Goal: Task Accomplishment & Management: Complete application form

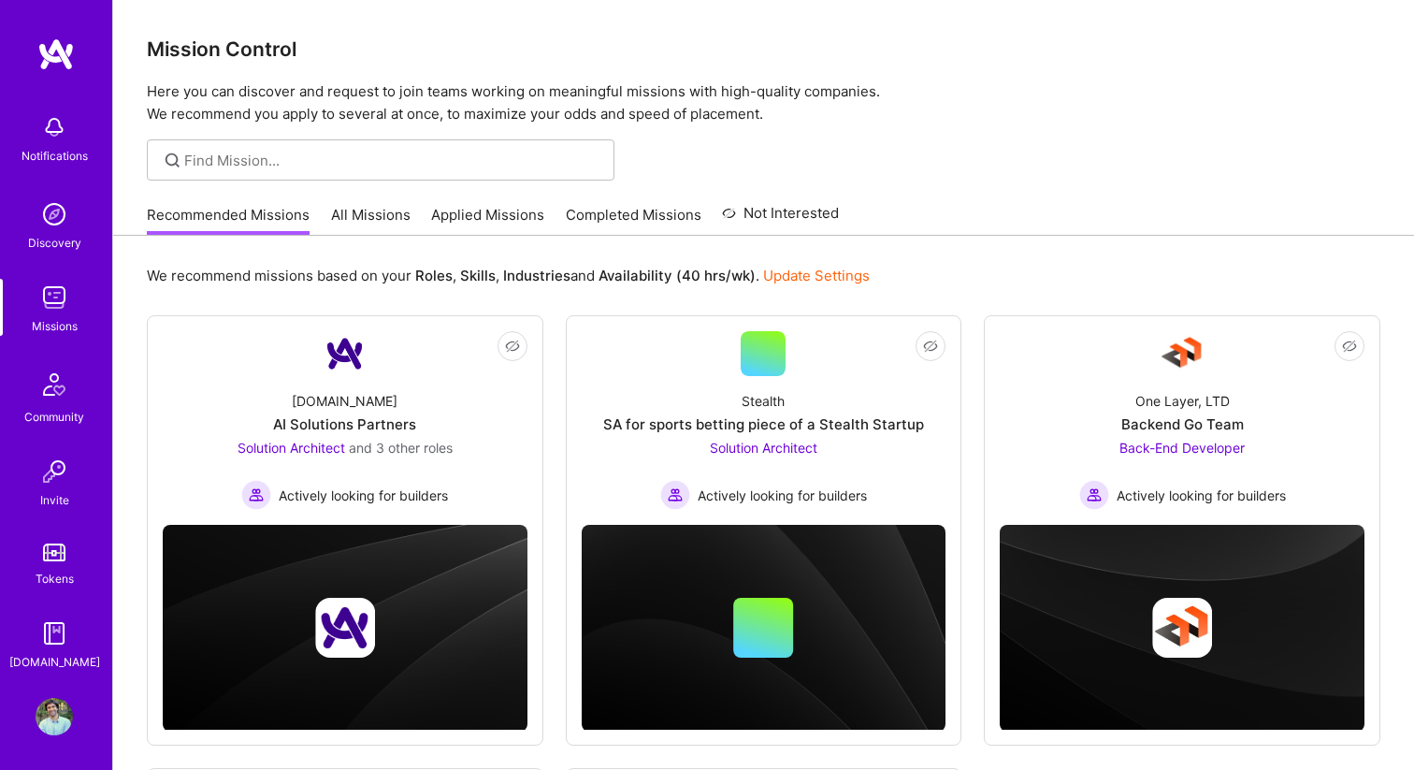
click at [506, 209] on link "Applied Missions" at bounding box center [487, 220] width 113 height 31
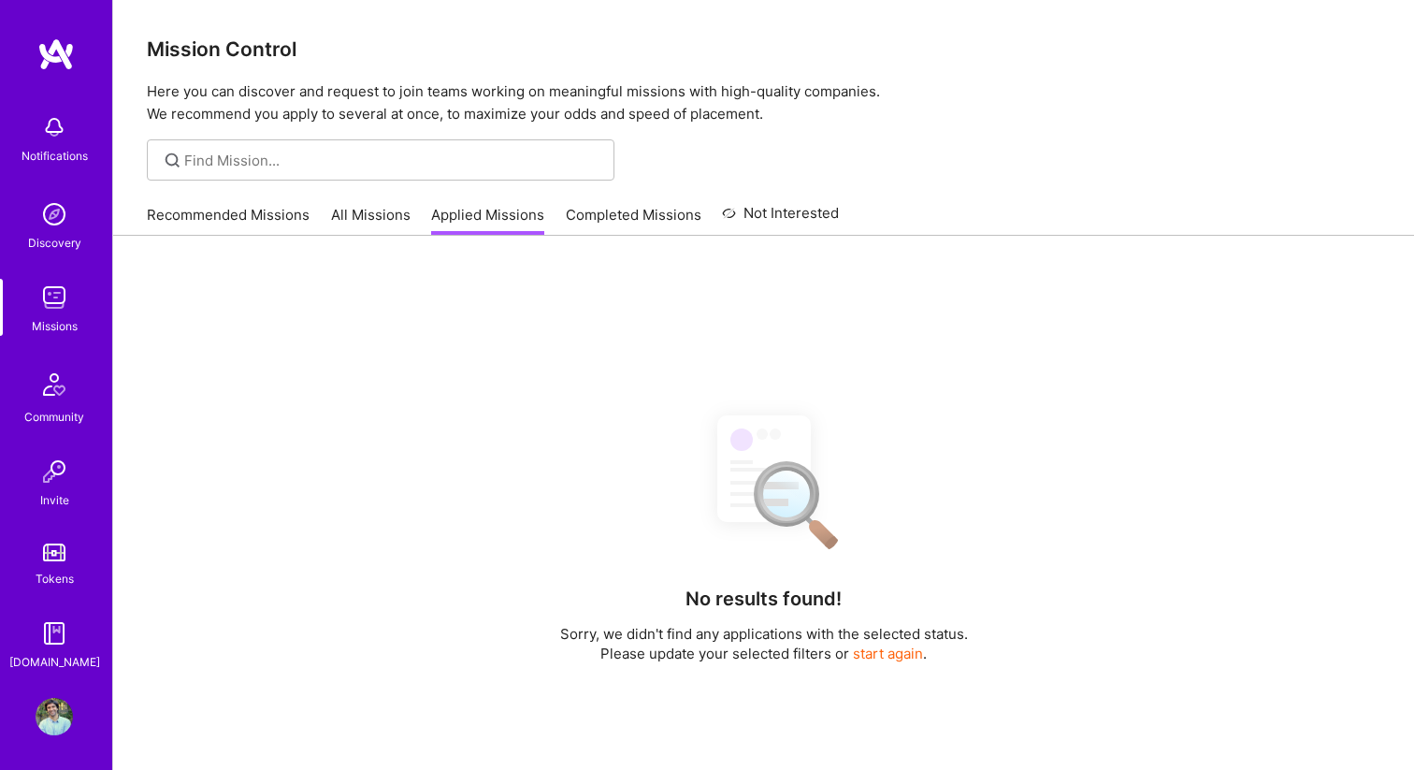
click at [612, 209] on link "Completed Missions" at bounding box center [634, 220] width 136 height 31
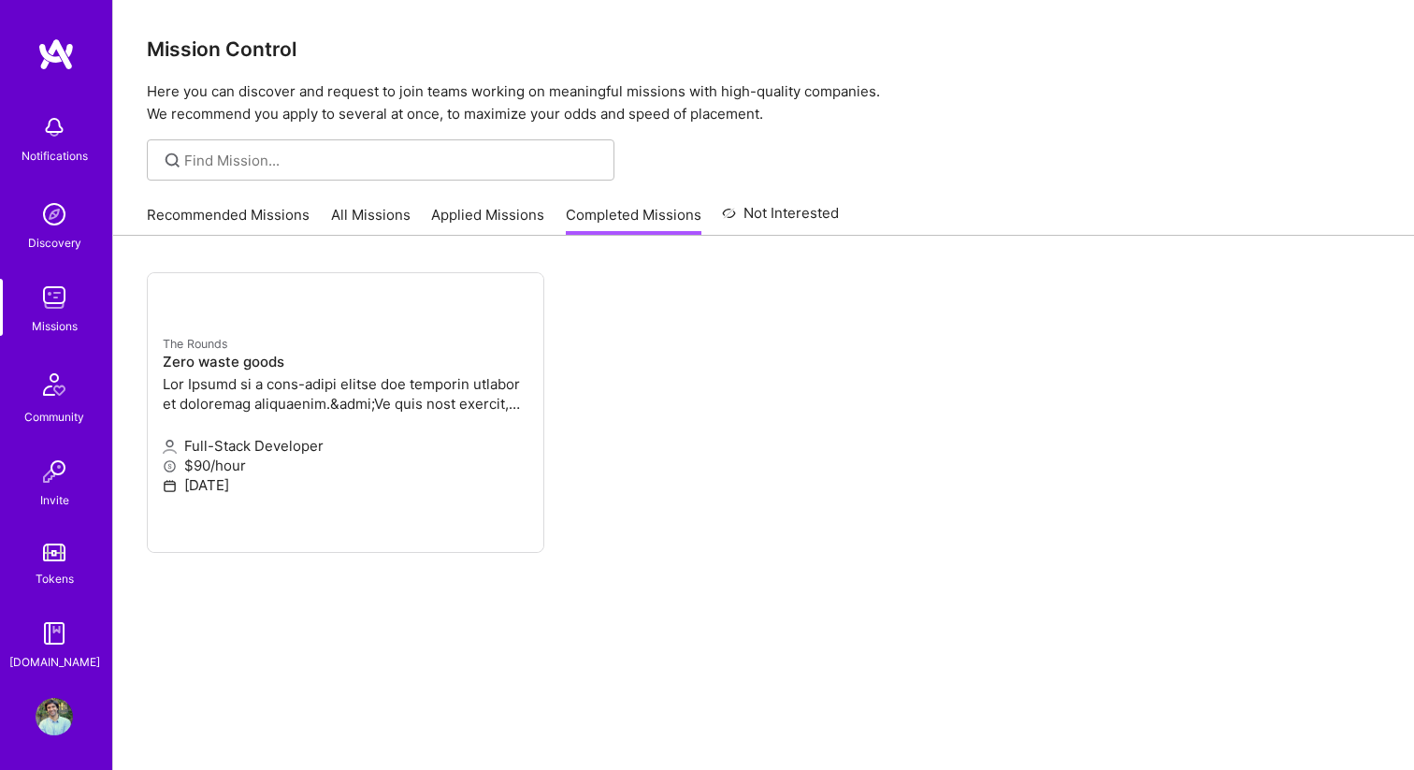
click at [502, 214] on link "Applied Missions" at bounding box center [487, 220] width 113 height 31
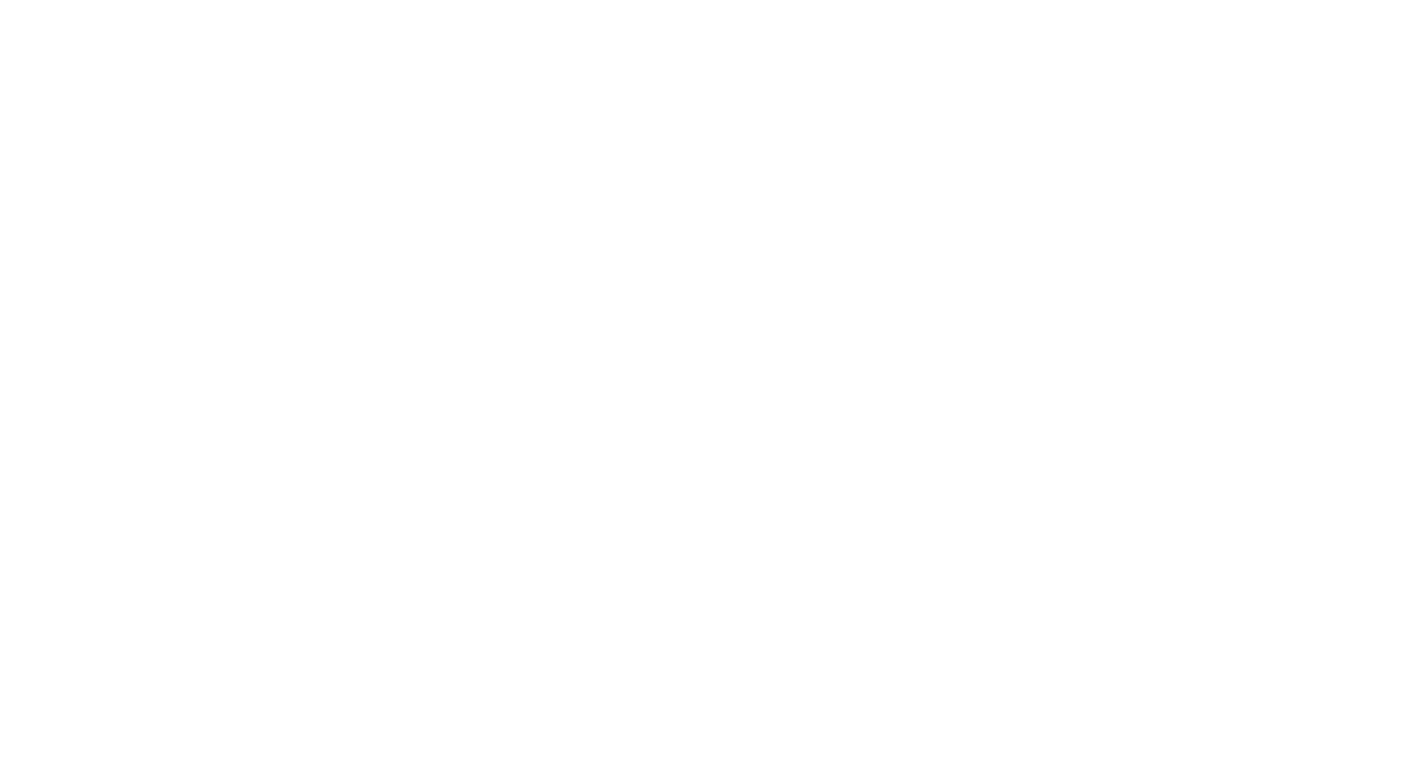
click at [0, 0] on link "Completed Missions" at bounding box center [0, 0] width 0 height 0
click at [0, 0] on link "Applied Missions" at bounding box center [0, 0] width 0 height 0
click at [0, 0] on ul "Not selected The company has decided to proceed with another candidate. Syndio …" at bounding box center [0, 0] width 0 height 0
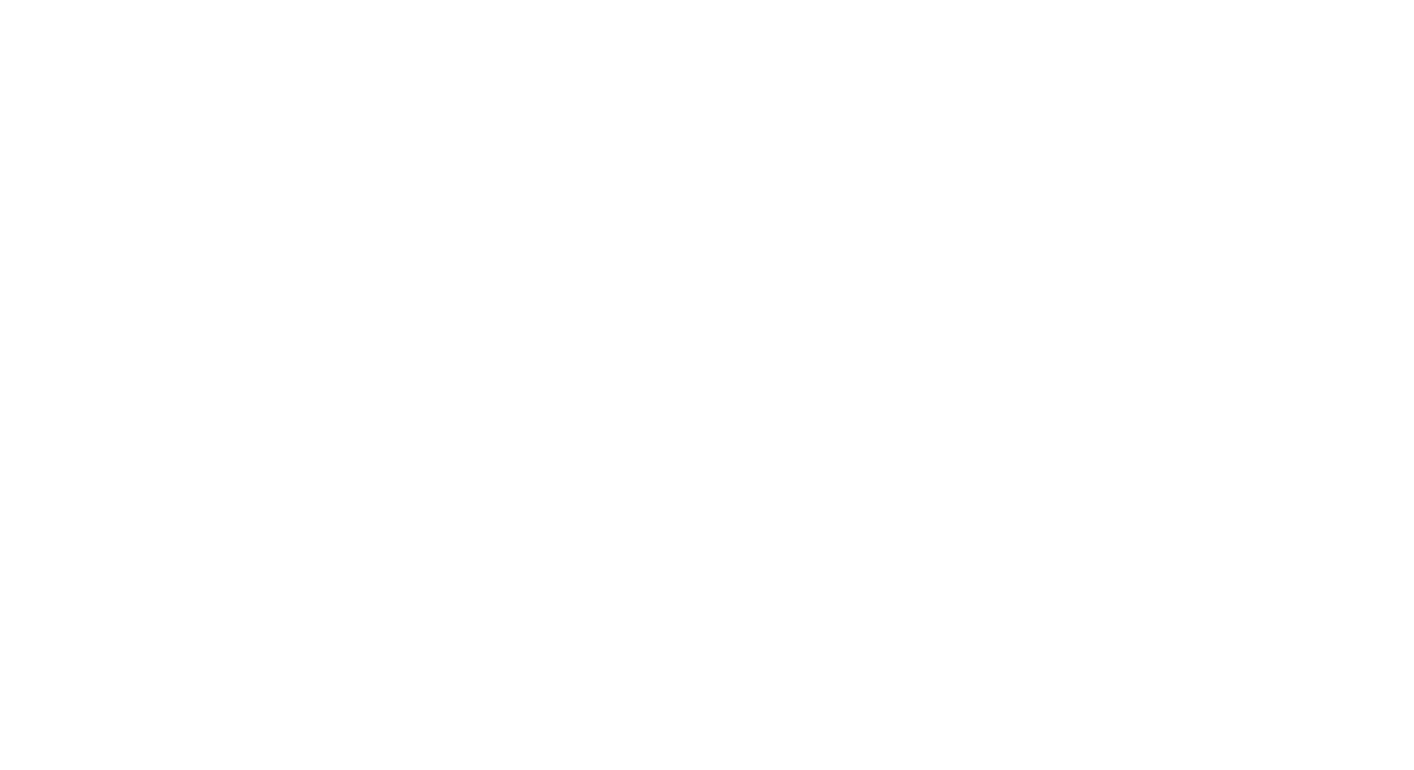
click at [0, 0] on ul "Not selected The company has decided to proceed with another candidate. Syndio …" at bounding box center [0, 0] width 0 height 0
click at [0, 0] on link "Recommended Missions" at bounding box center [0, 0] width 0 height 0
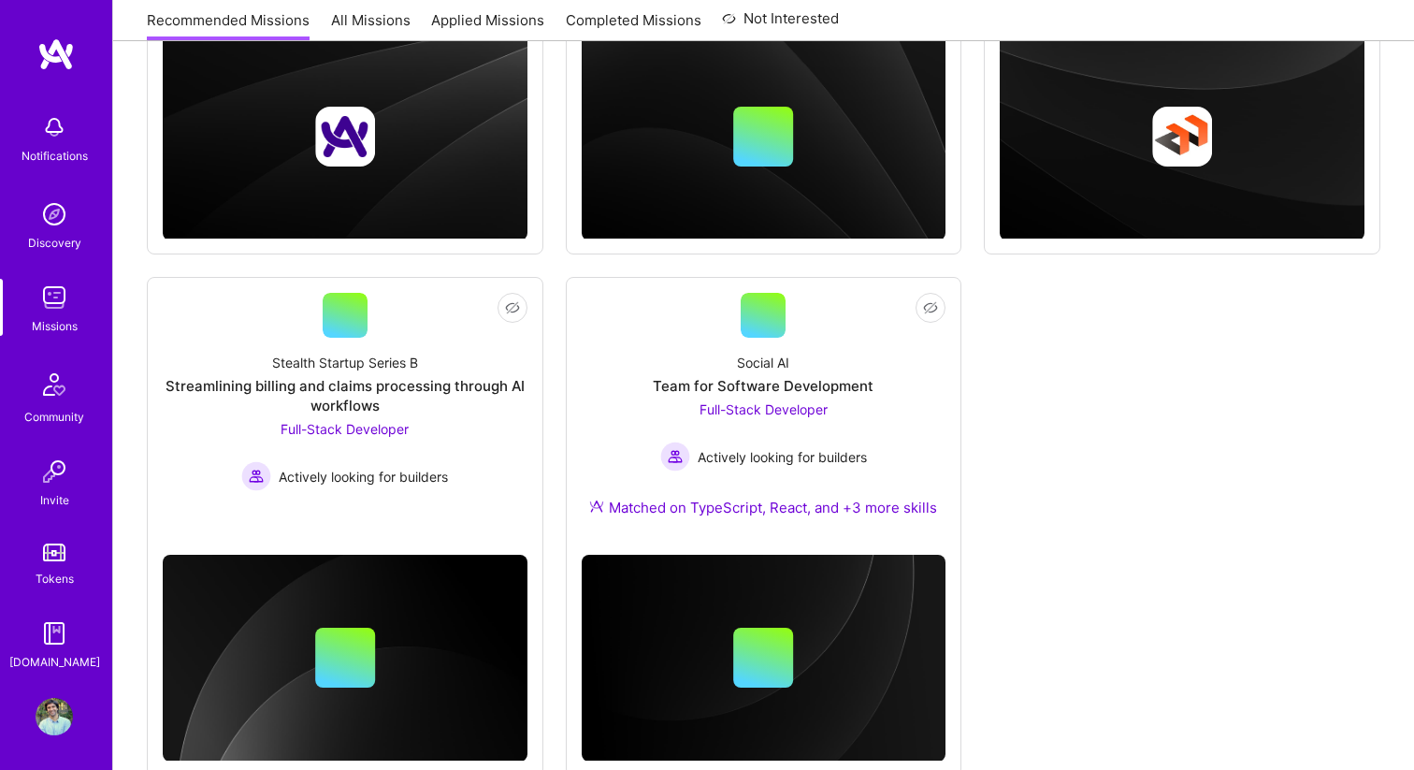
scroll to position [541, 0]
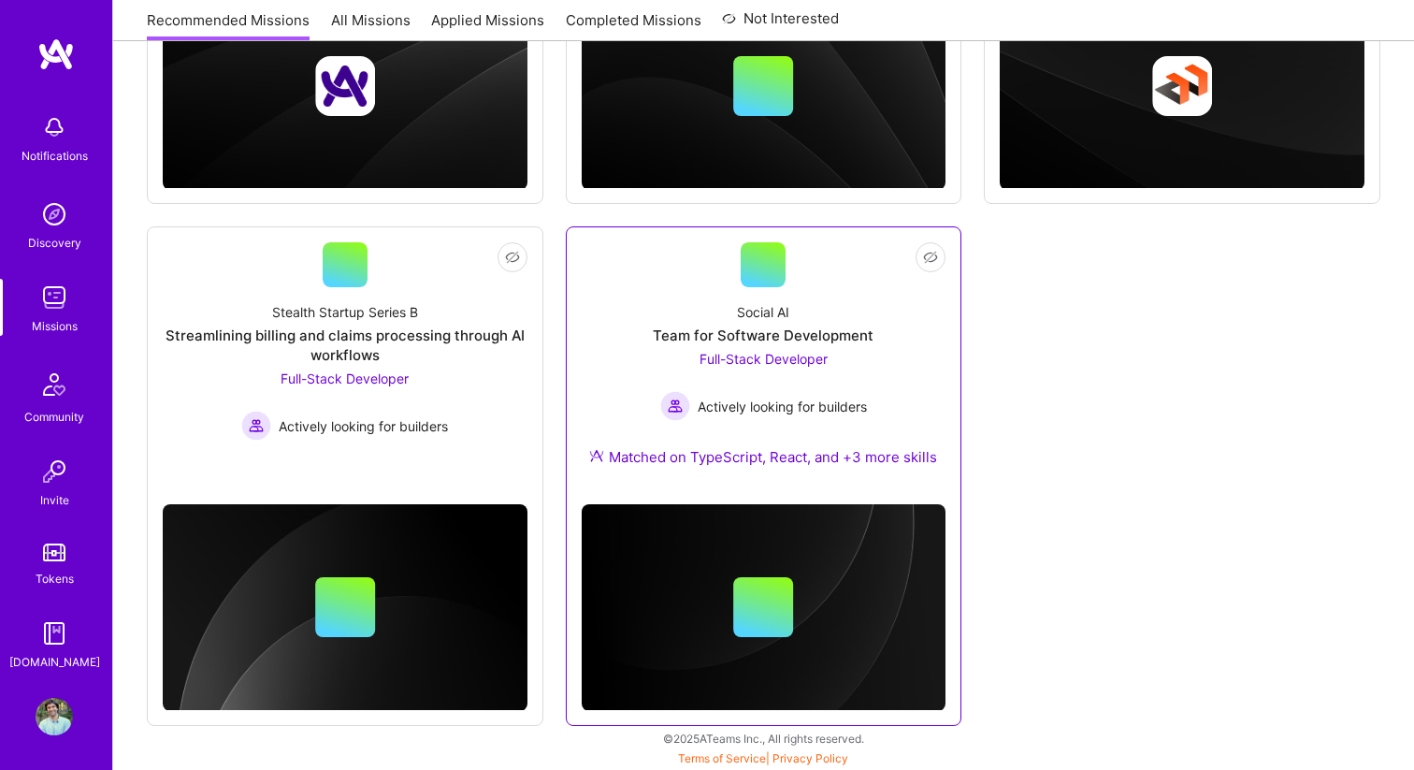
click at [900, 353] on div "Social AI Team for Software Development Full-Stack Developer Actively looking f…" at bounding box center [764, 388] width 365 height 202
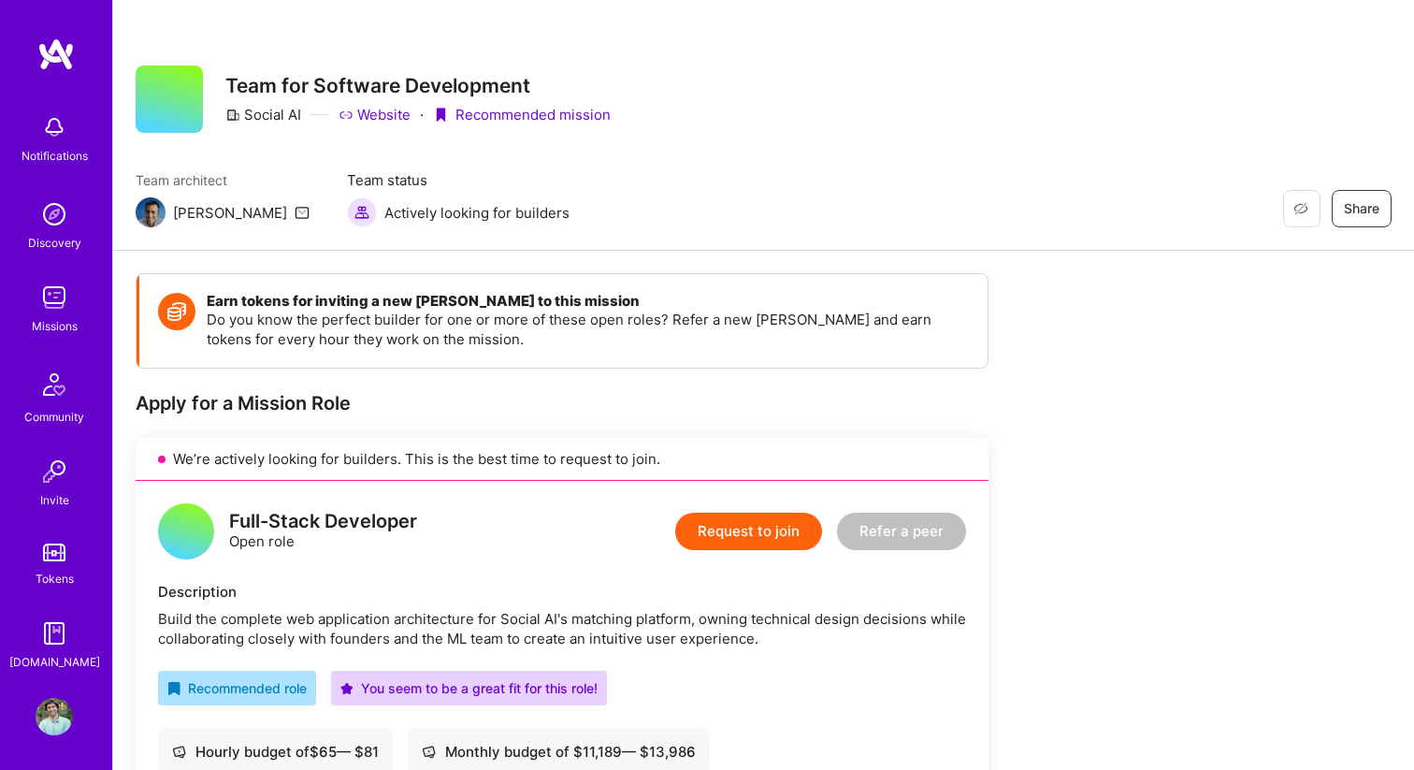
click at [749, 526] on button "Request to join" at bounding box center [748, 530] width 147 height 37
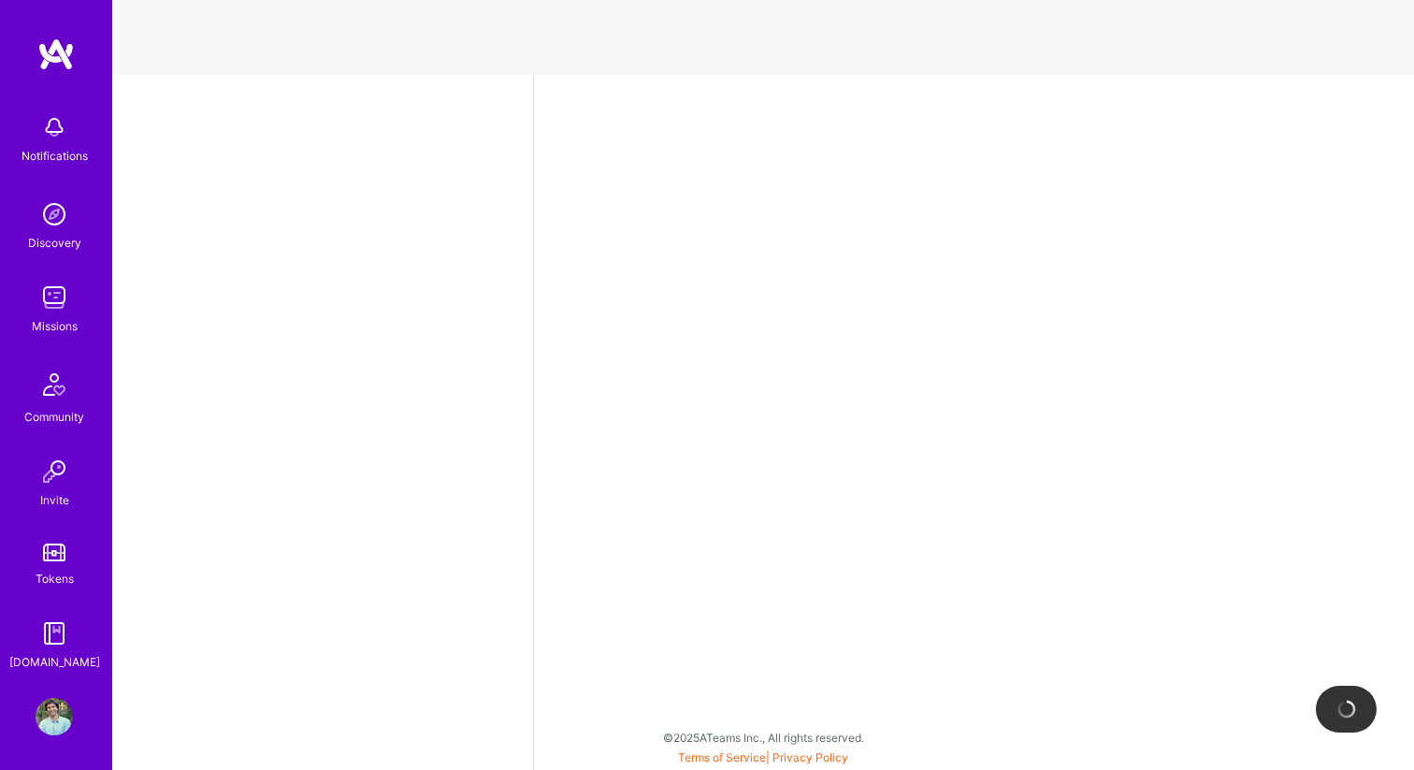
select select "UY"
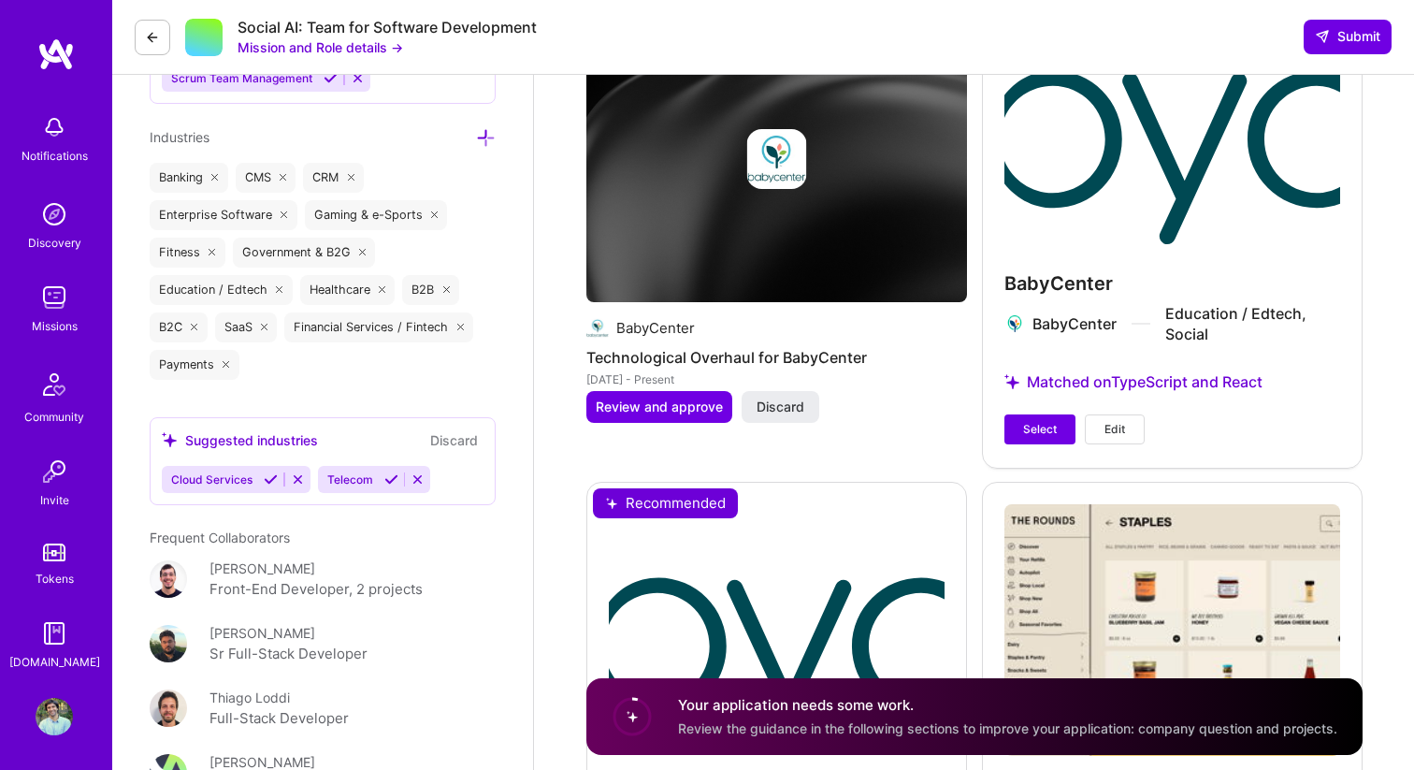
scroll to position [2514, 0]
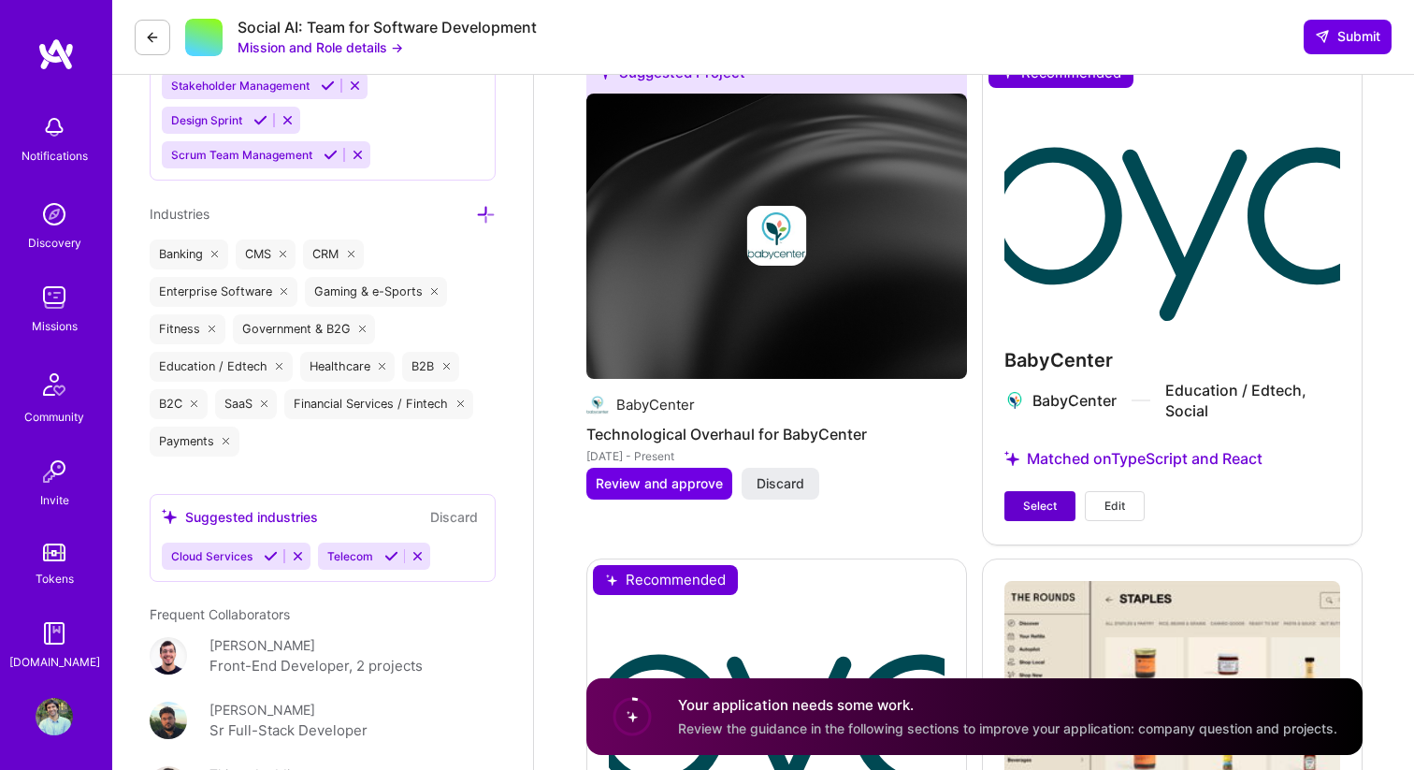
click at [1040, 497] on span "Select" at bounding box center [1040, 505] width 34 height 17
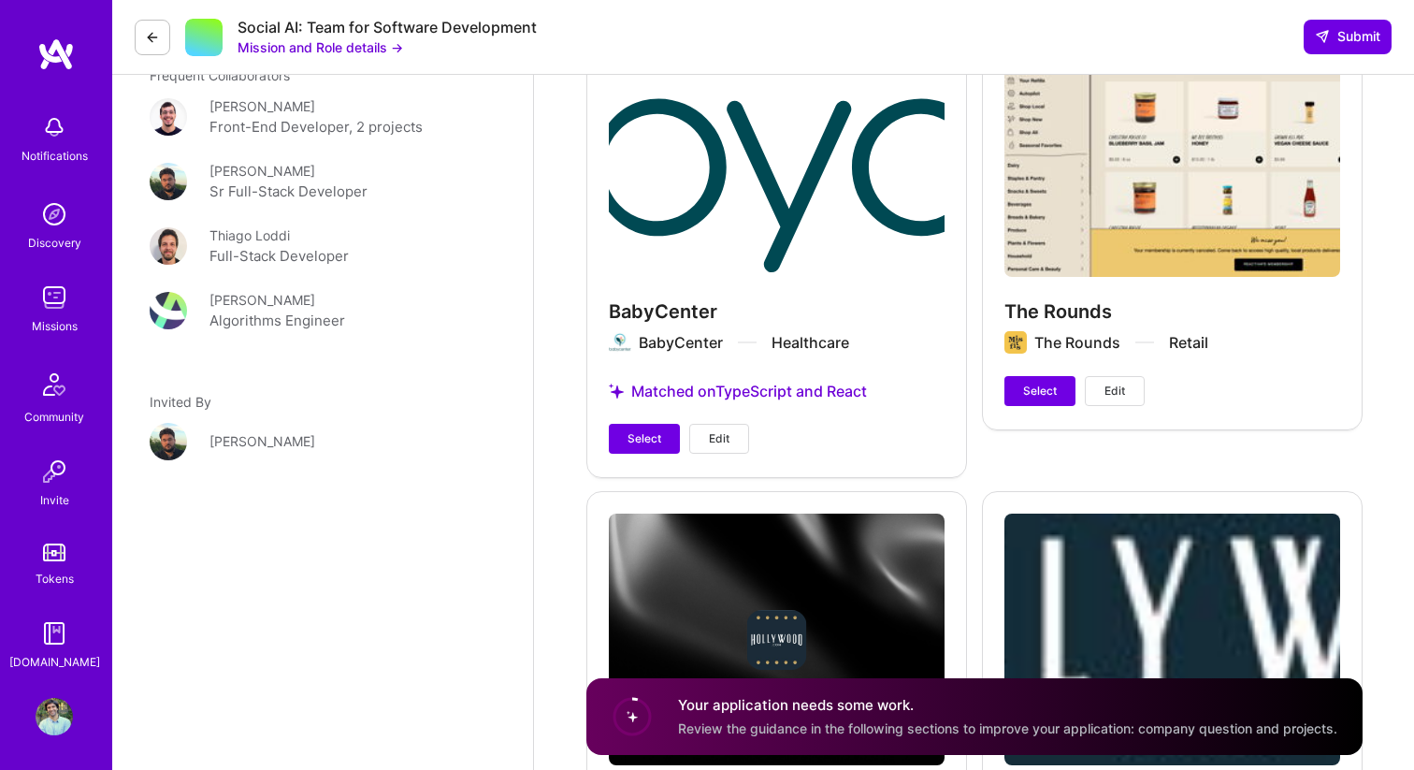
scroll to position [3085, 0]
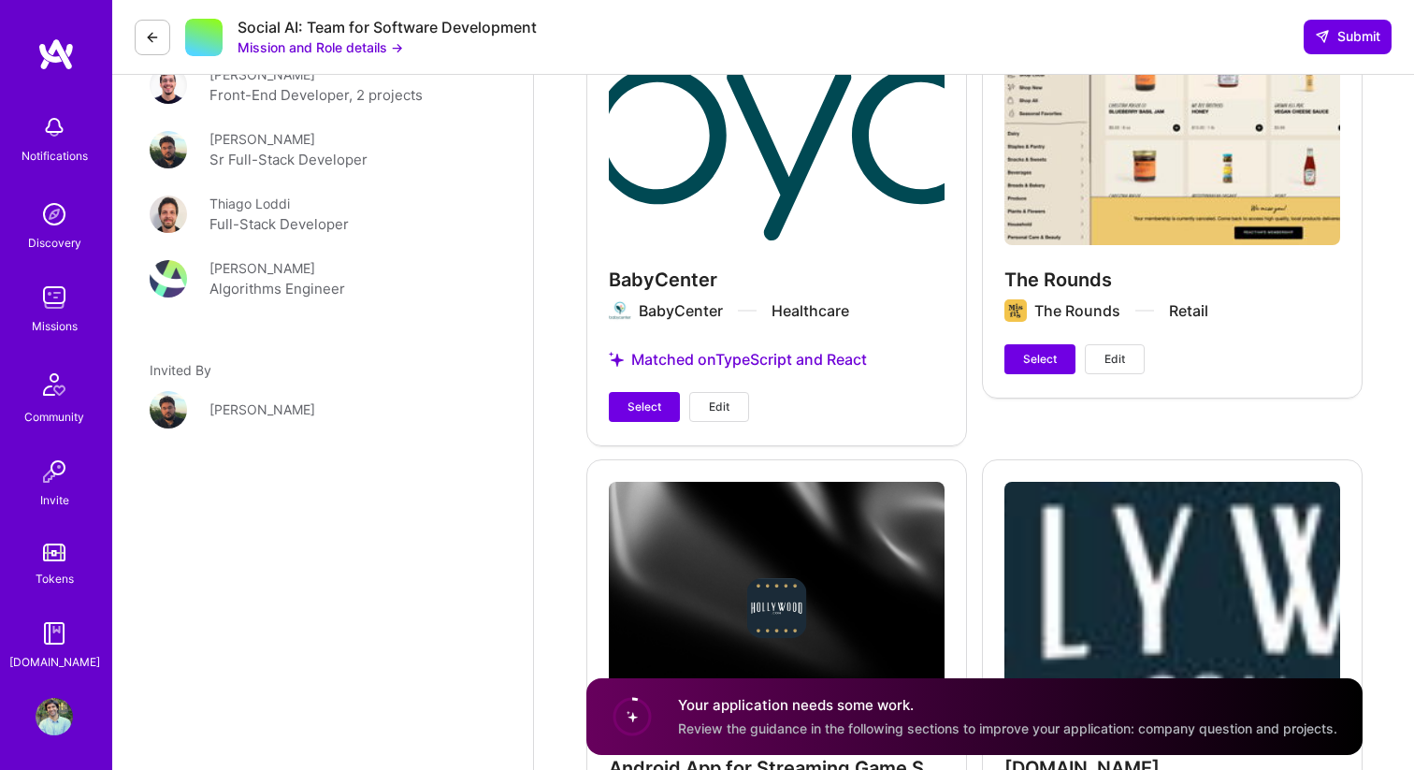
click at [883, 210] on div "BabyCenter BabyCenter Healthcare Matched on TypeScript and React Select Edit" at bounding box center [776, 207] width 381 height 473
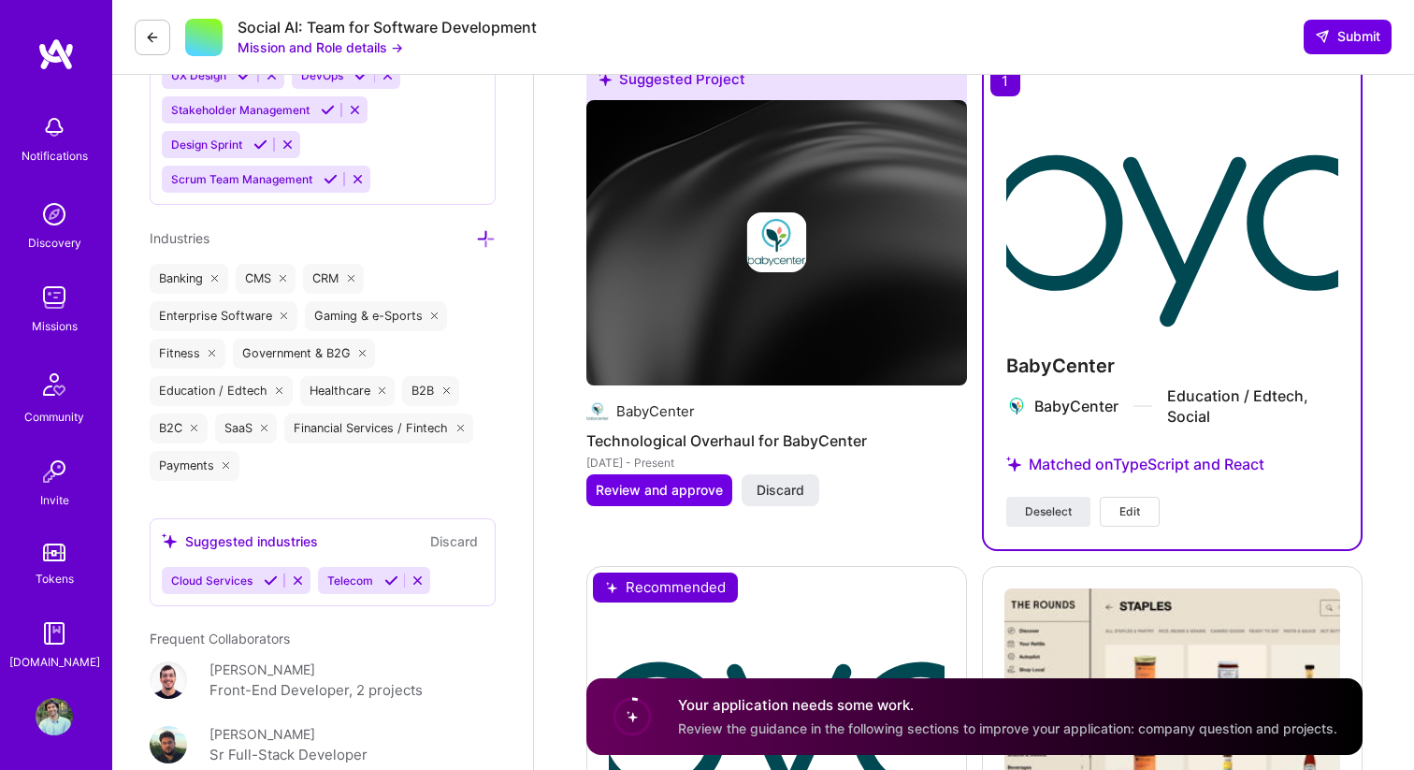
scroll to position [2480, 0]
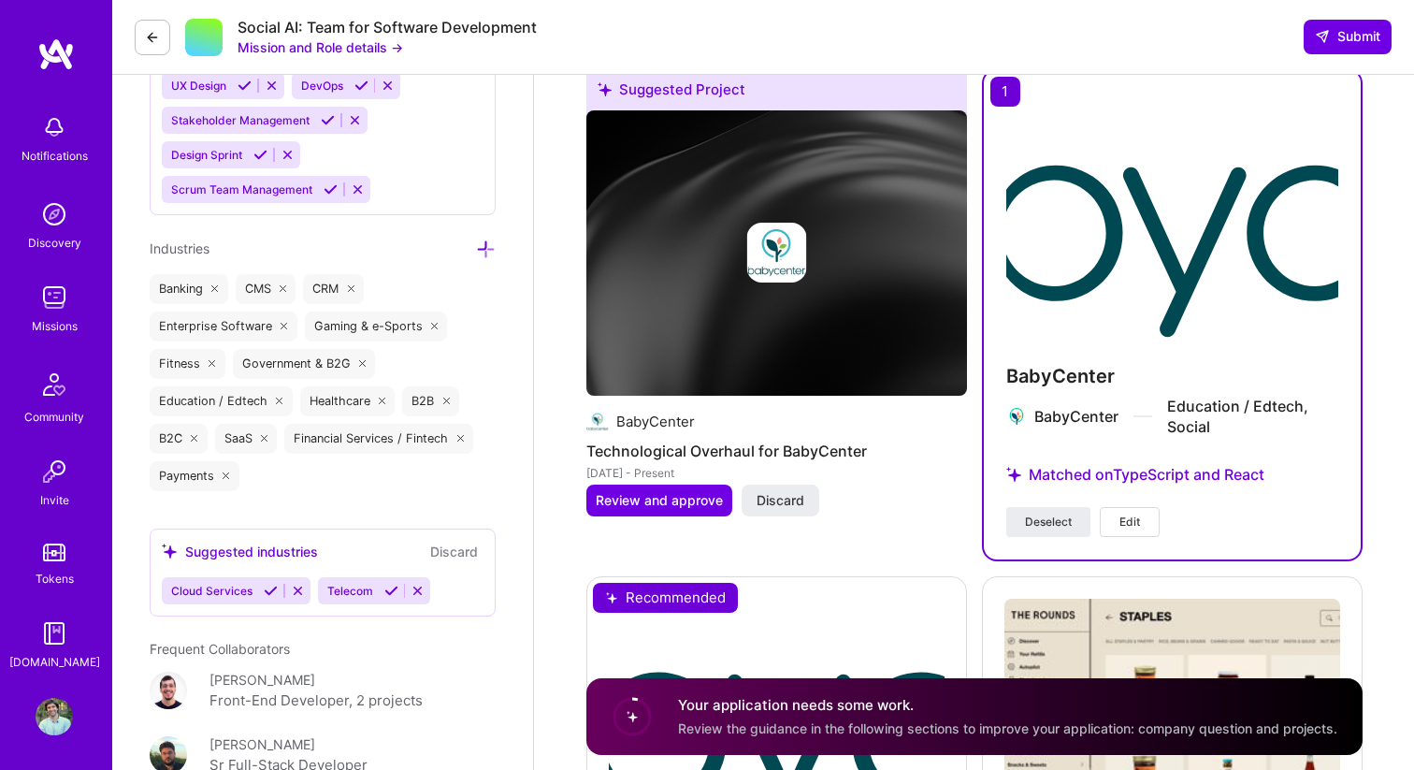
click at [1141, 507] on button "Edit" at bounding box center [1130, 522] width 60 height 30
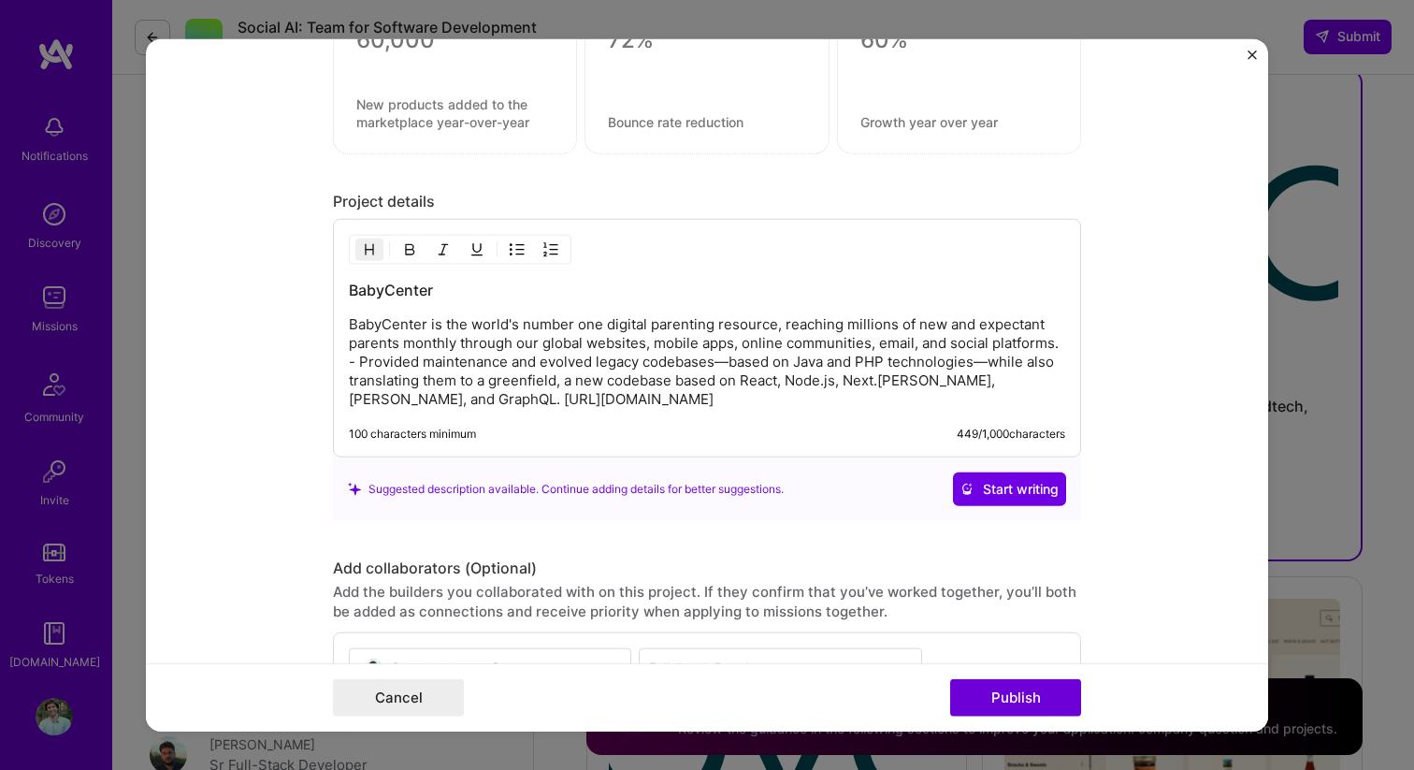
scroll to position [2073, 0]
click at [415, 703] on button "Cancel" at bounding box center [398, 697] width 131 height 37
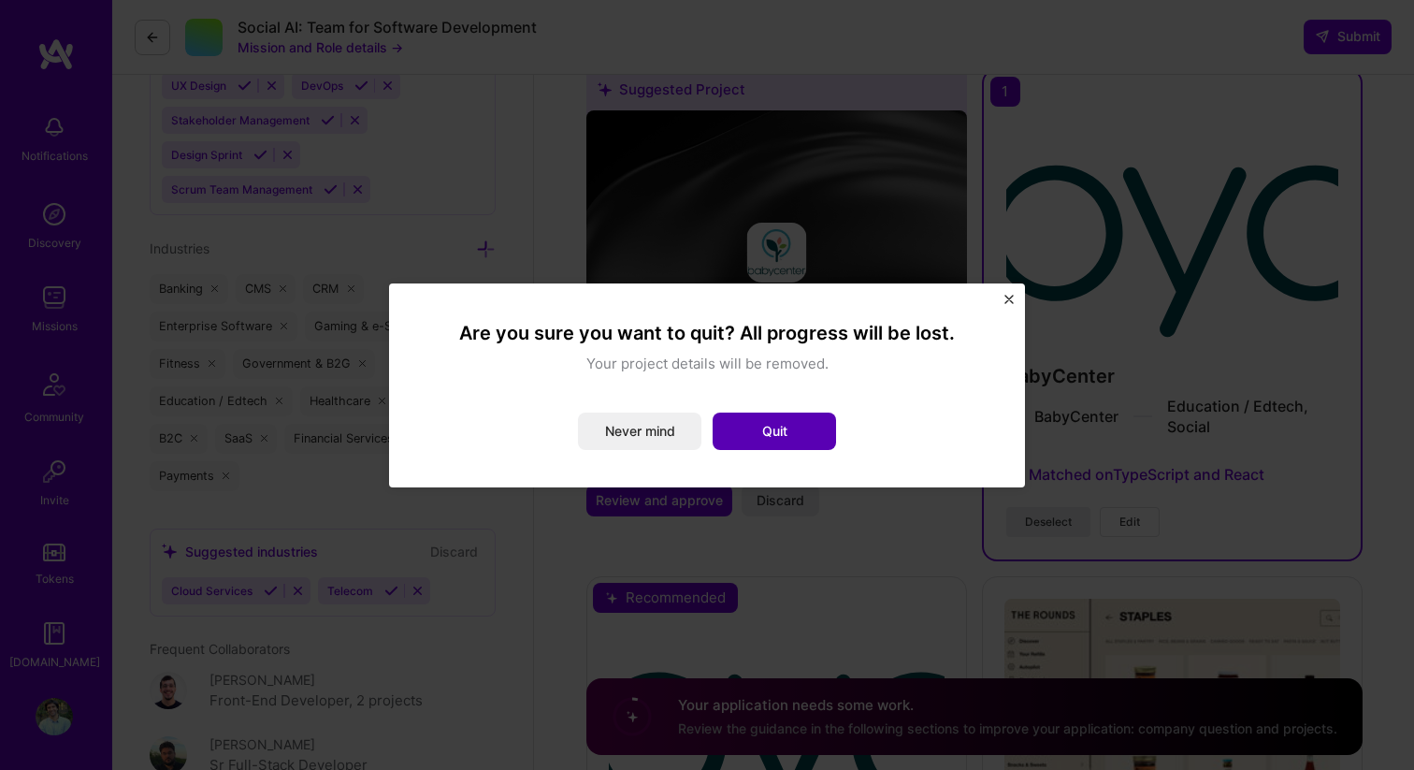
click at [764, 439] on button "Quit" at bounding box center [773, 430] width 123 height 37
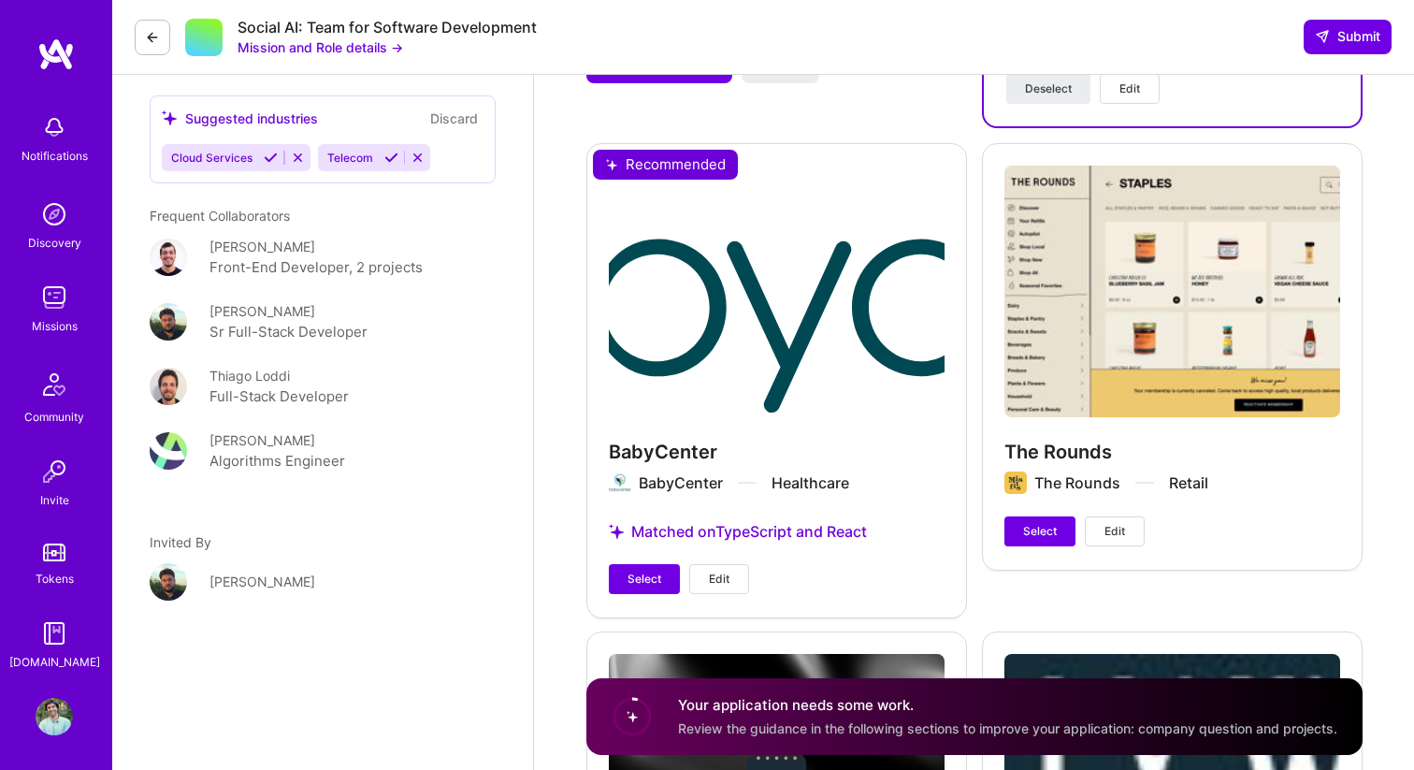
scroll to position [3088, 0]
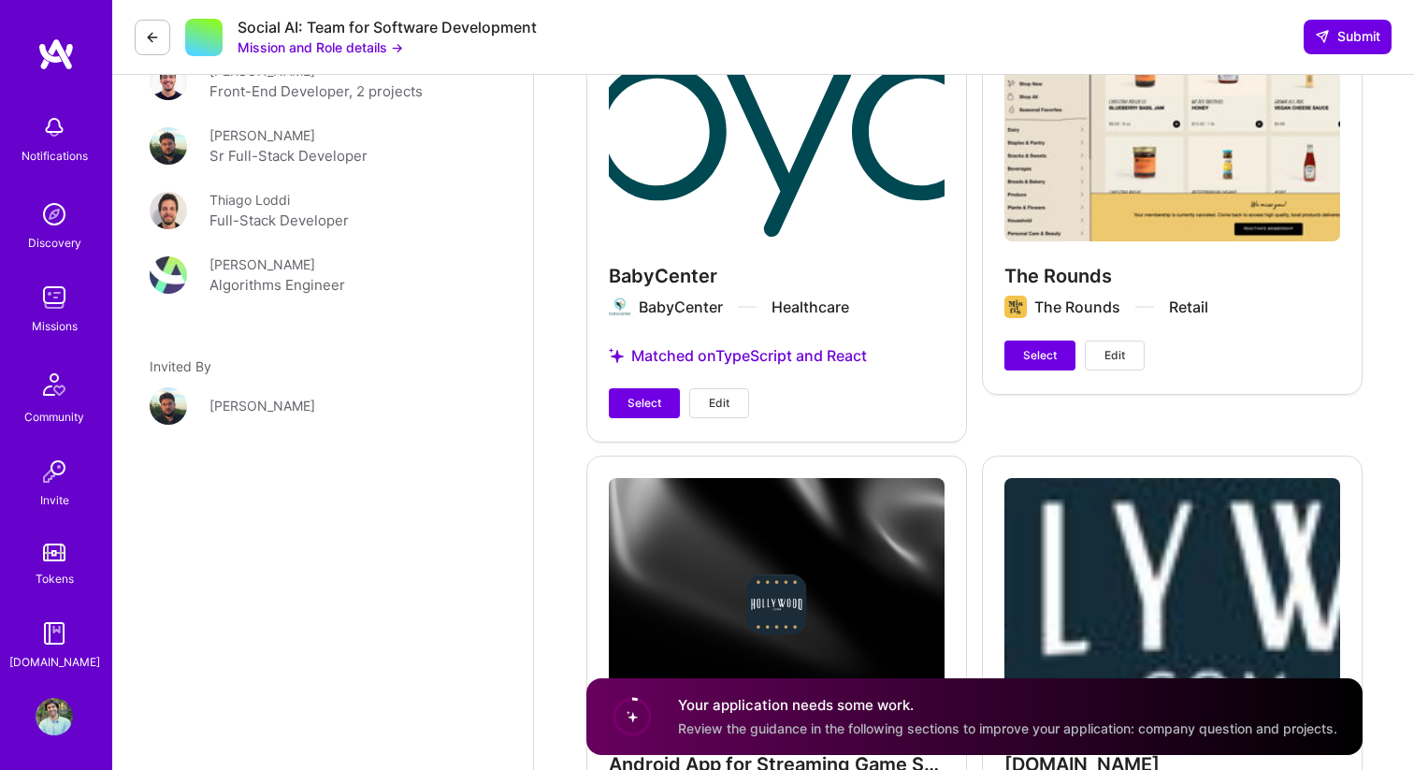
click at [716, 395] on span "Edit" at bounding box center [719, 403] width 21 height 17
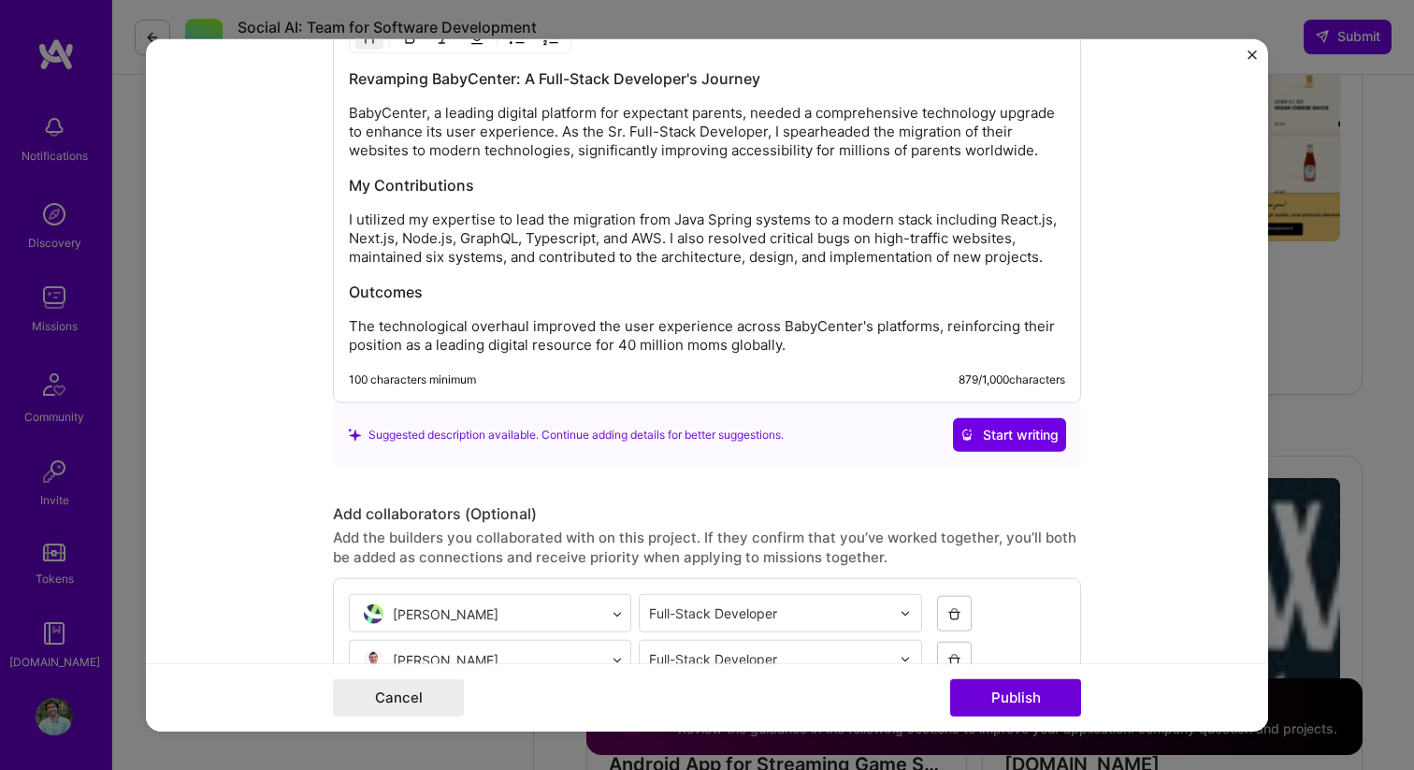
scroll to position [2742, 0]
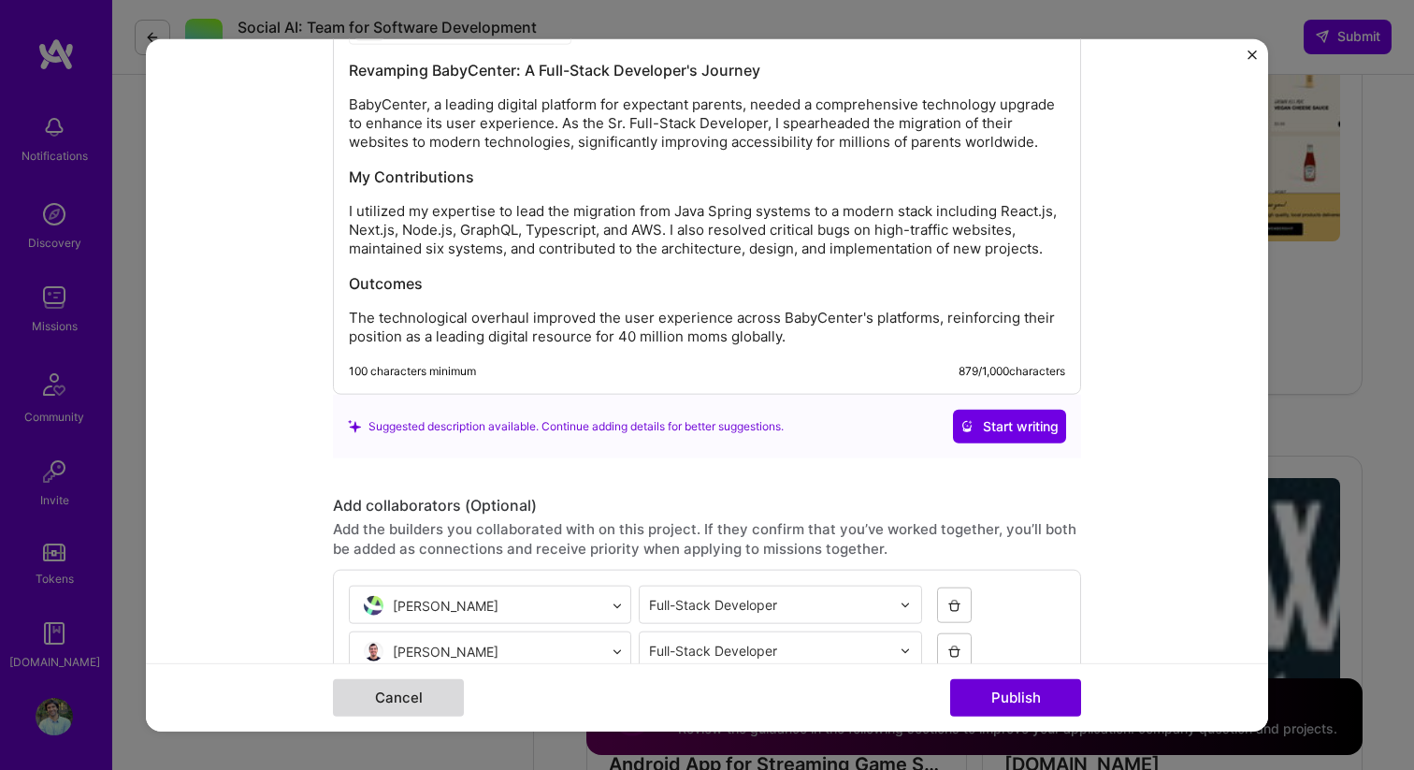
click at [396, 702] on button "Cancel" at bounding box center [398, 697] width 131 height 37
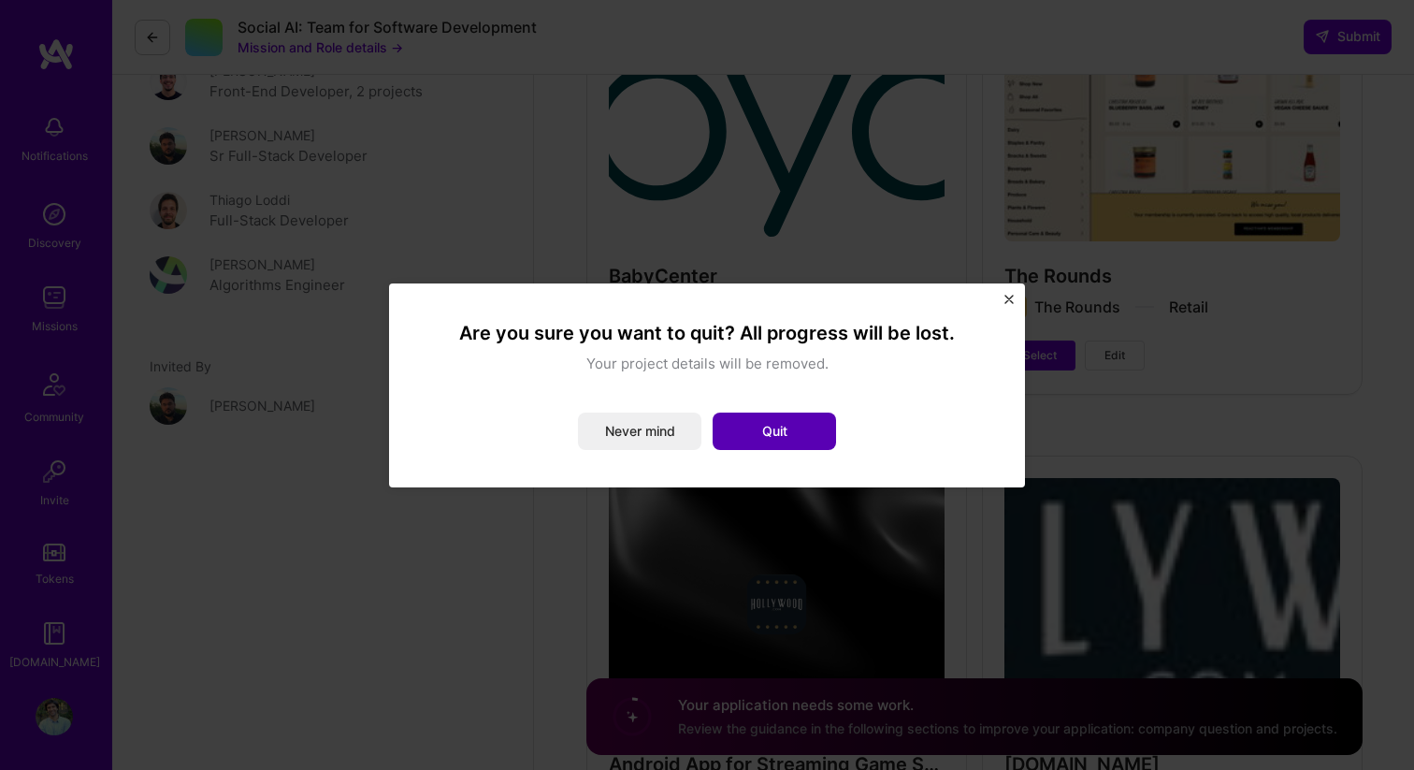
click at [749, 431] on button "Quit" at bounding box center [773, 430] width 123 height 37
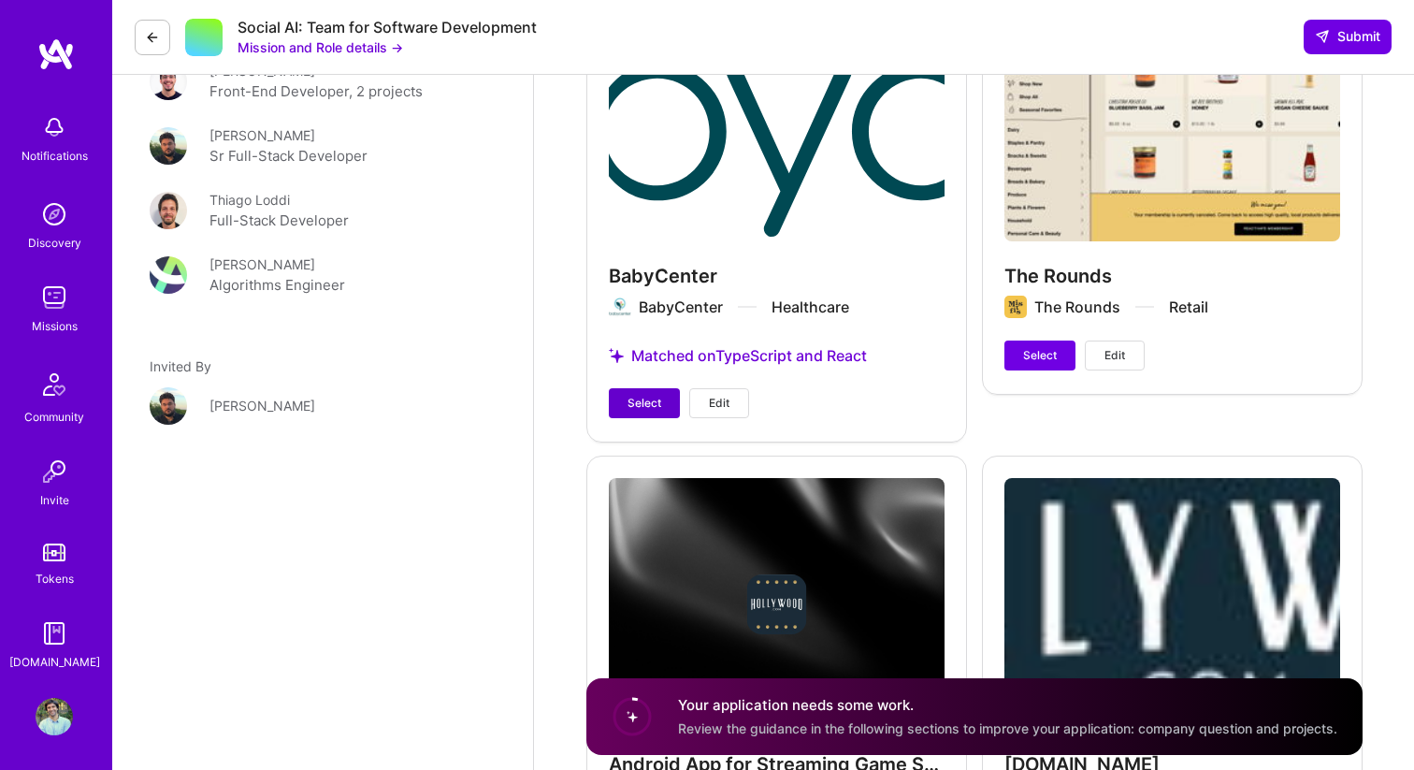
click at [654, 395] on span "Select" at bounding box center [644, 403] width 34 height 17
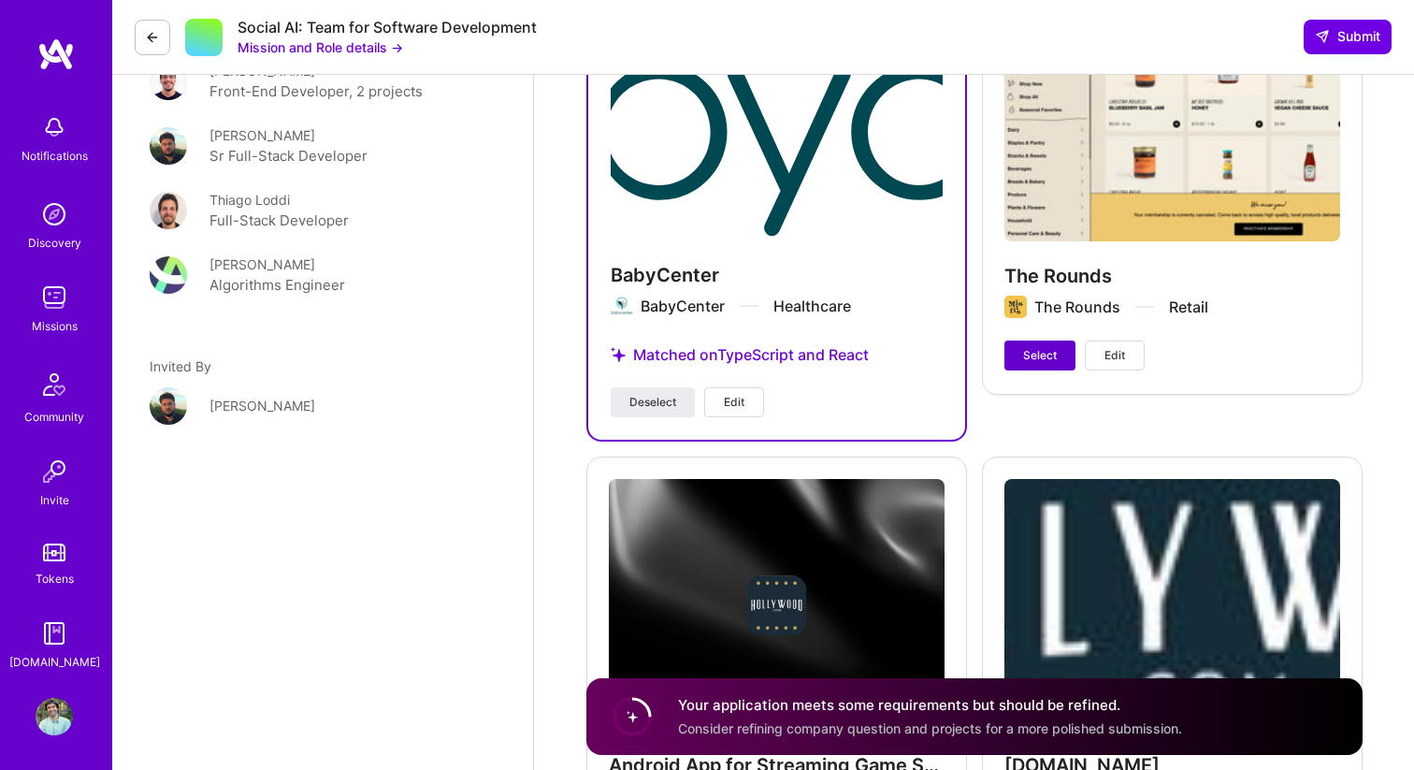
click at [1034, 347] on span "Select" at bounding box center [1040, 355] width 34 height 17
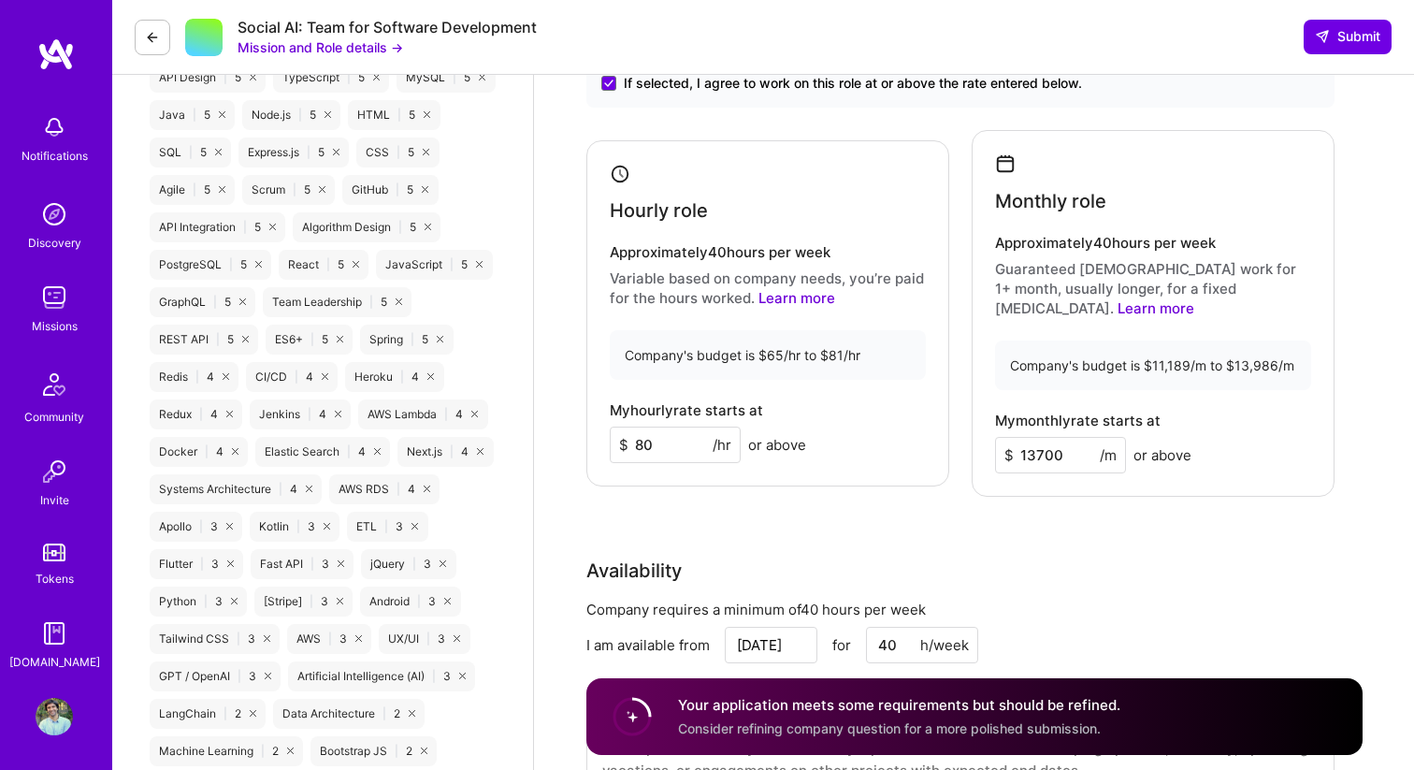
scroll to position [1325, 0]
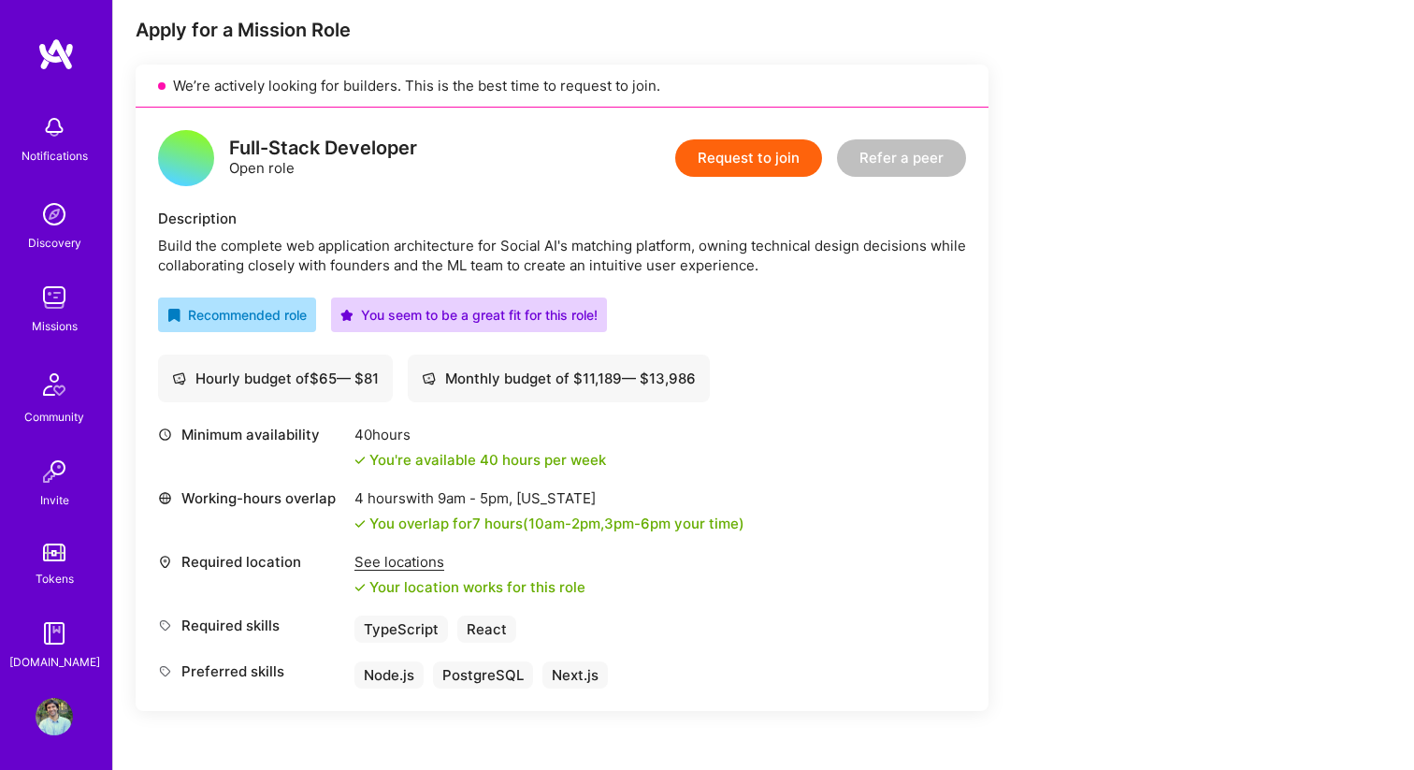
scroll to position [312, 0]
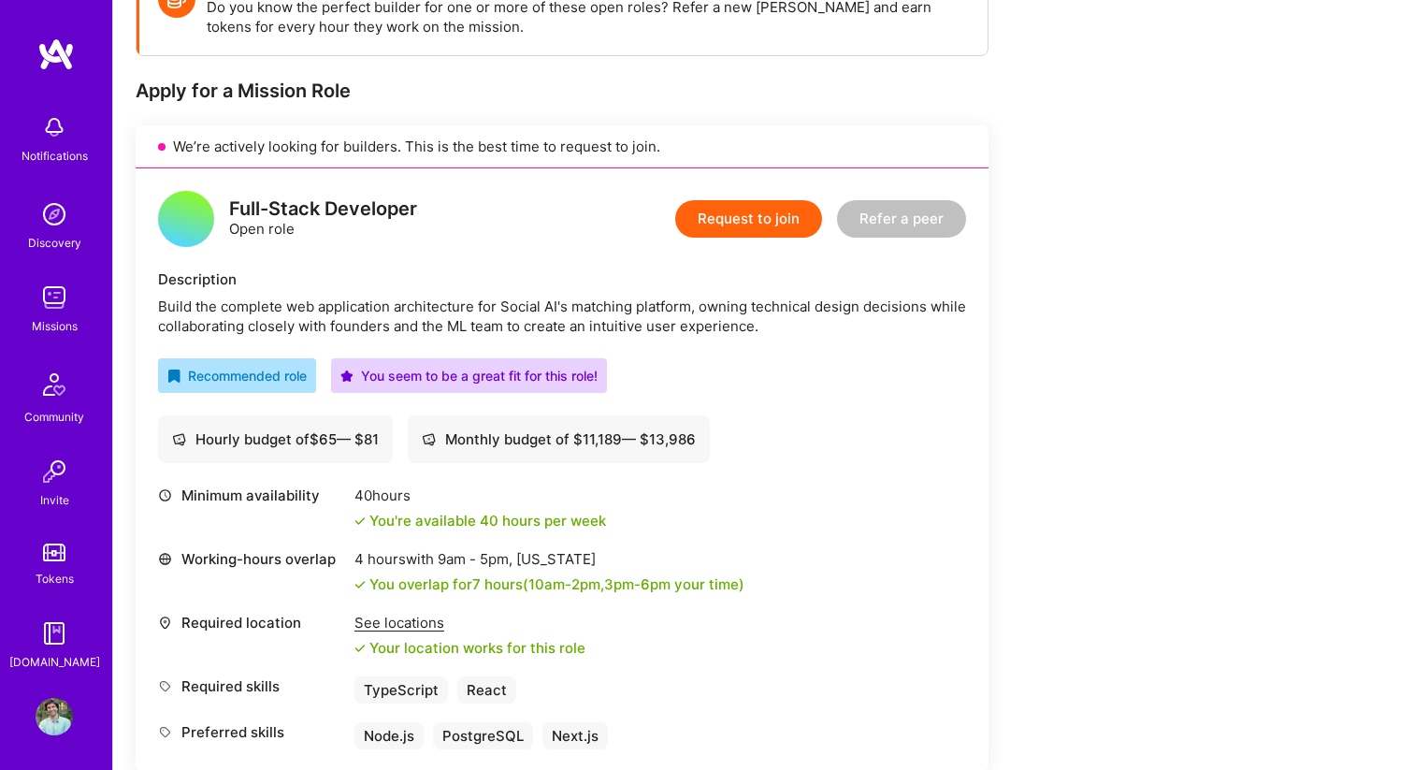
click at [784, 219] on button "Request to join" at bounding box center [748, 218] width 147 height 37
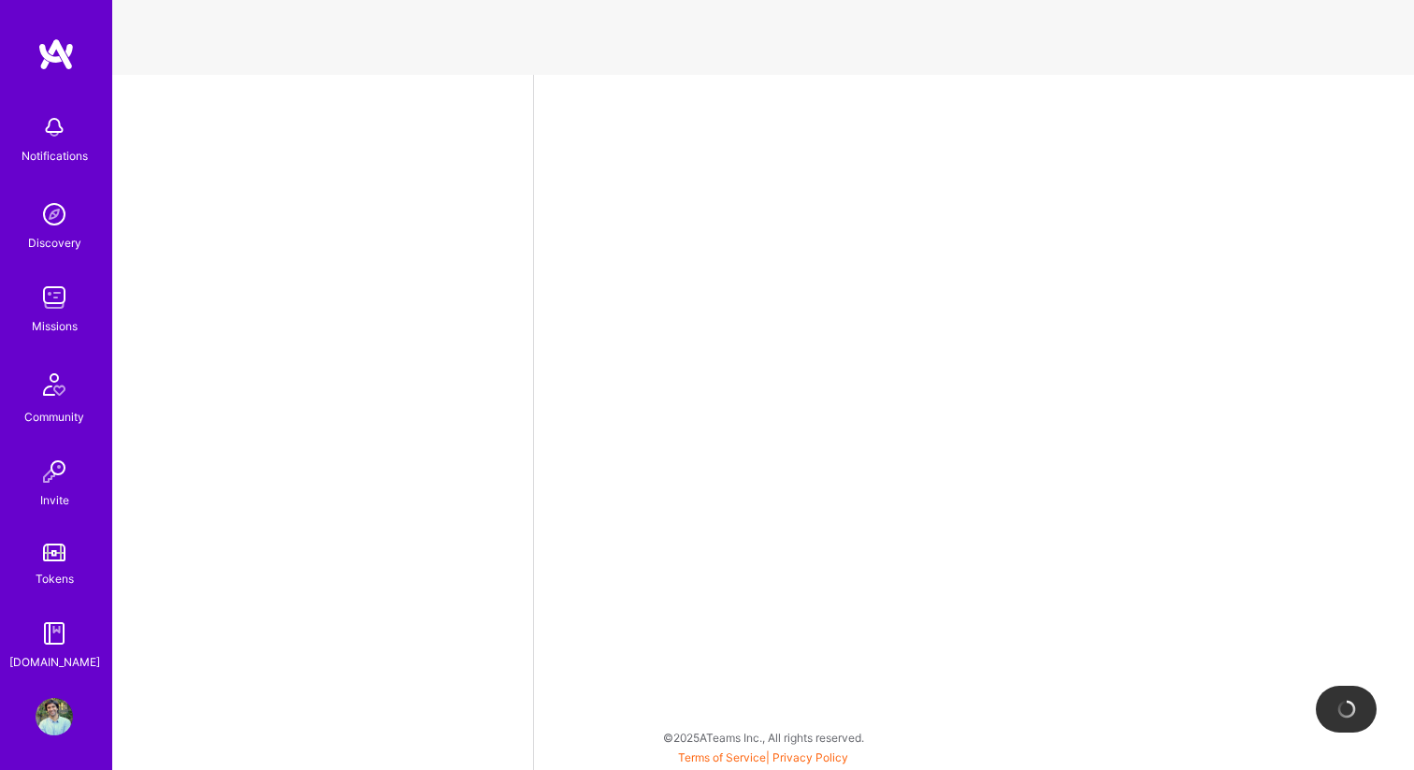
select select "UY"
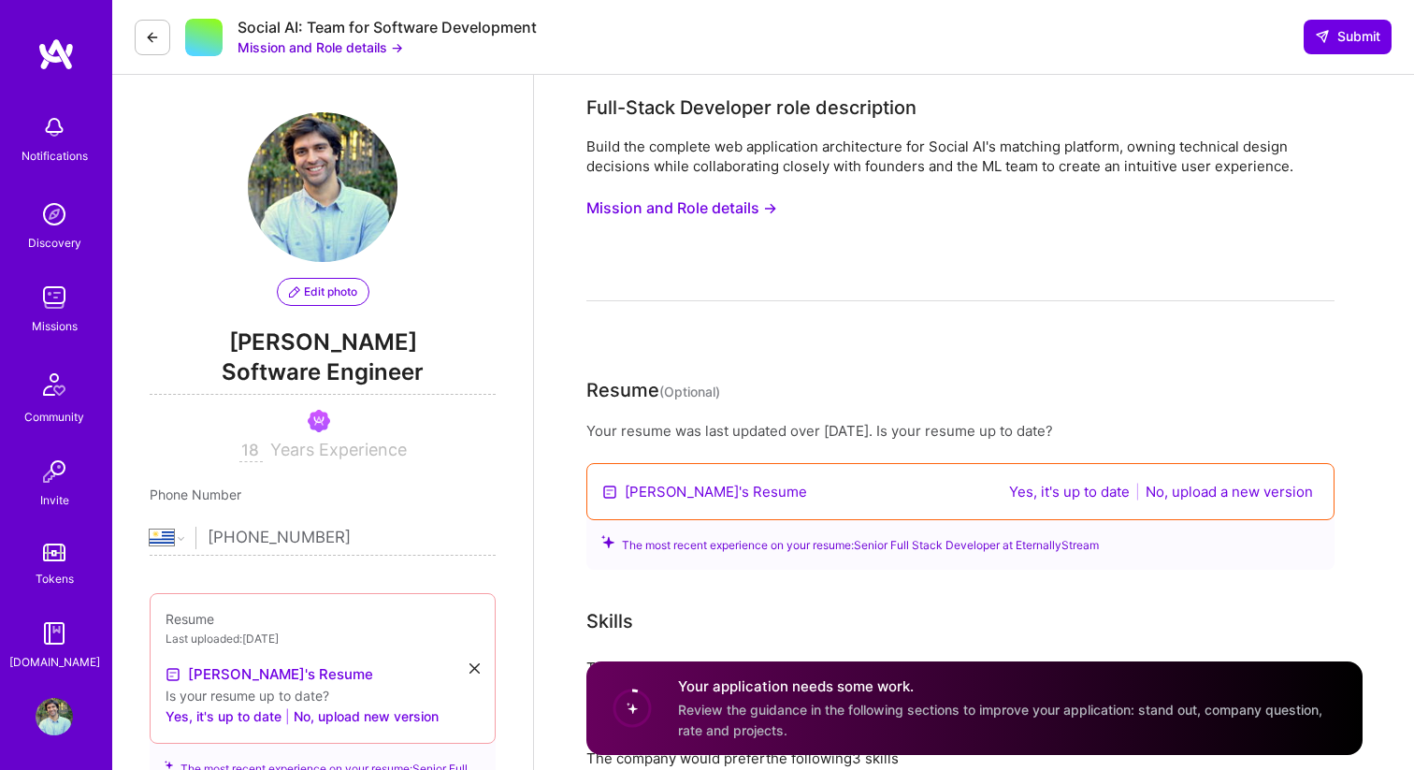
click at [1077, 490] on button "Yes, it's up to date" at bounding box center [1069, 492] width 132 height 22
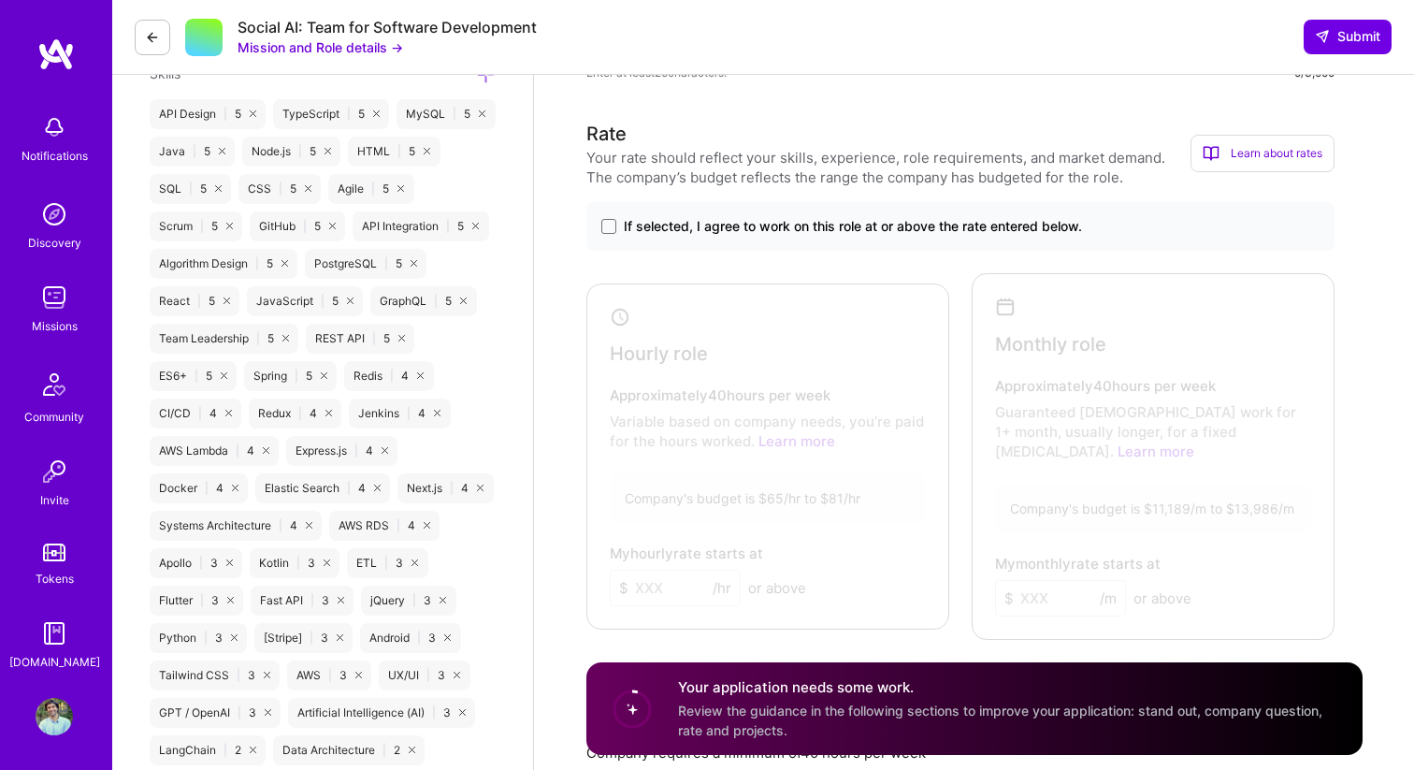
scroll to position [1278, 0]
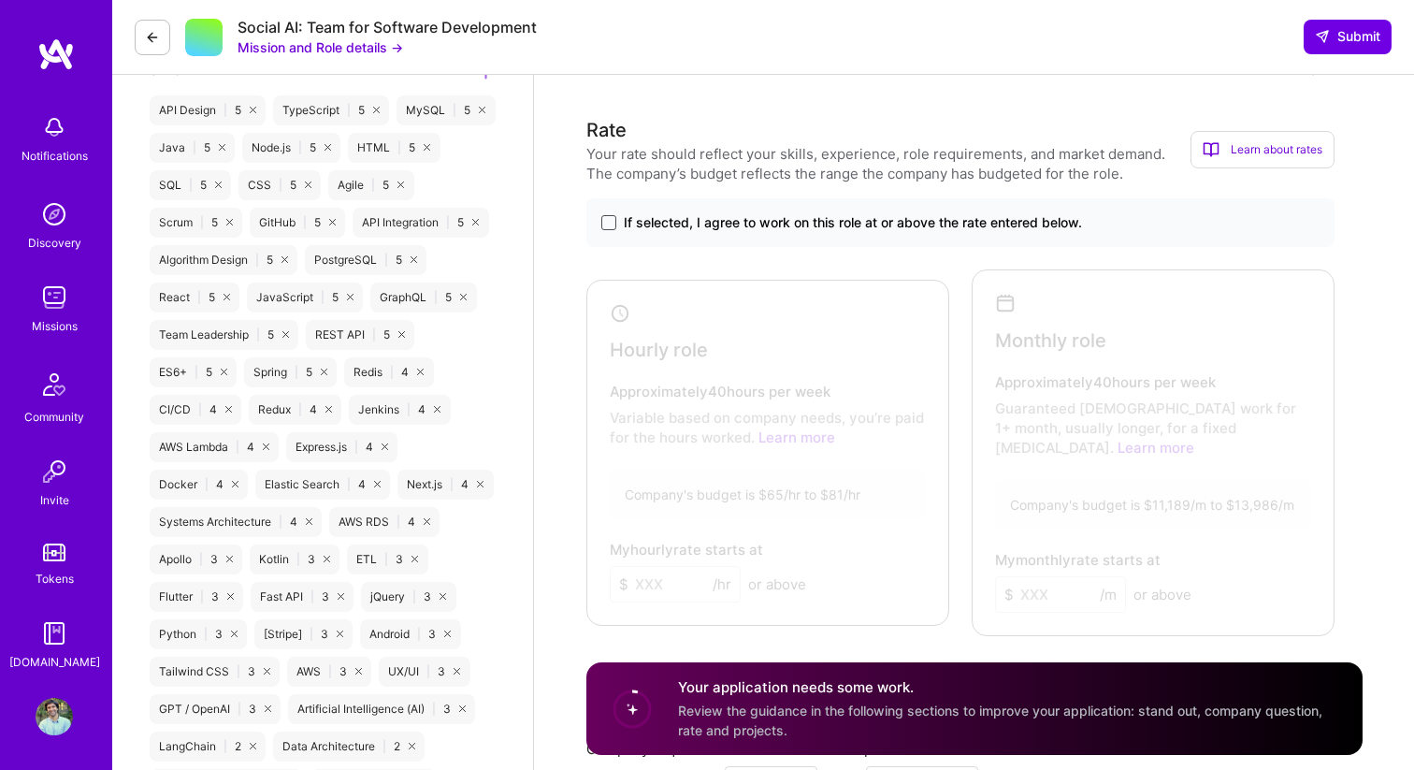
click at [604, 221] on span at bounding box center [608, 222] width 15 height 15
click at [0, 0] on input "If selected, I agree to work on this role at or above the rate entered below." at bounding box center [0, 0] width 0 height 0
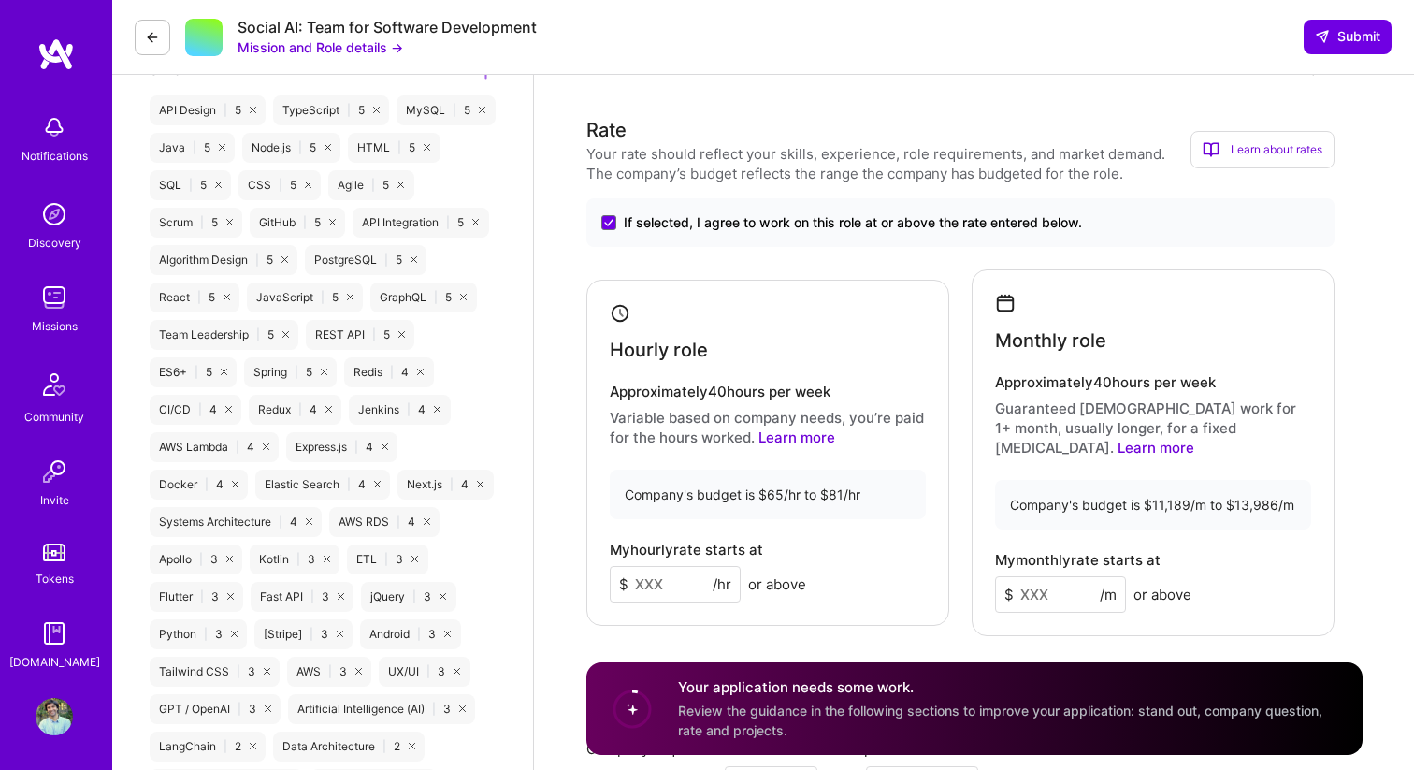
click at [681, 573] on input at bounding box center [675, 584] width 131 height 36
type input "80"
click at [1072, 576] on input at bounding box center [1060, 594] width 131 height 36
type input "13700"
click at [1194, 439] on link "Learn more" at bounding box center [1155, 448] width 77 height 18
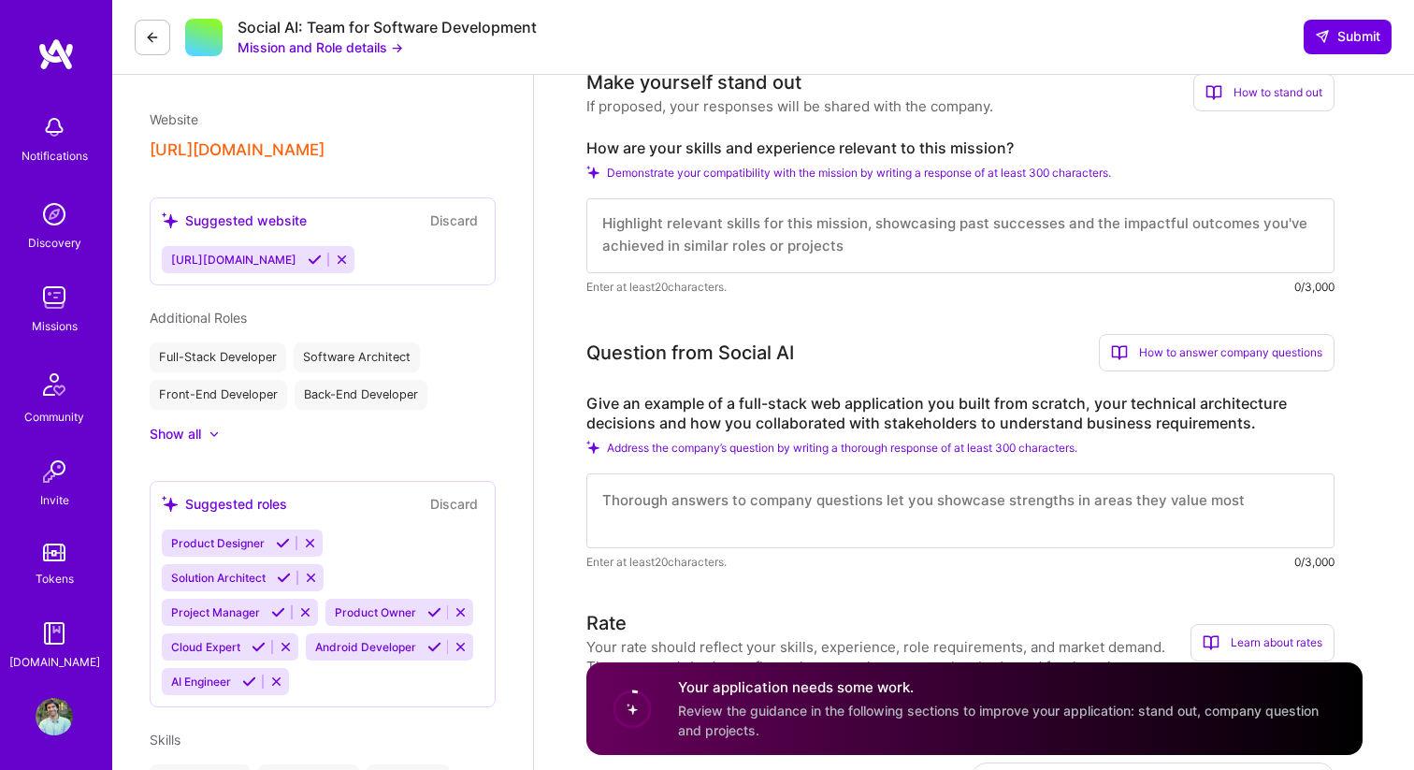
scroll to position [0, 0]
click at [796, 226] on textarea at bounding box center [960, 235] width 748 height 75
paste textarea "Sebastian is a seasoned Software Engineer with over 18 years of experience, spe…"
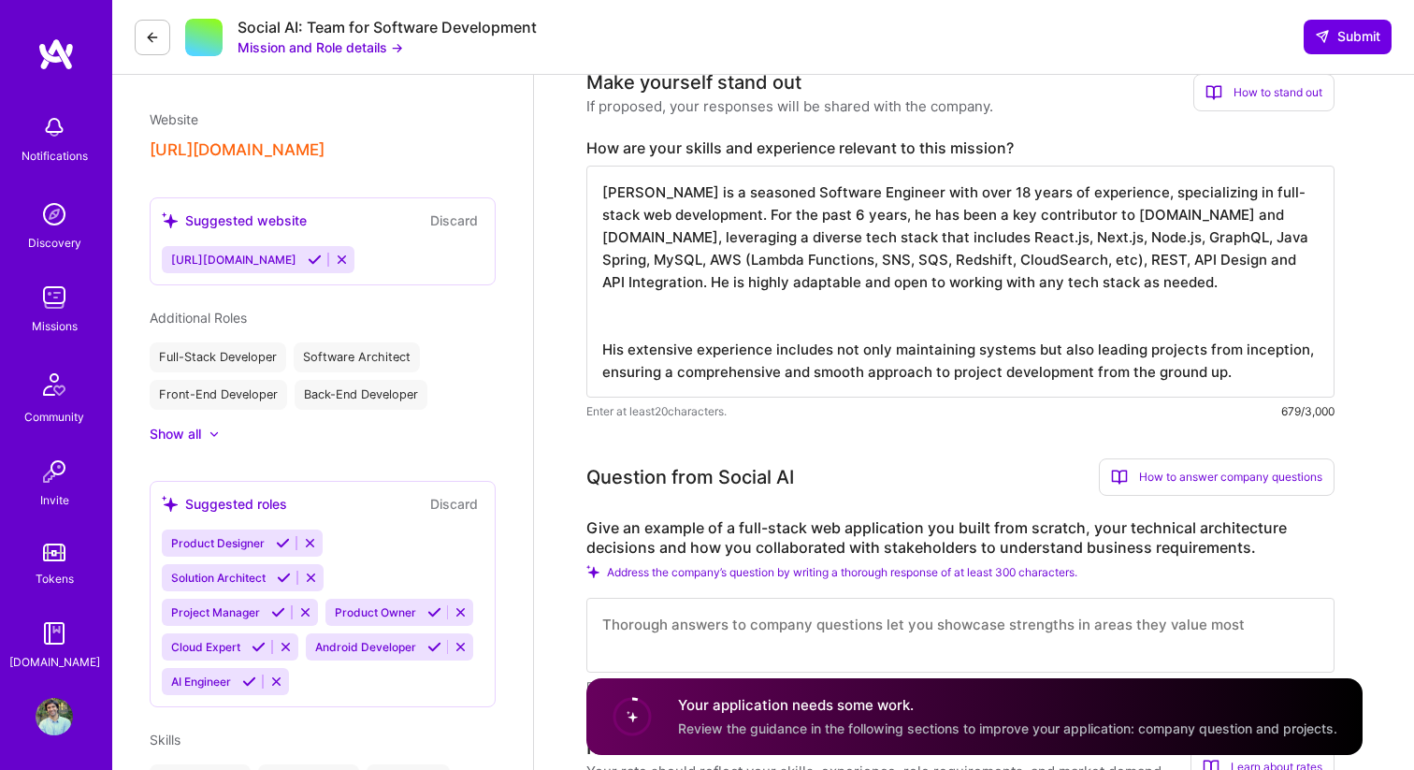
click at [605, 178] on textarea "Sebastian is a seasoned Software Engineer with over 18 years of experience, spe…" at bounding box center [960, 282] width 748 height 232
click at [785, 219] on textarea "I am a seasoned Software Engineer with over 18 years of experience, specializin…" at bounding box center [960, 282] width 748 height 232
click at [843, 212] on textarea "I am a seasoned Software Engineer with over 18 years of experience, specializin…" at bounding box center [960, 282] width 748 height 232
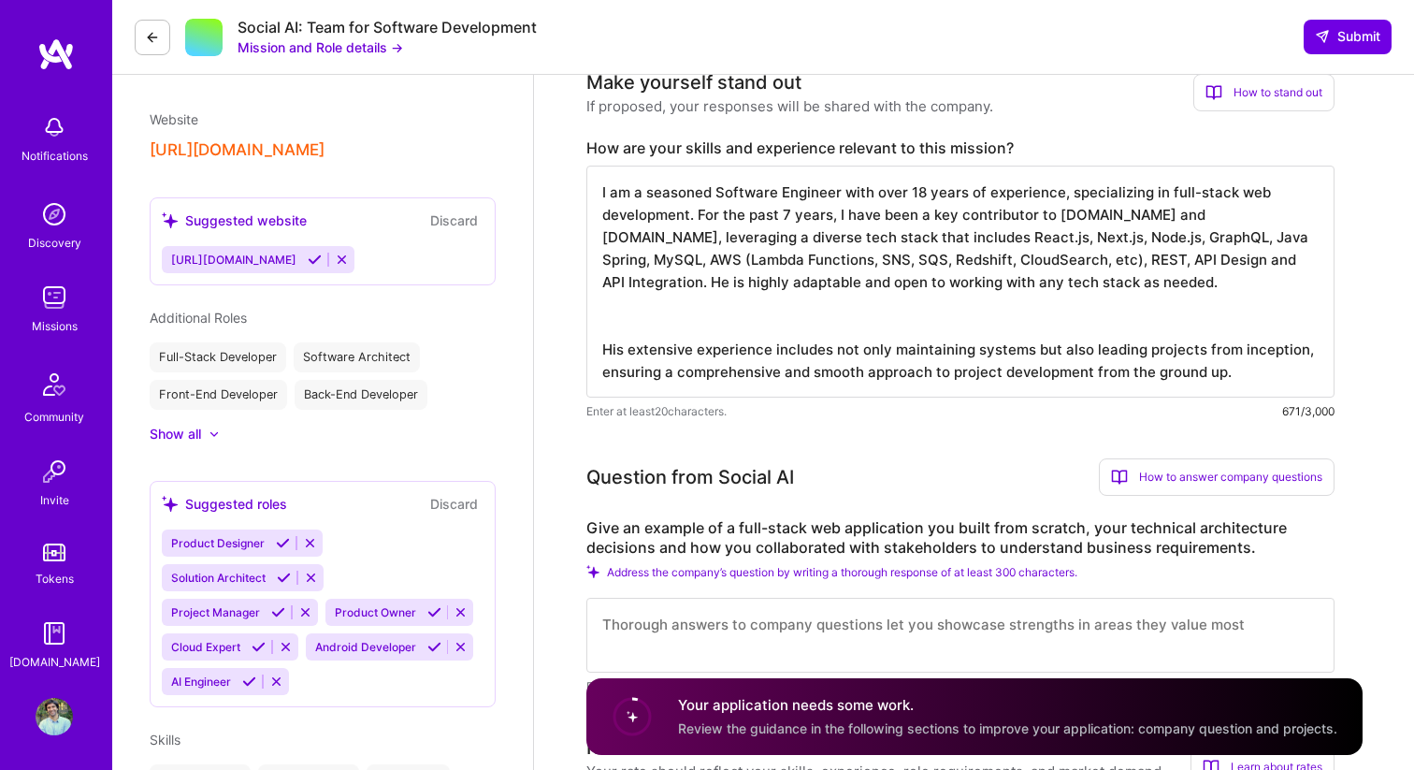
drag, startPoint x: 1296, startPoint y: 259, endPoint x: 1308, endPoint y: 260, distance: 12.2
click at [1308, 260] on textarea "I am a seasoned Software Engineer with over 18 years of experience, specializin…" at bounding box center [960, 282] width 748 height 232
click at [616, 350] on textarea "I am a seasoned Software Engineer with over 18 years of experience, specializin…" at bounding box center [960, 282] width 748 height 232
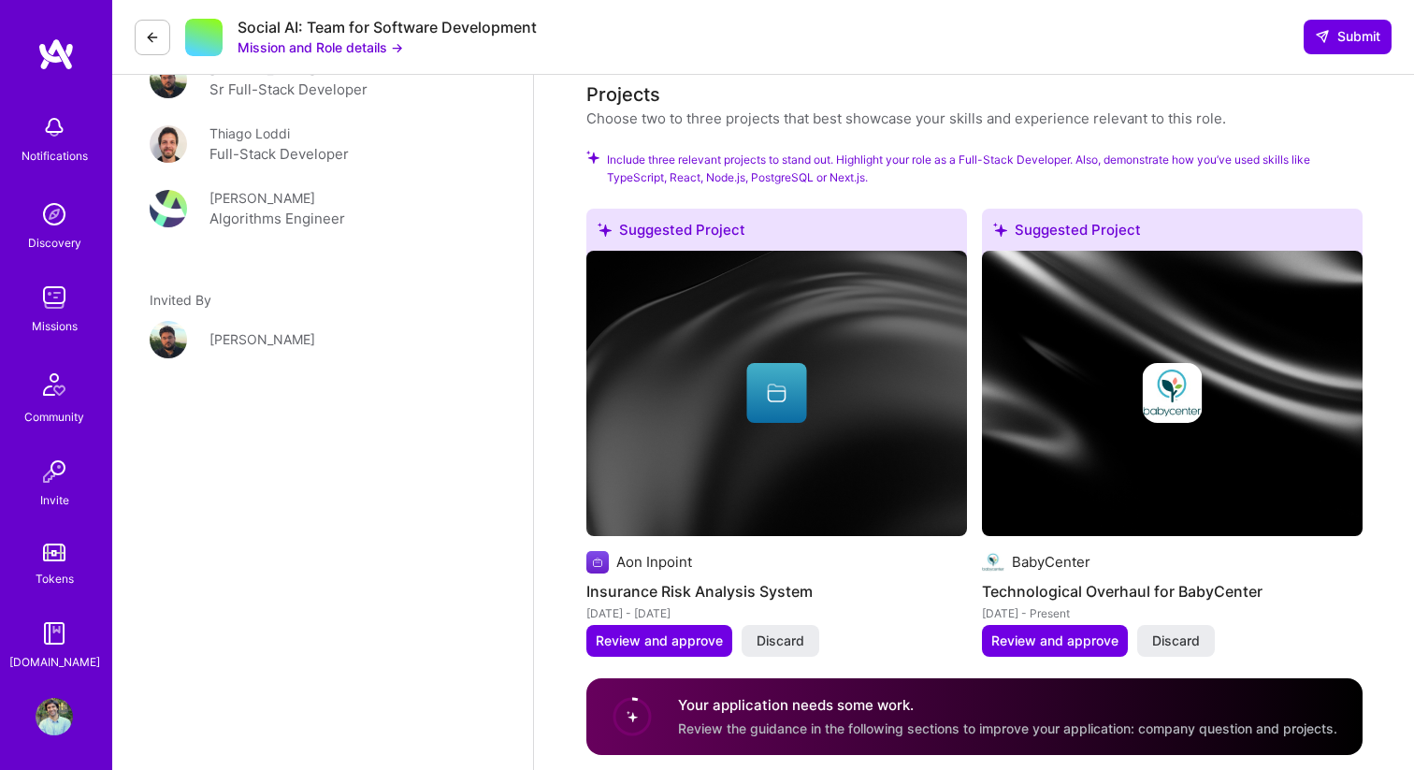
scroll to position [2327, 0]
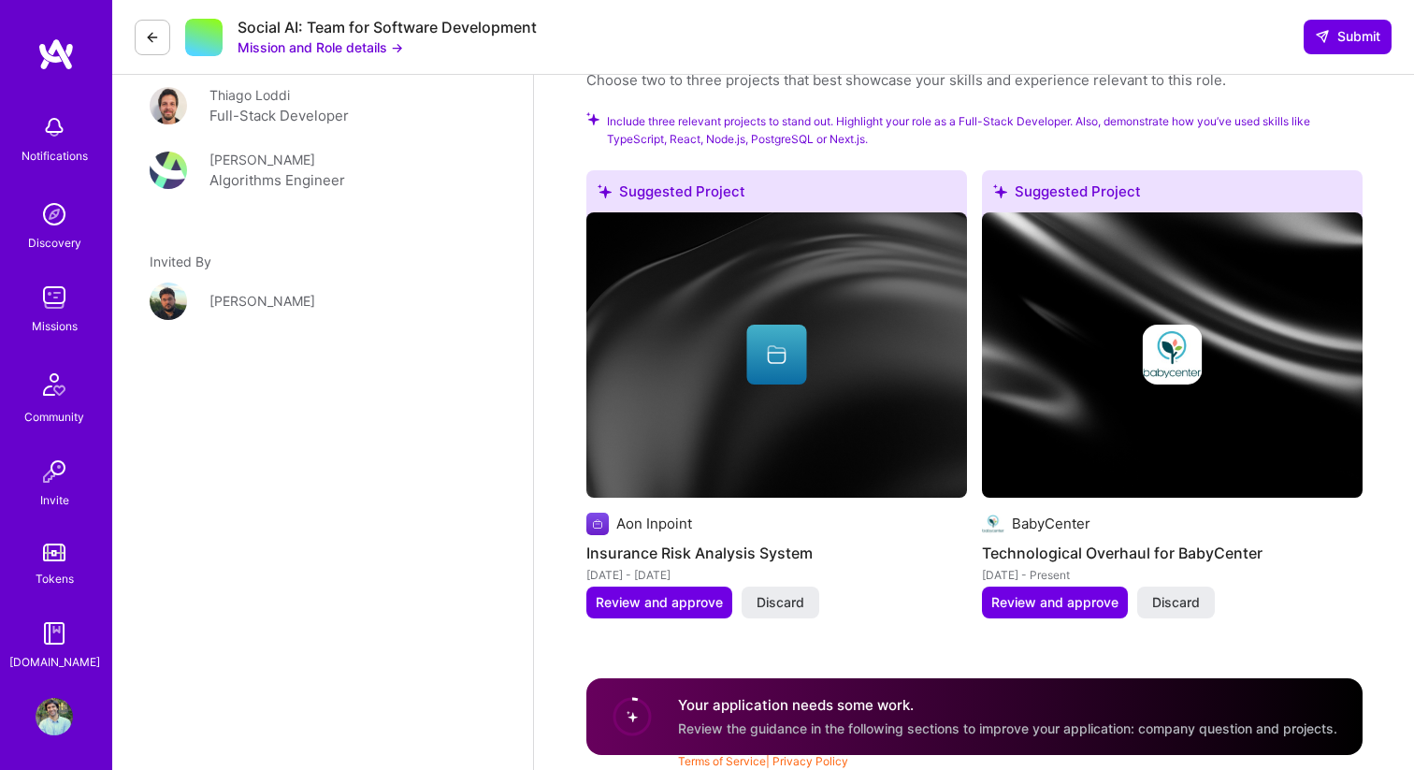
type textarea "I am a seasoned Software Engineer with over 18 years of experience, specializin…"
click at [791, 593] on span "Discard" at bounding box center [780, 602] width 48 height 19
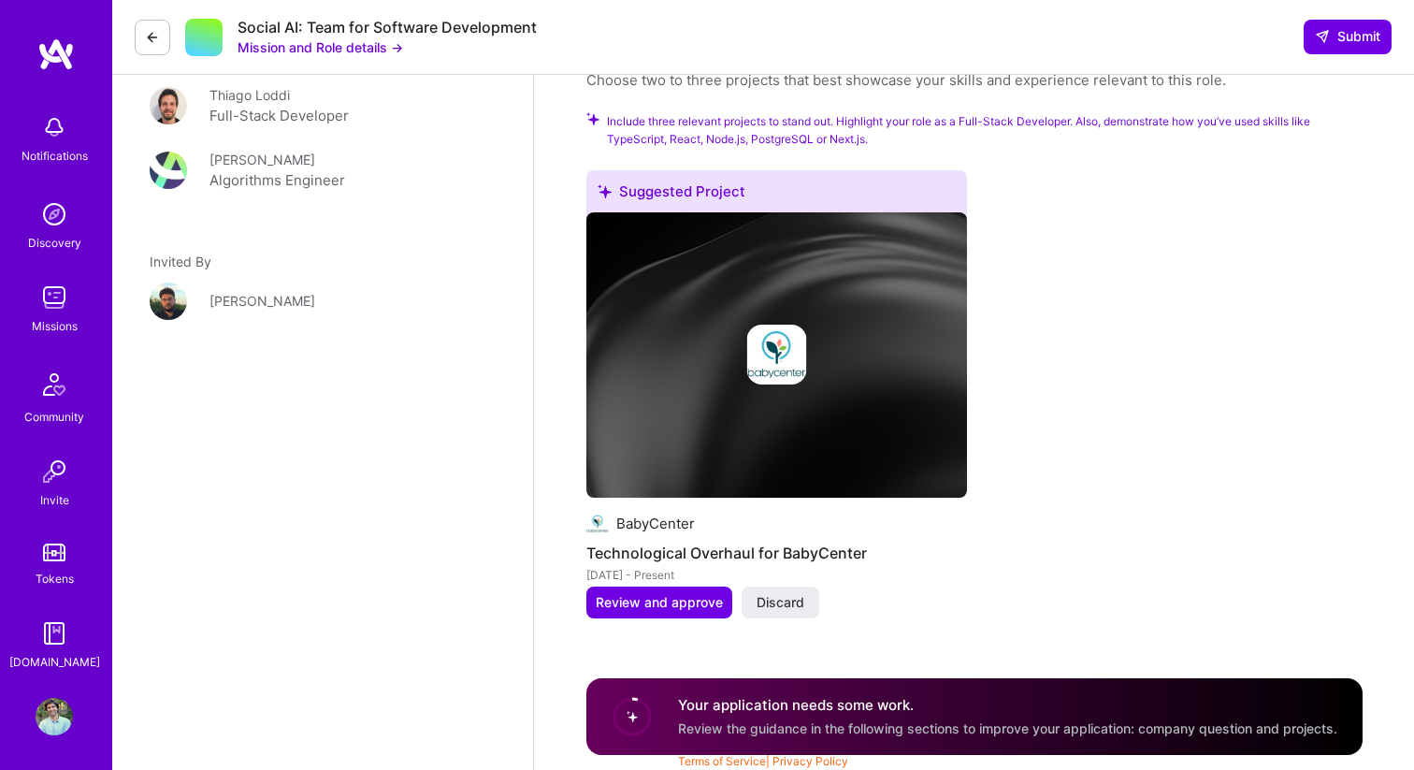
click at [74, 299] on link "Missions" at bounding box center [54, 307] width 116 height 57
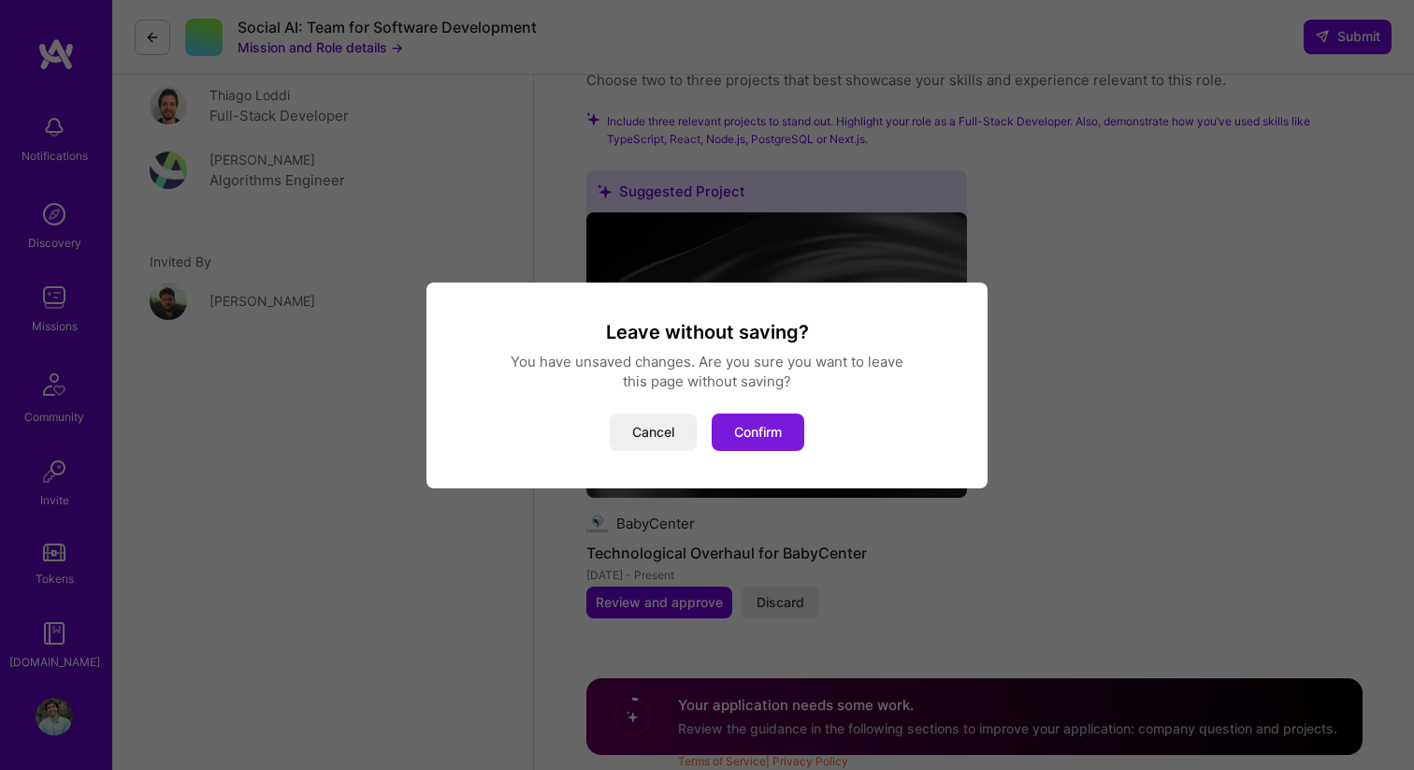
click at [724, 430] on button "Confirm" at bounding box center [758, 431] width 93 height 37
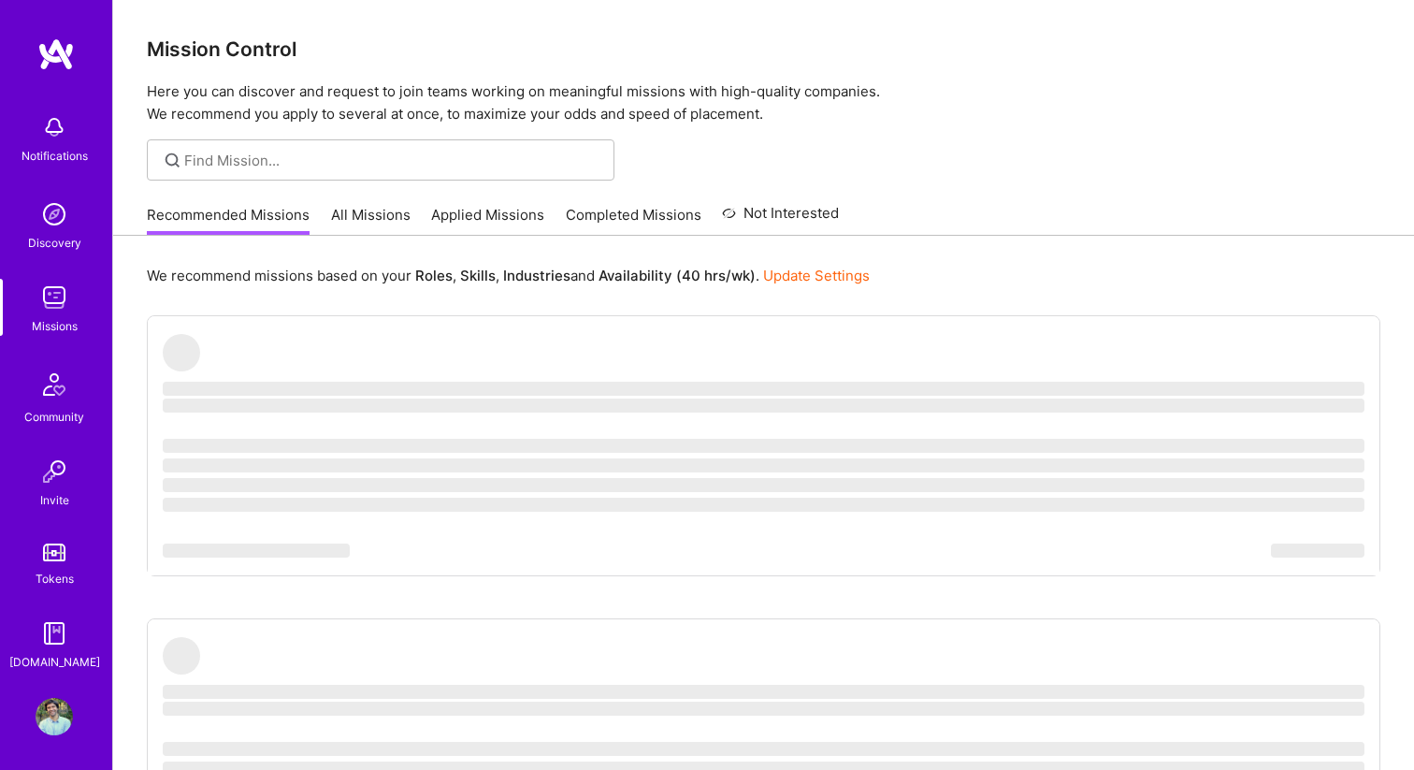
click at [52, 699] on img at bounding box center [54, 716] width 37 height 37
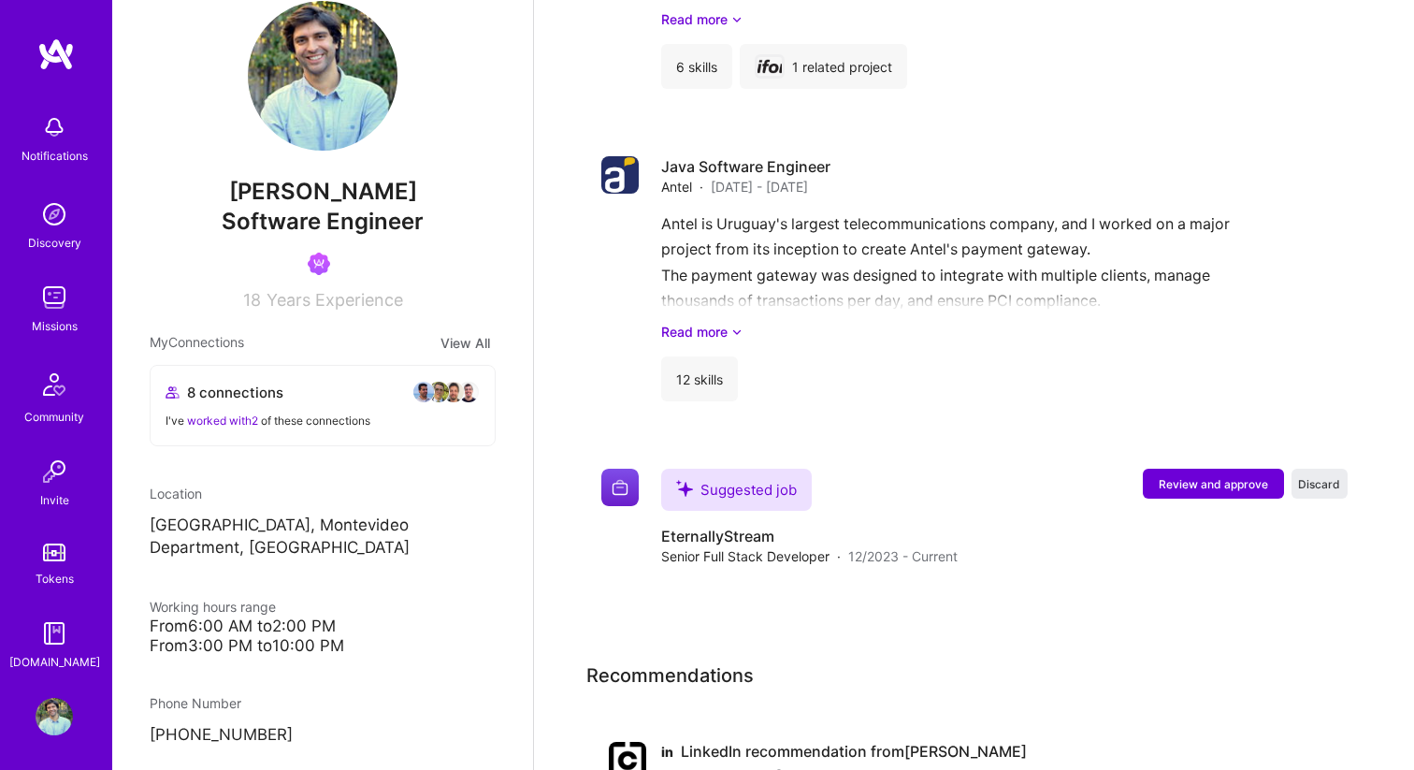
scroll to position [3519, 0]
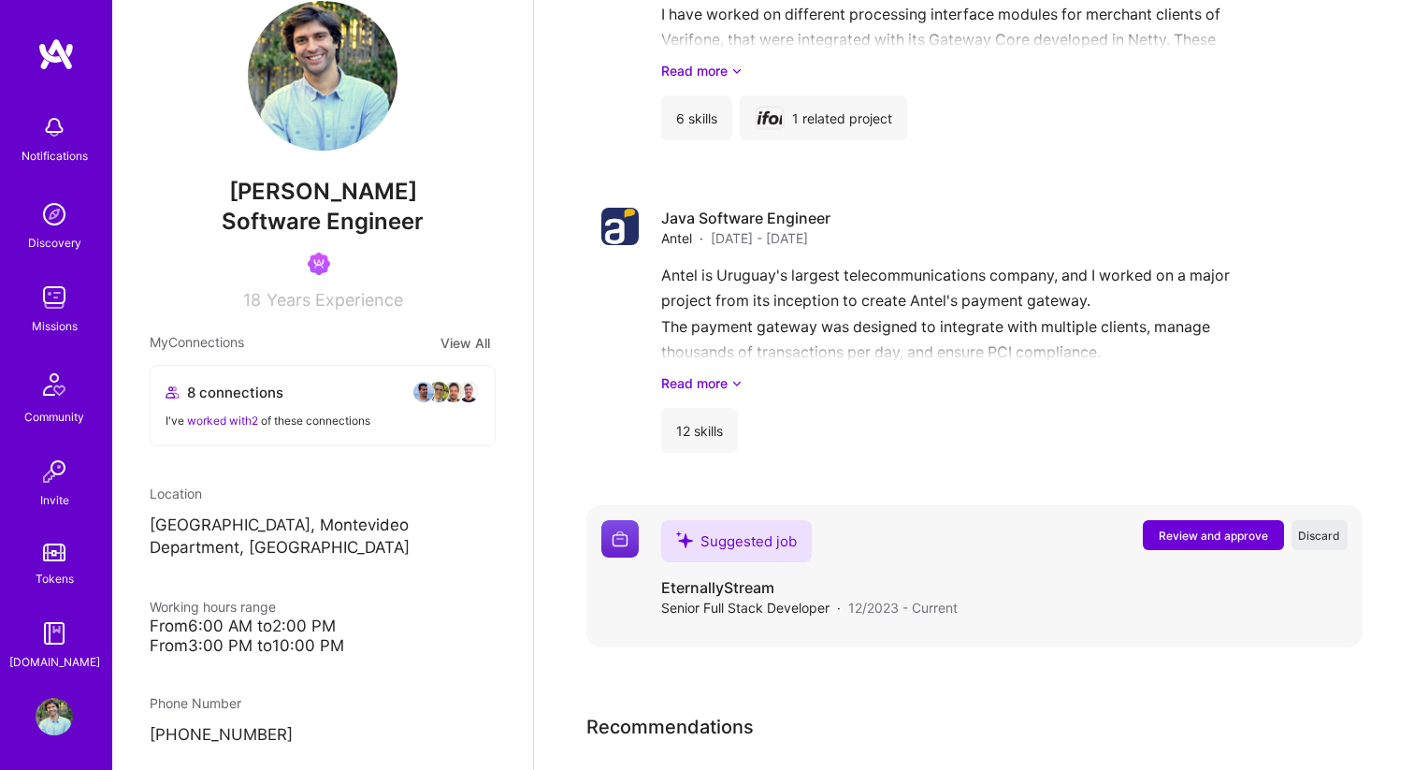
click at [1156, 539] on button "Review and approve" at bounding box center [1213, 535] width 141 height 30
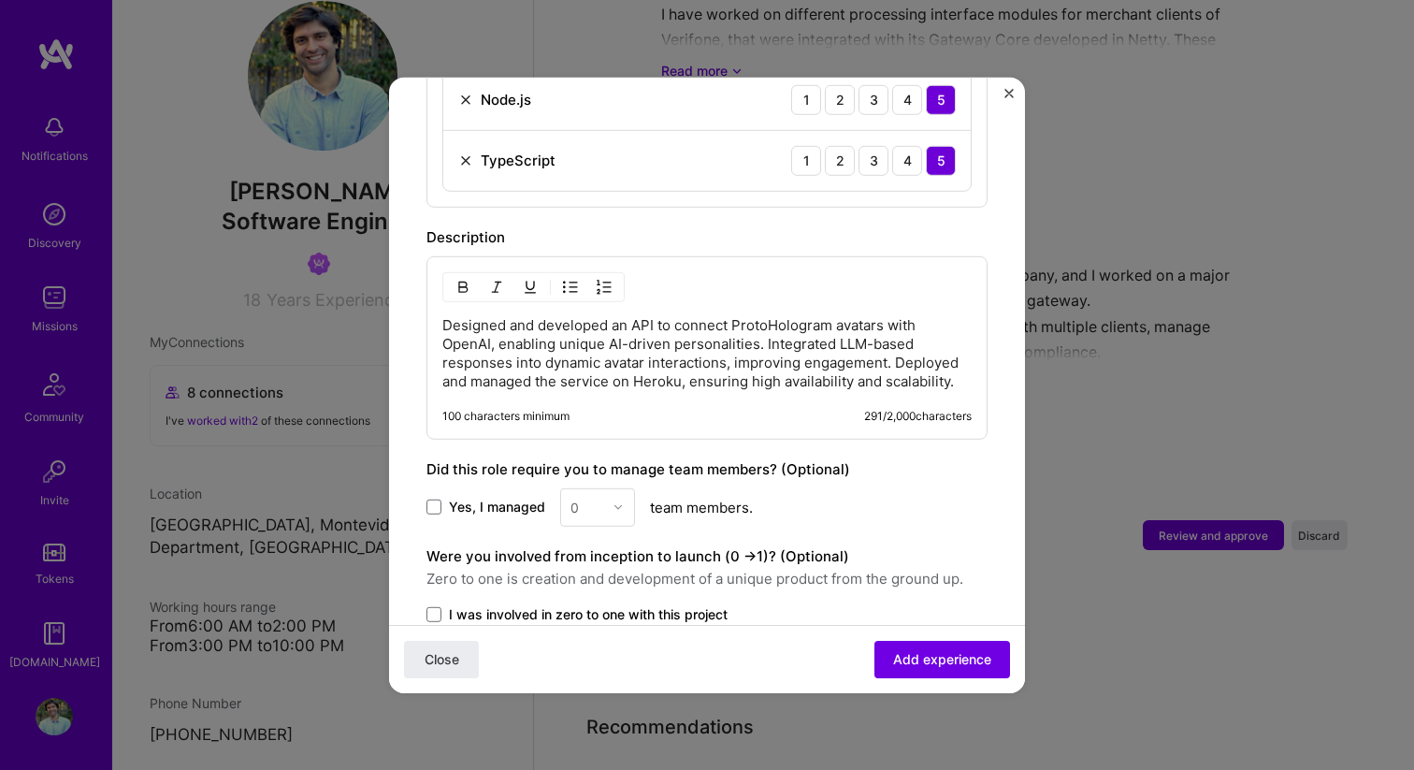
scroll to position [982, 0]
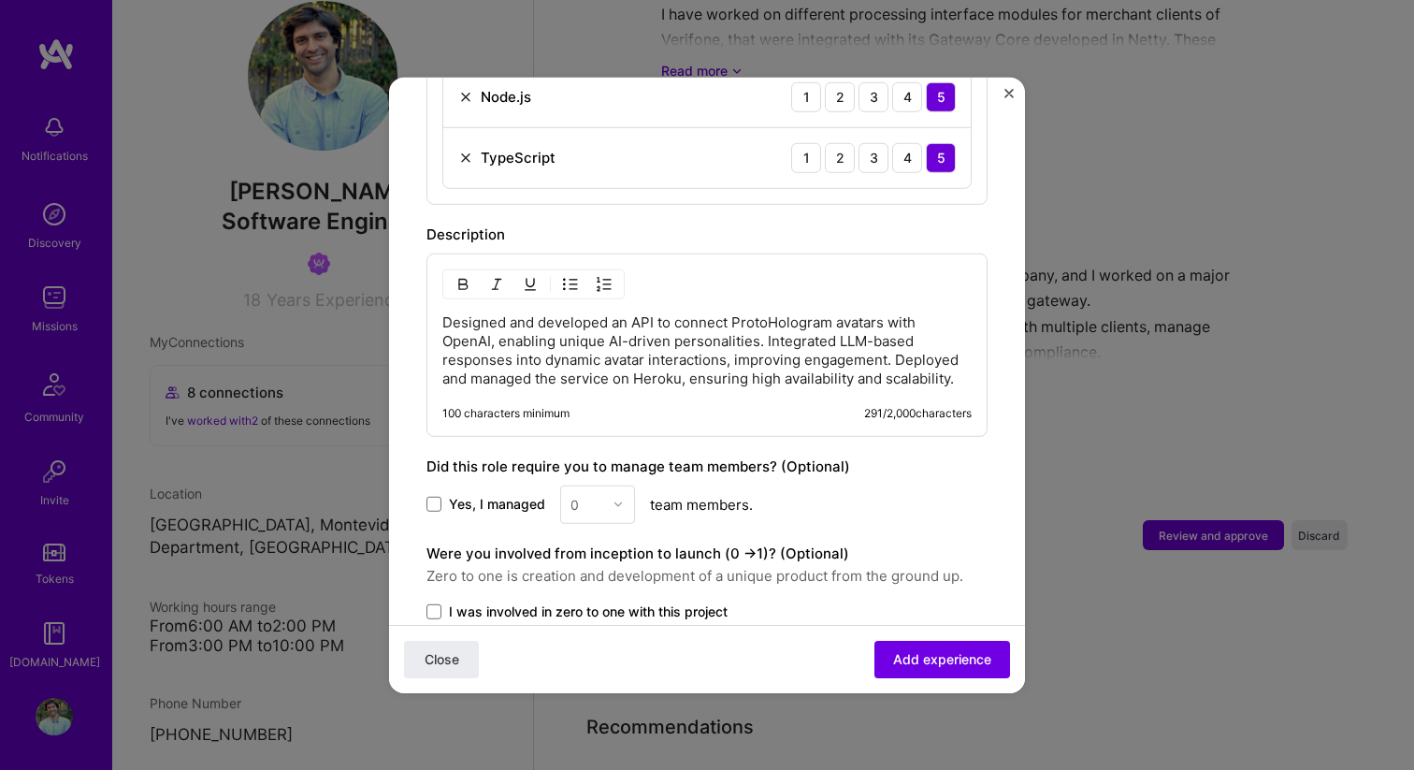
click at [451, 495] on span "Yes, I managed" at bounding box center [497, 504] width 96 height 19
click at [0, 0] on input "Yes, I managed" at bounding box center [0, 0] width 0 height 0
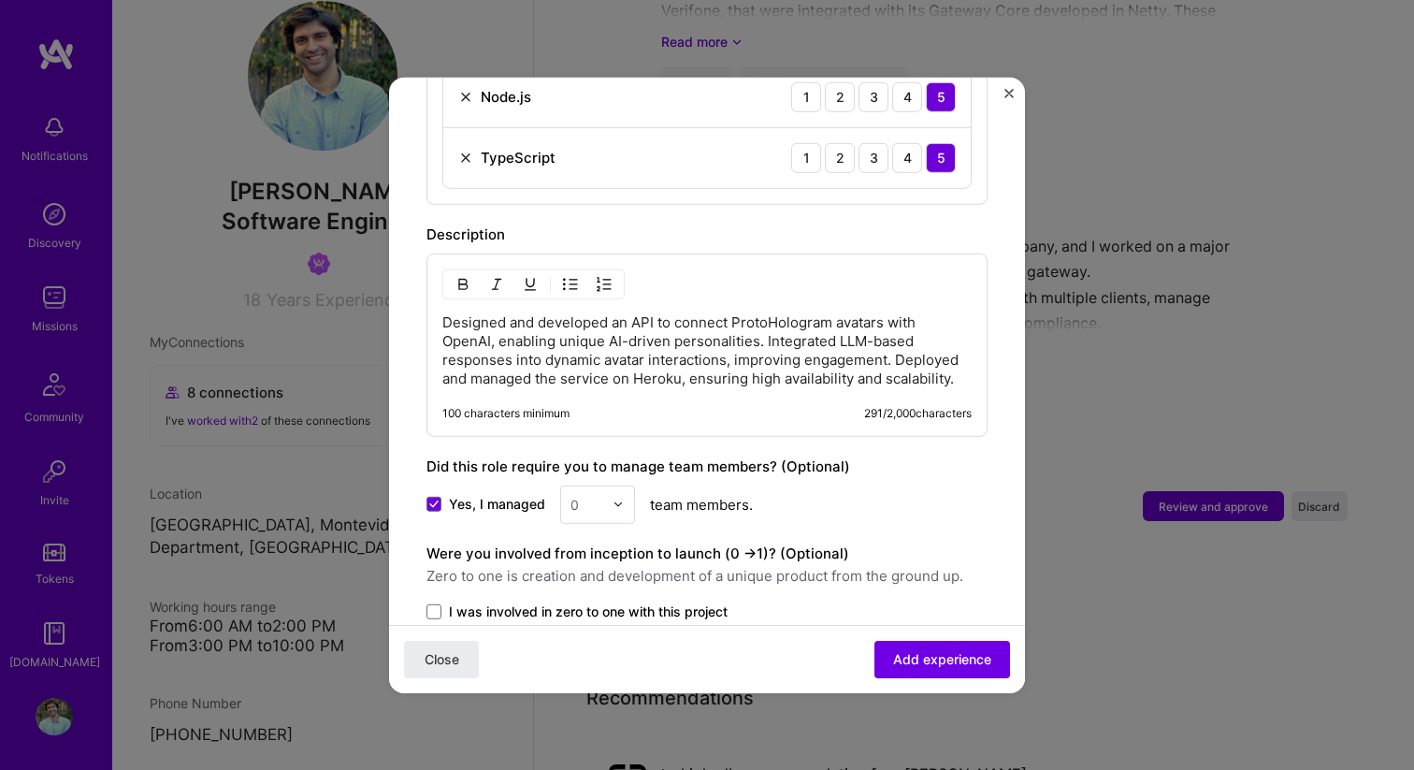
click at [613, 498] on img at bounding box center [617, 503] width 11 height 11
click at [591, 572] on div "2" at bounding box center [598, 587] width 64 height 35
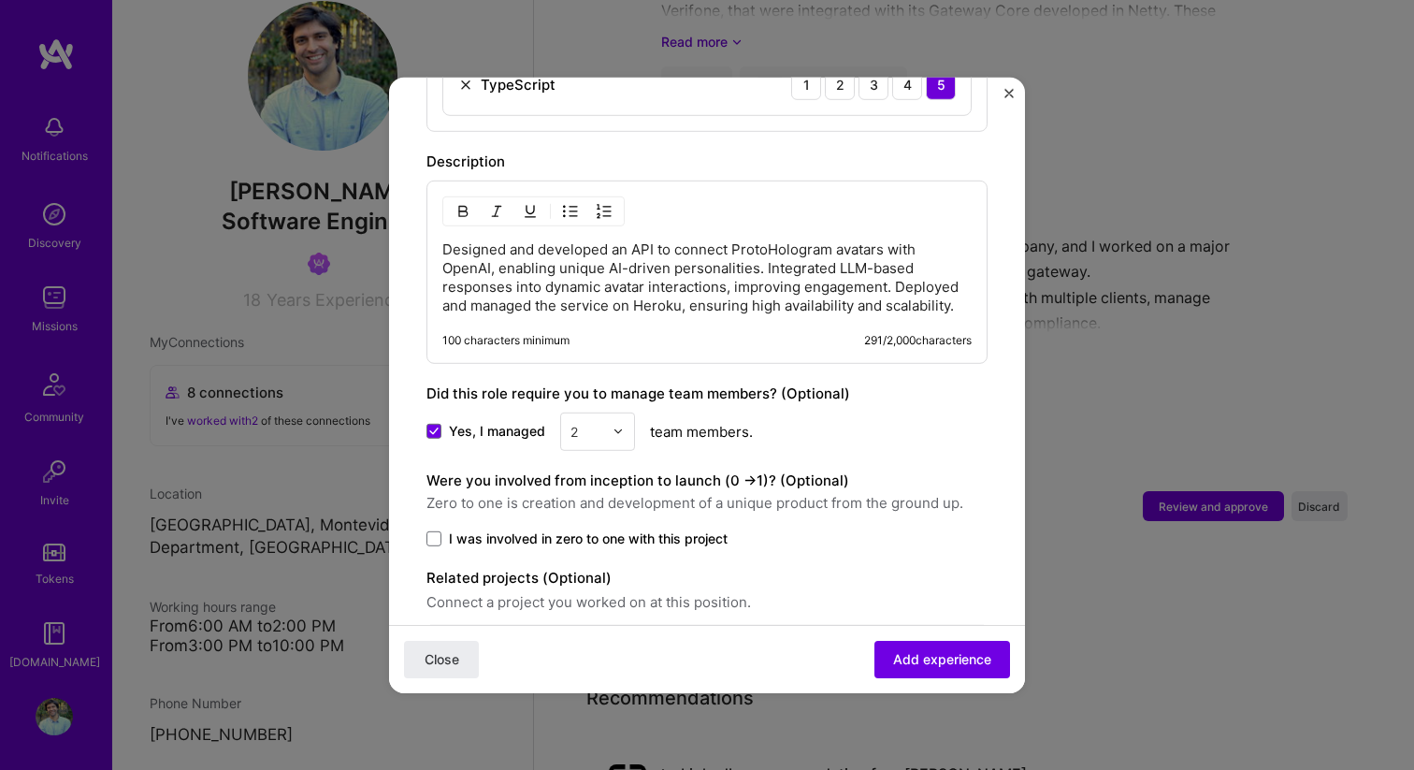
scroll to position [1101, 0]
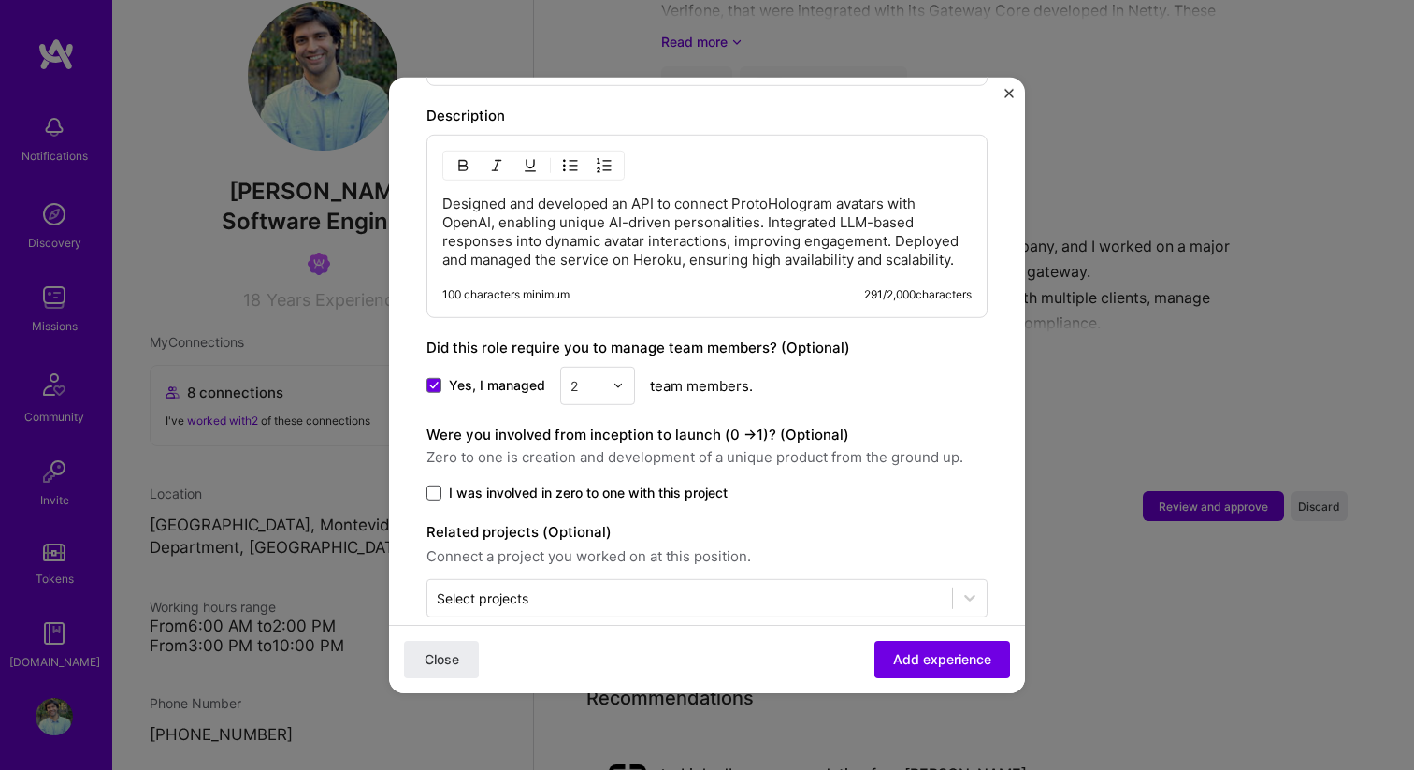
click at [435, 484] on span at bounding box center [433, 491] width 15 height 15
click at [0, 0] on input "I was involved in zero to one with this project" at bounding box center [0, 0] width 0 height 0
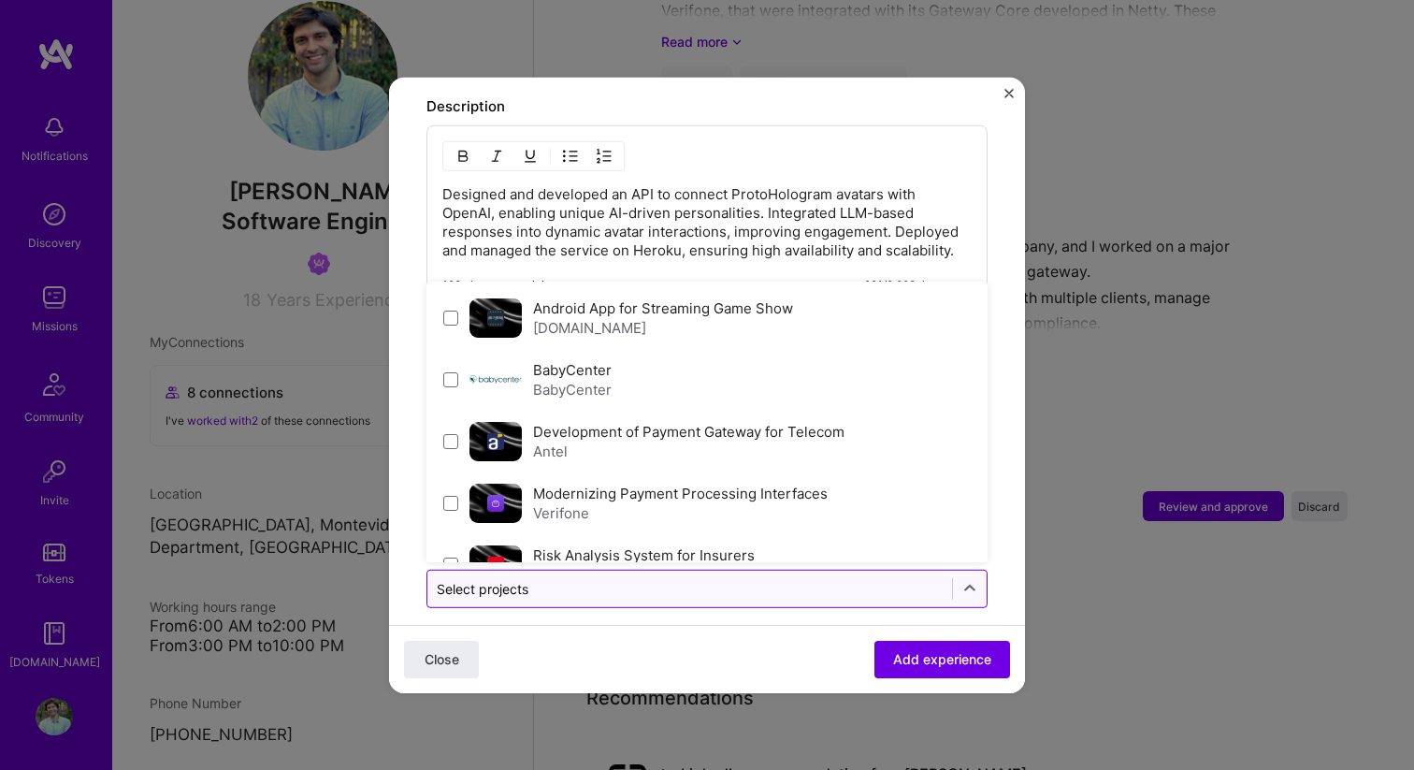
click at [638, 578] on input "text" at bounding box center [690, 588] width 506 height 20
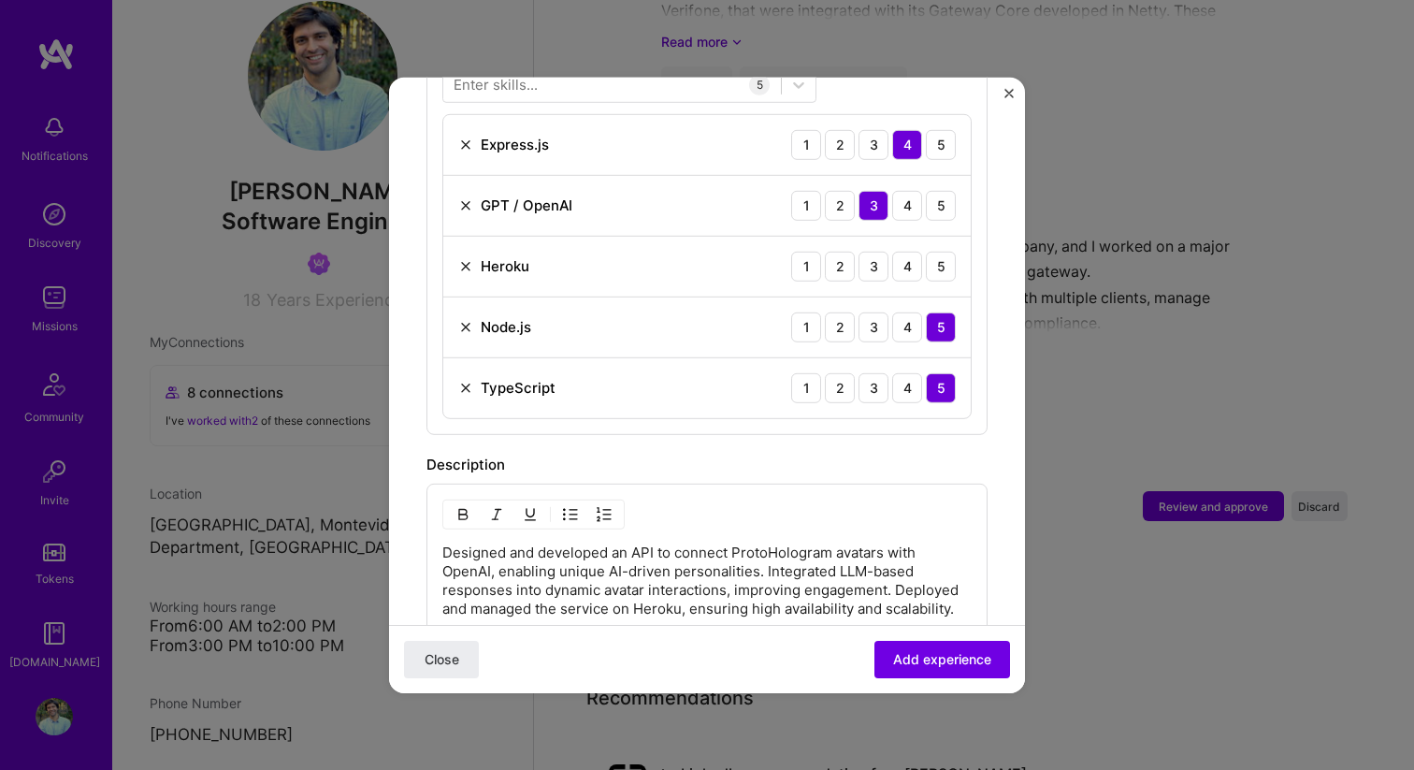
scroll to position [767, 0]
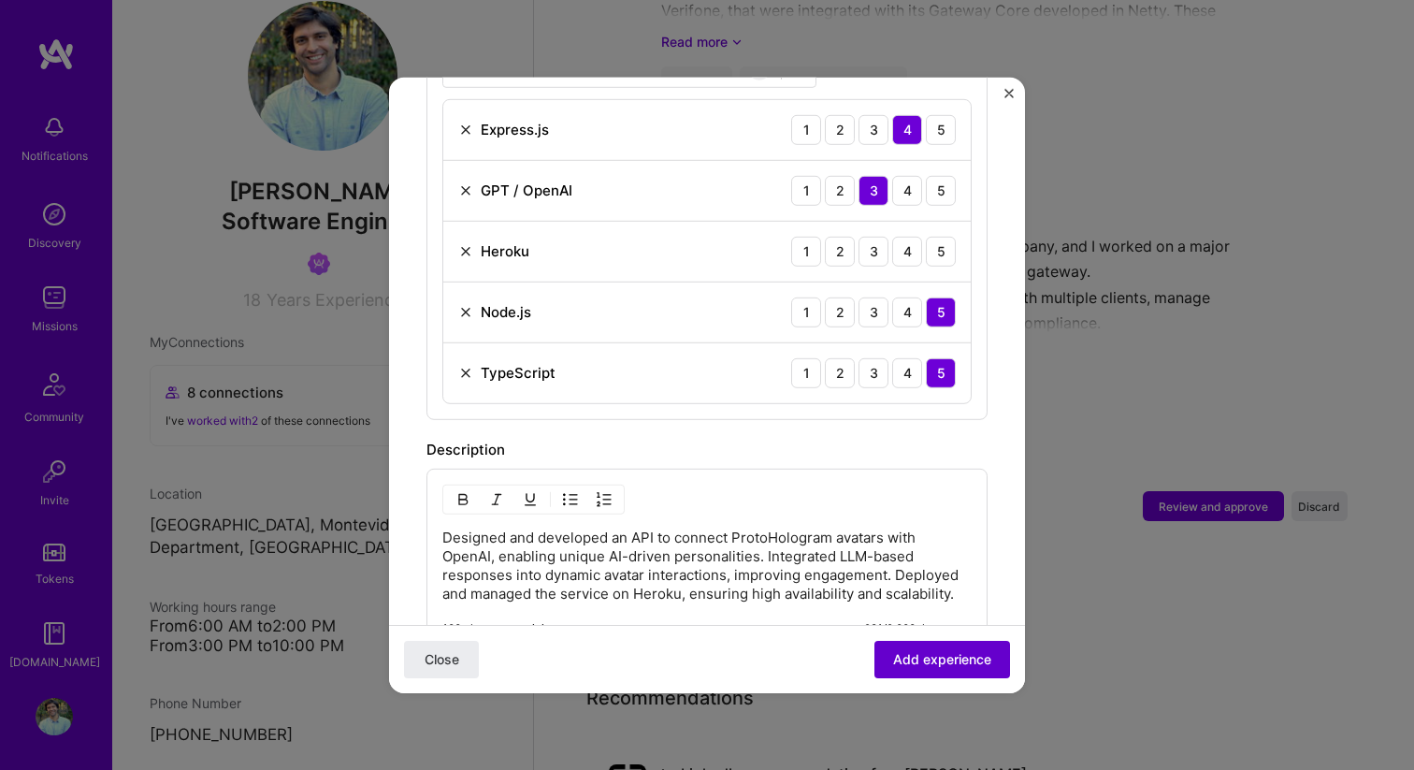
click at [935, 654] on span "Add experience" at bounding box center [942, 659] width 98 height 19
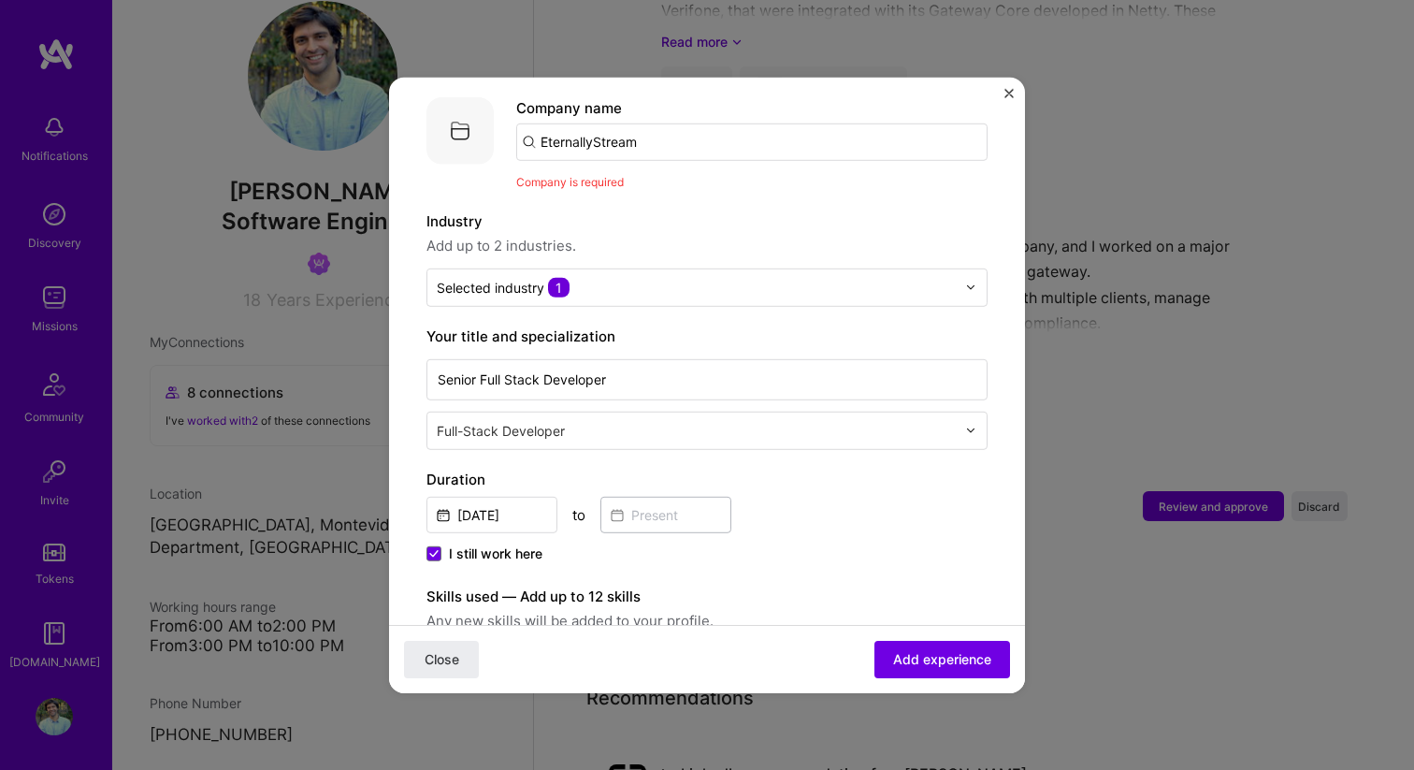
scroll to position [0, 0]
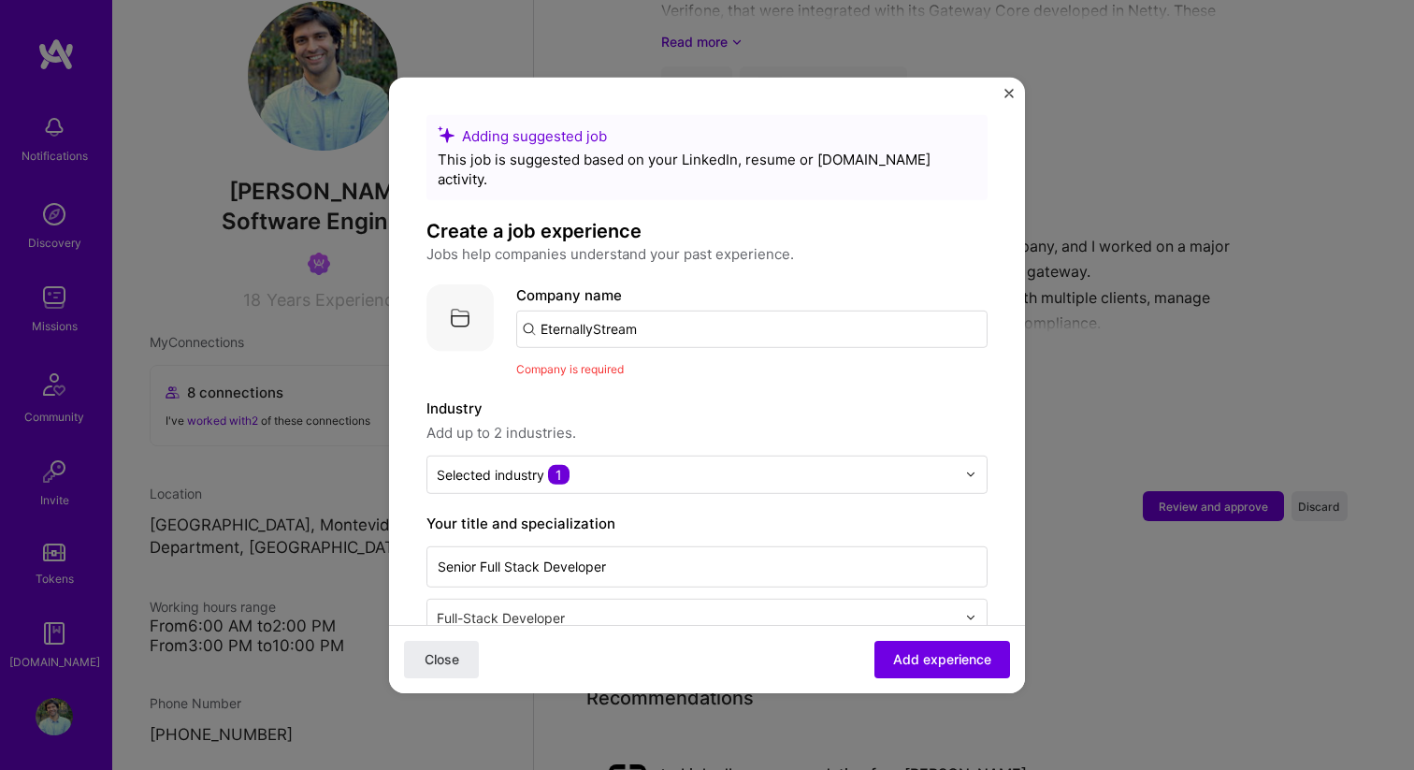
click at [742, 311] on input "EternallyStream" at bounding box center [751, 327] width 471 height 37
click at [525, 317] on input "EternallyStream" at bounding box center [751, 327] width 471 height 37
click at [526, 312] on input "EternallyStream" at bounding box center [751, 327] width 471 height 37
click button "Close" at bounding box center [441, 658] width 75 height 37
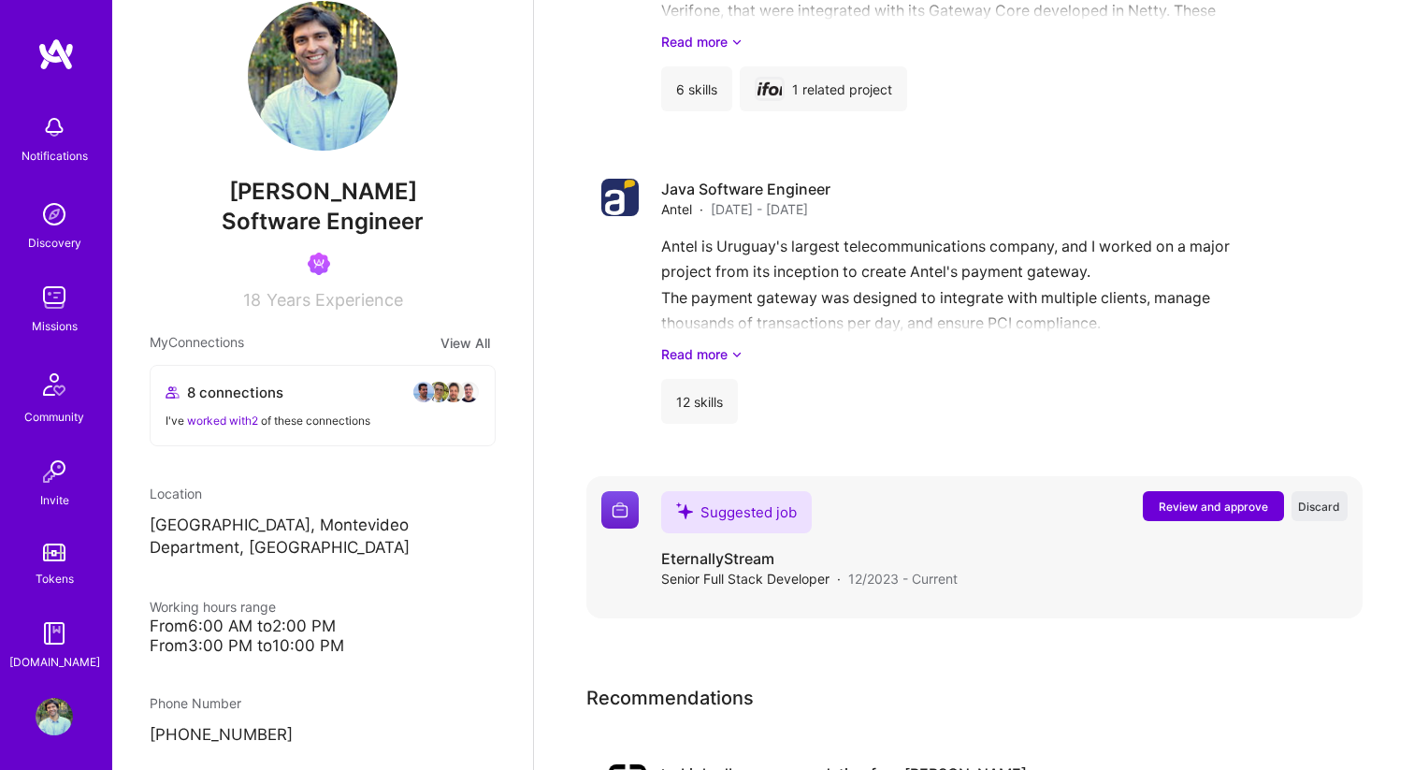
click at [1238, 495] on button "Review and approve" at bounding box center [1213, 506] width 141 height 30
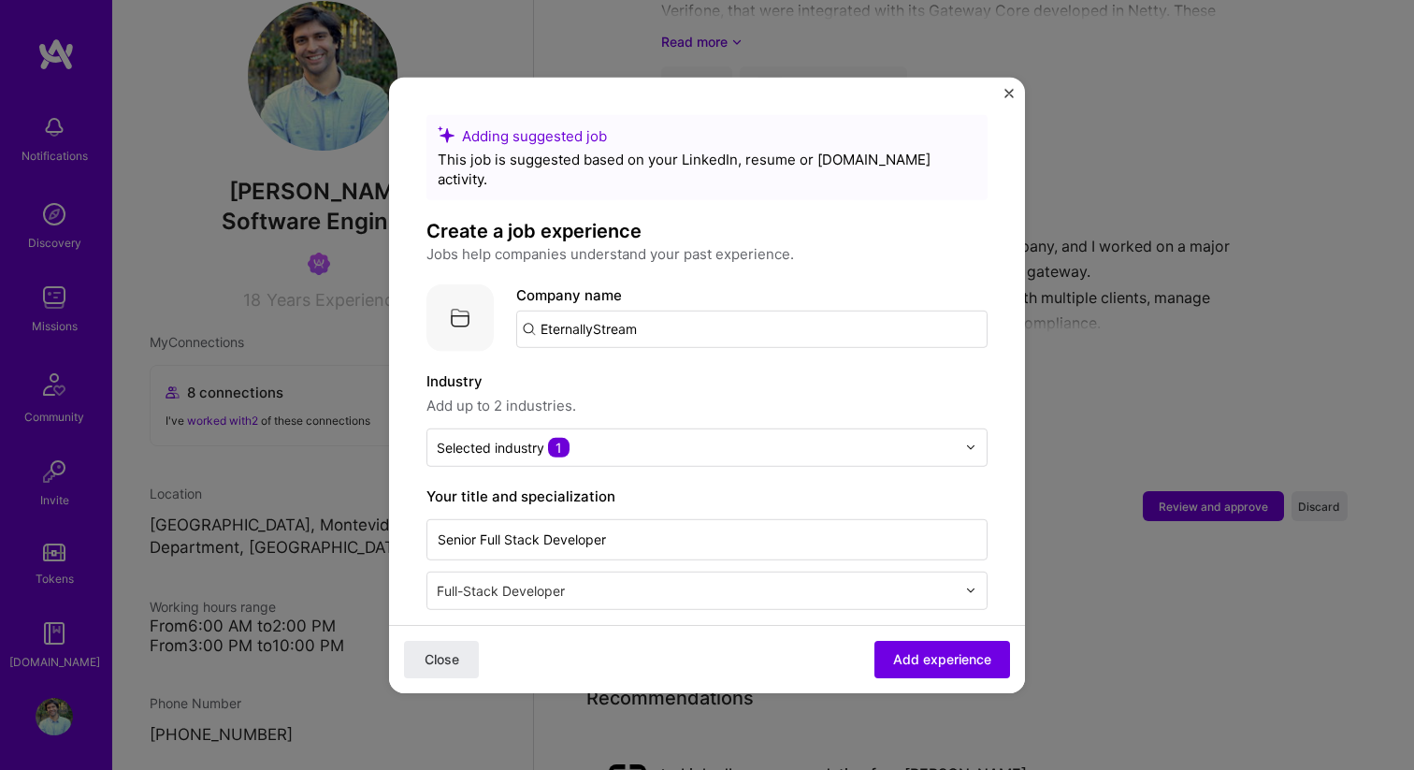
click at [702, 309] on input "EternallyStream" at bounding box center [751, 327] width 471 height 37
type input "Eternally Stream"
click at [629, 364] on div "Eternally Stream" at bounding box center [685, 380] width 129 height 33
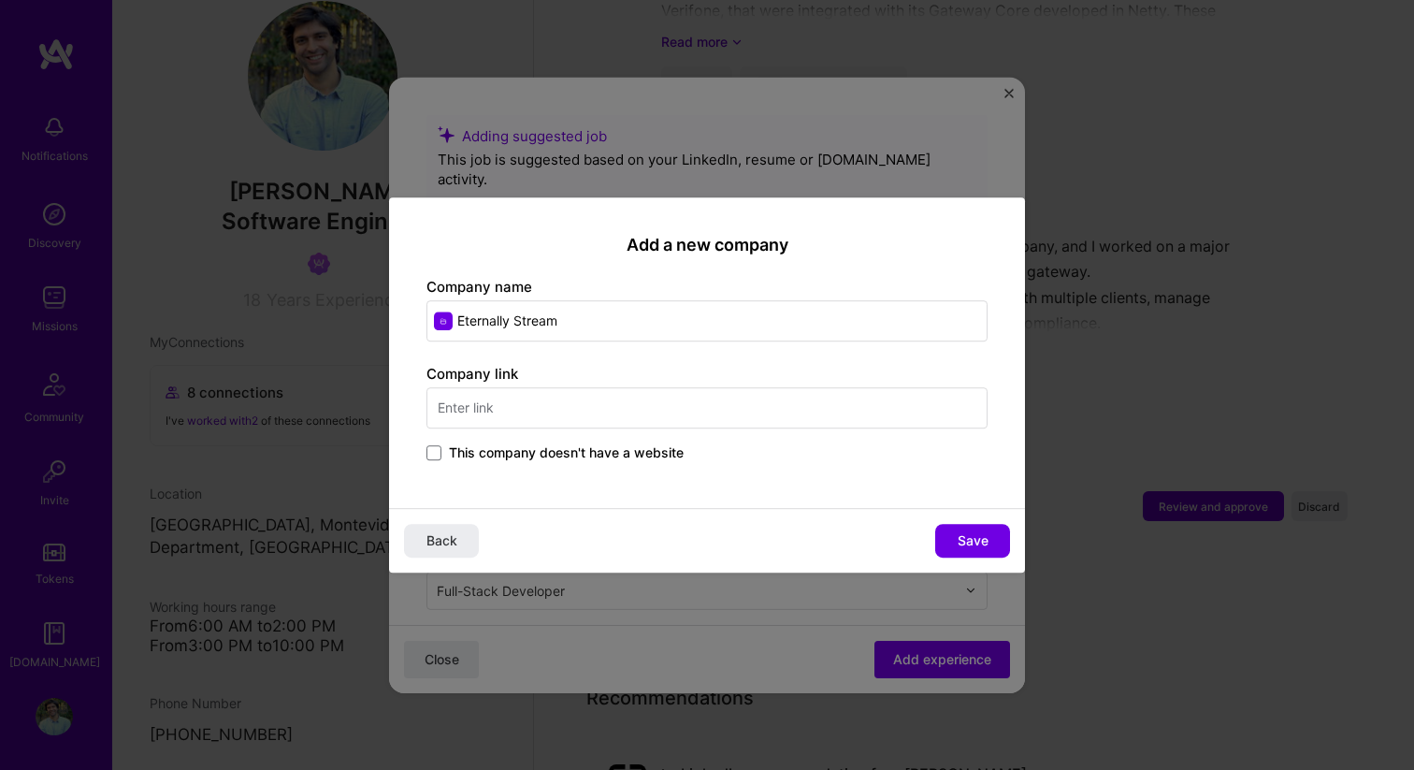
click at [569, 454] on span "This company doesn't have a website" at bounding box center [566, 452] width 235 height 19
click at [0, 0] on input "This company doesn't have a website" at bounding box center [0, 0] width 0 height 0
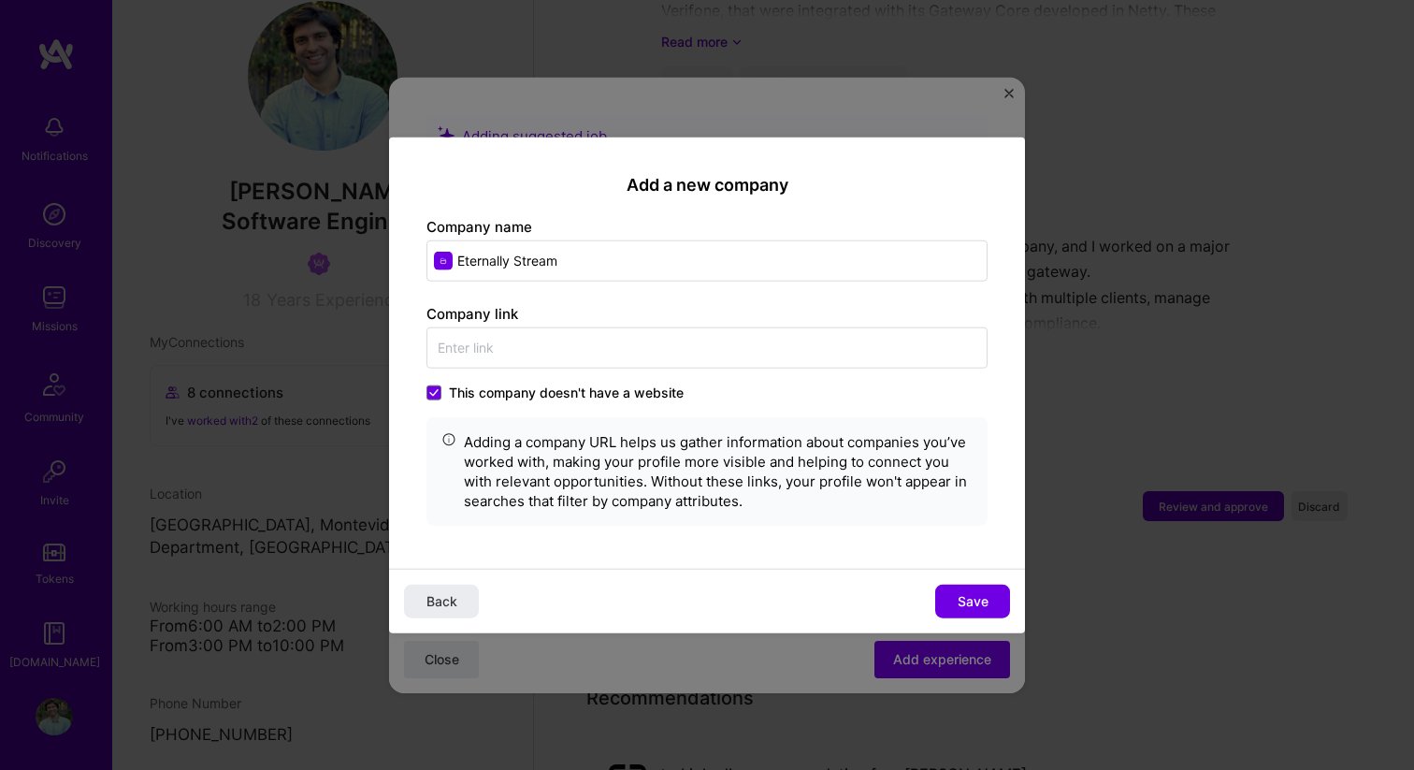
click at [958, 567] on div "Add a new company Company name Eternally Stream Company link This company doesn…" at bounding box center [707, 353] width 636 height 432
click at [966, 588] on button "Save" at bounding box center [972, 601] width 75 height 34
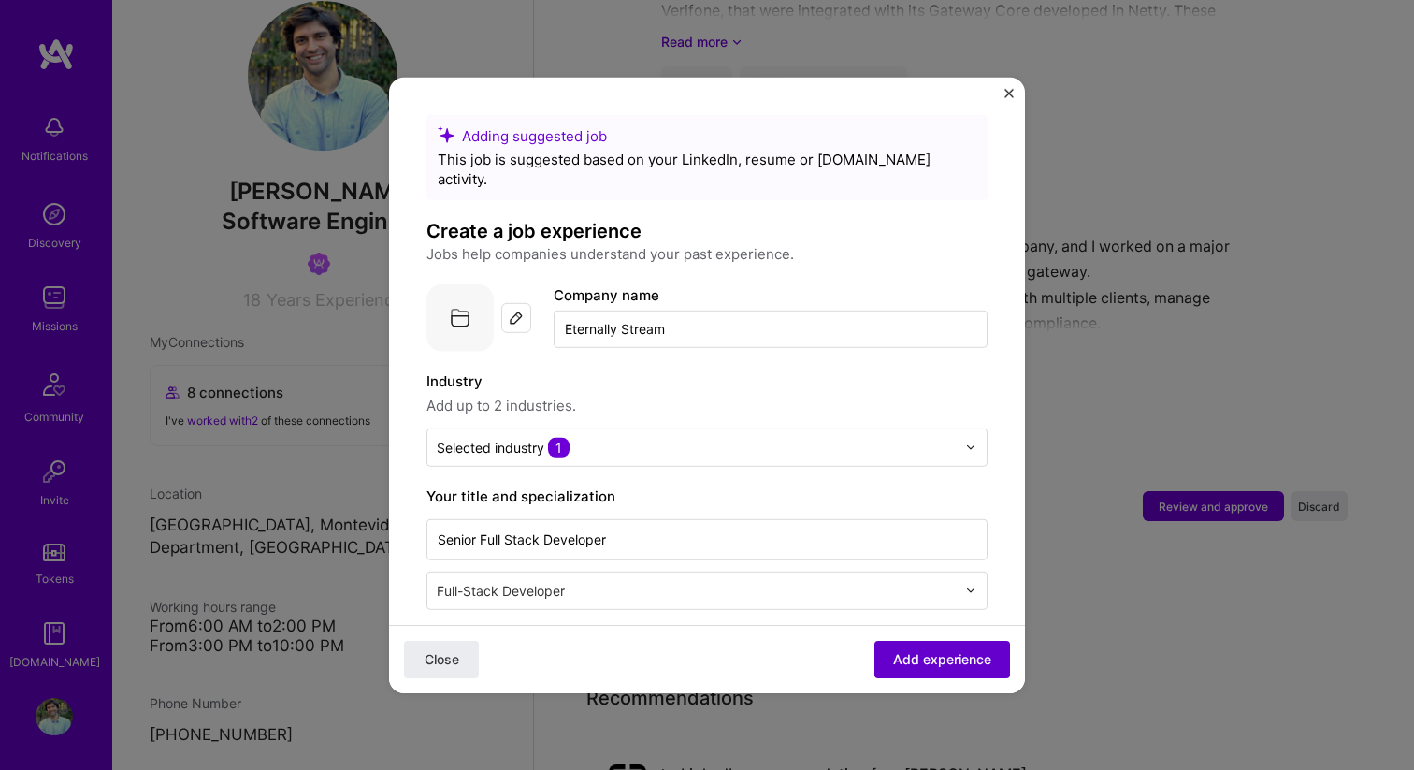
click at [947, 655] on span "Add experience" at bounding box center [942, 659] width 98 height 19
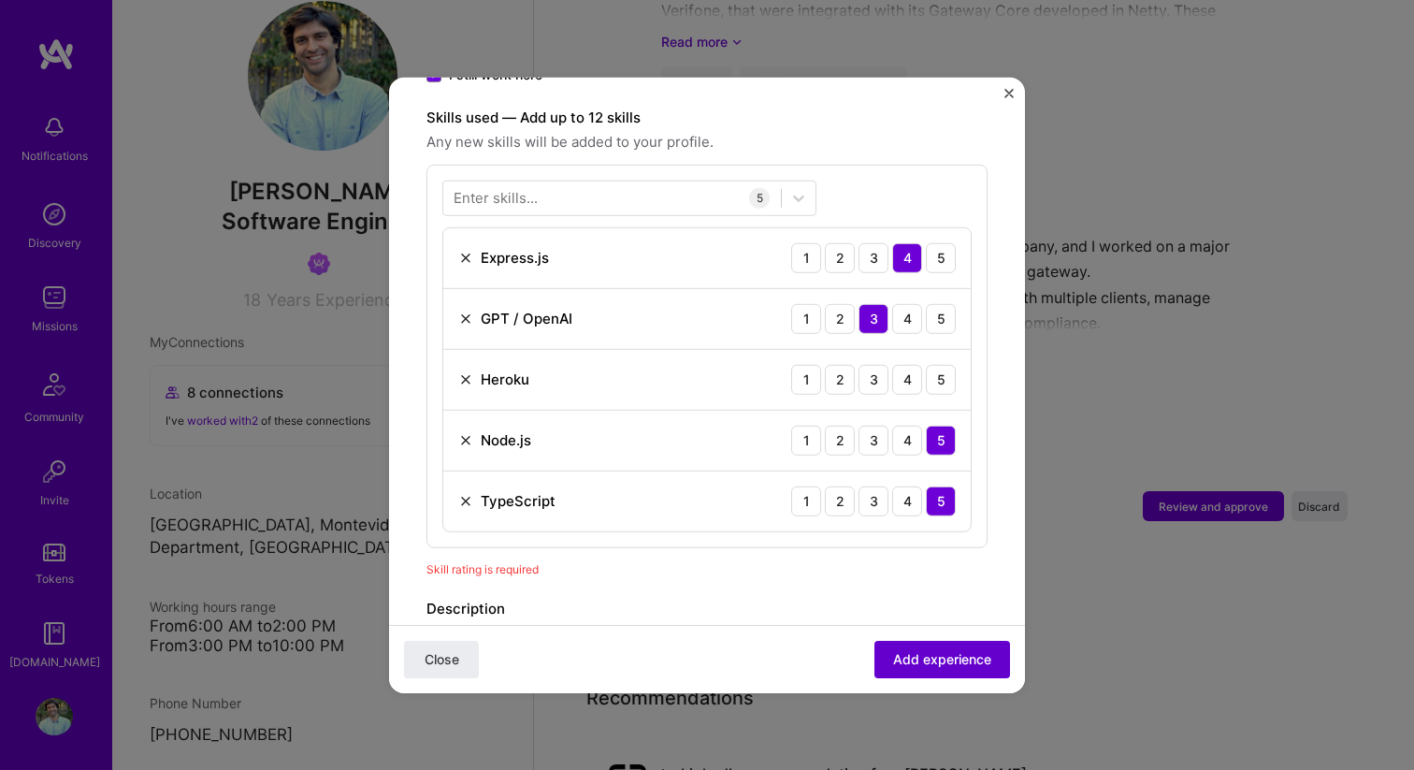
scroll to position [648, 0]
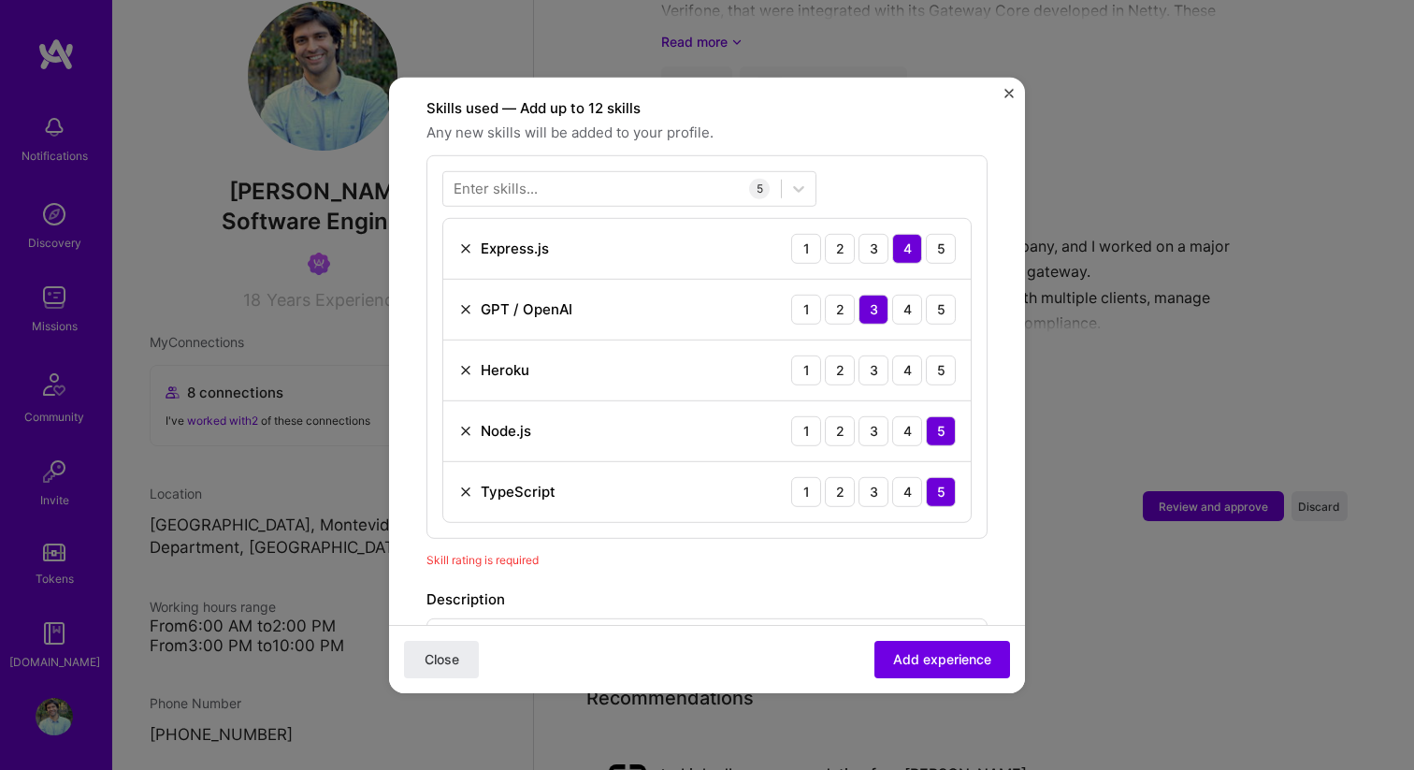
click at [936, 244] on div "Express.js 1 2 3 4 5" at bounding box center [706, 248] width 527 height 61
click at [939, 233] on div "5" at bounding box center [941, 248] width 30 height 30
click at [905, 356] on div "4" at bounding box center [907, 369] width 30 height 30
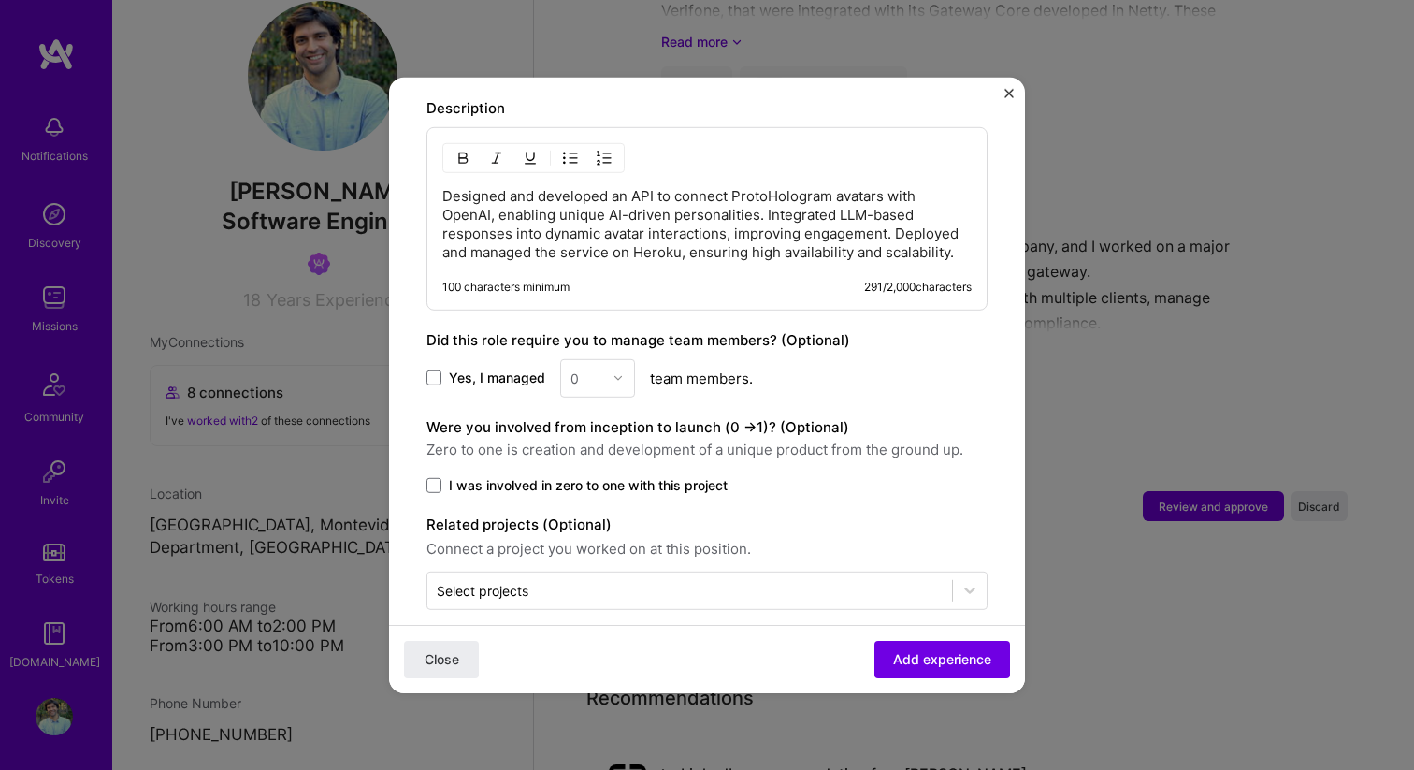
scroll to position [1141, 0]
click at [441, 367] on label "Yes, I managed" at bounding box center [485, 376] width 119 height 19
click at [0, 0] on input "Yes, I managed" at bounding box center [0, 0] width 0 height 0
click at [620, 370] on img at bounding box center [617, 375] width 11 height 11
click at [597, 442] on div "2" at bounding box center [598, 459] width 64 height 35
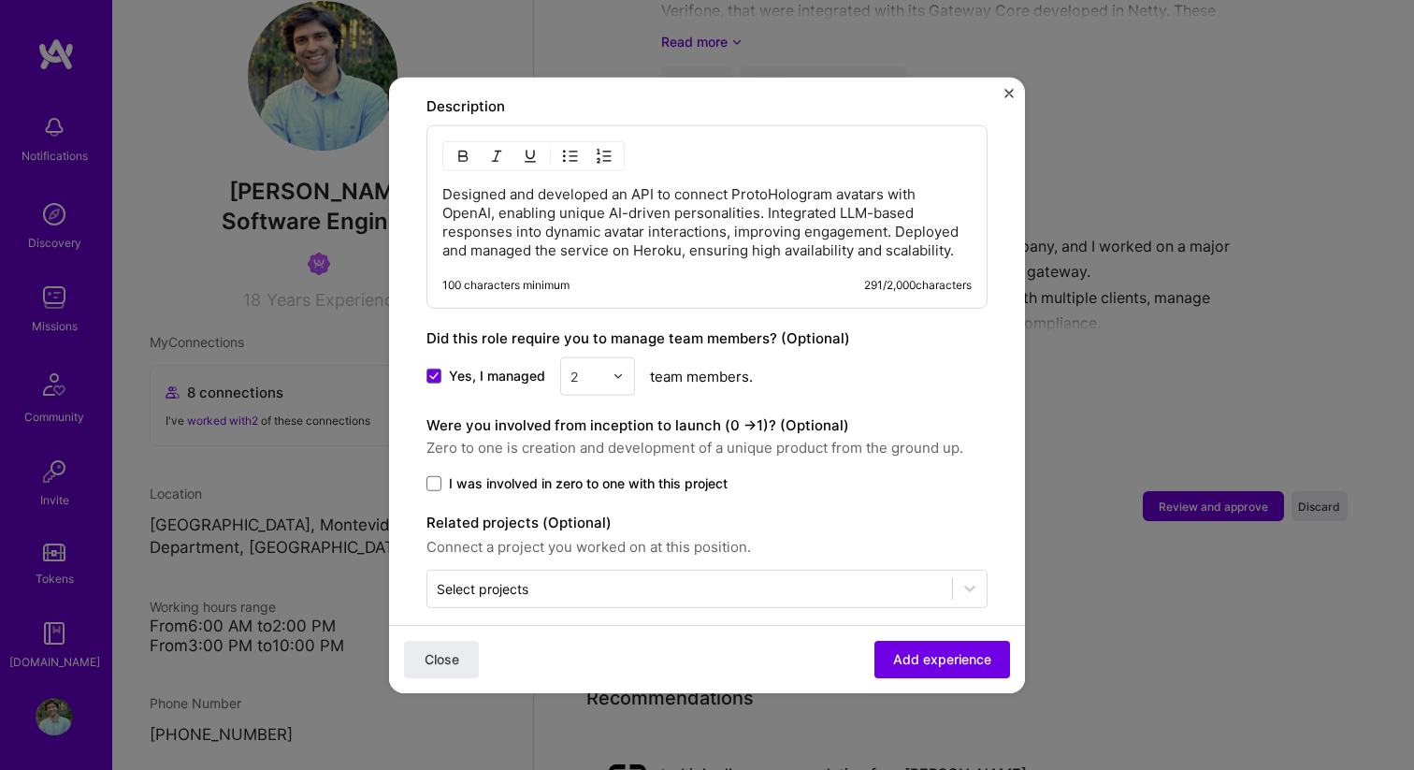
click at [467, 450] on div "Were you involved from inception to launch (0 - > 1)? (Optional) Zero to one is…" at bounding box center [706, 452] width 561 height 79
click at [442, 473] on label "I was involved in zero to one with this project" at bounding box center [706, 482] width 561 height 19
click at [0, 0] on input "I was involved in zero to one with this project" at bounding box center [0, 0] width 0 height 0
click at [954, 671] on button "Add experience" at bounding box center [942, 658] width 136 height 37
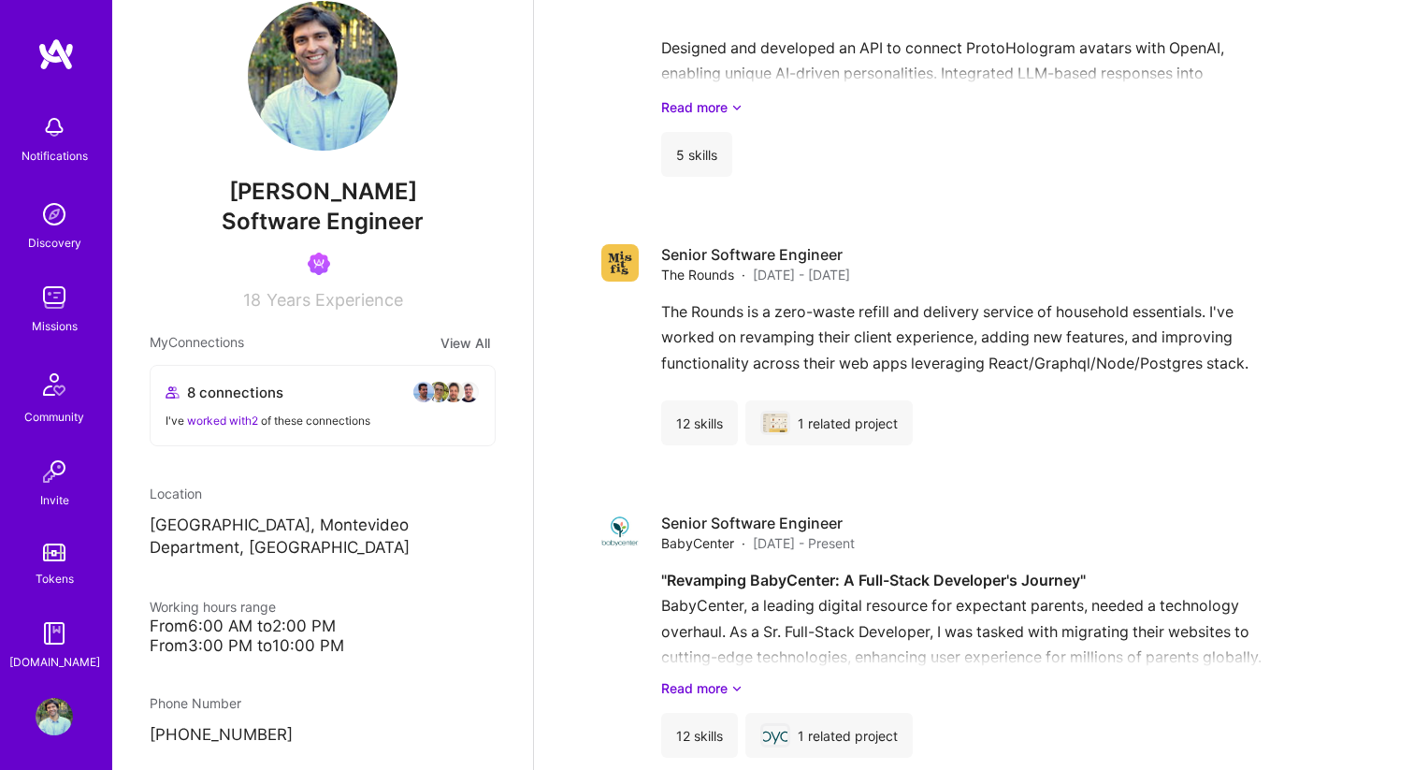
scroll to position [2302, 0]
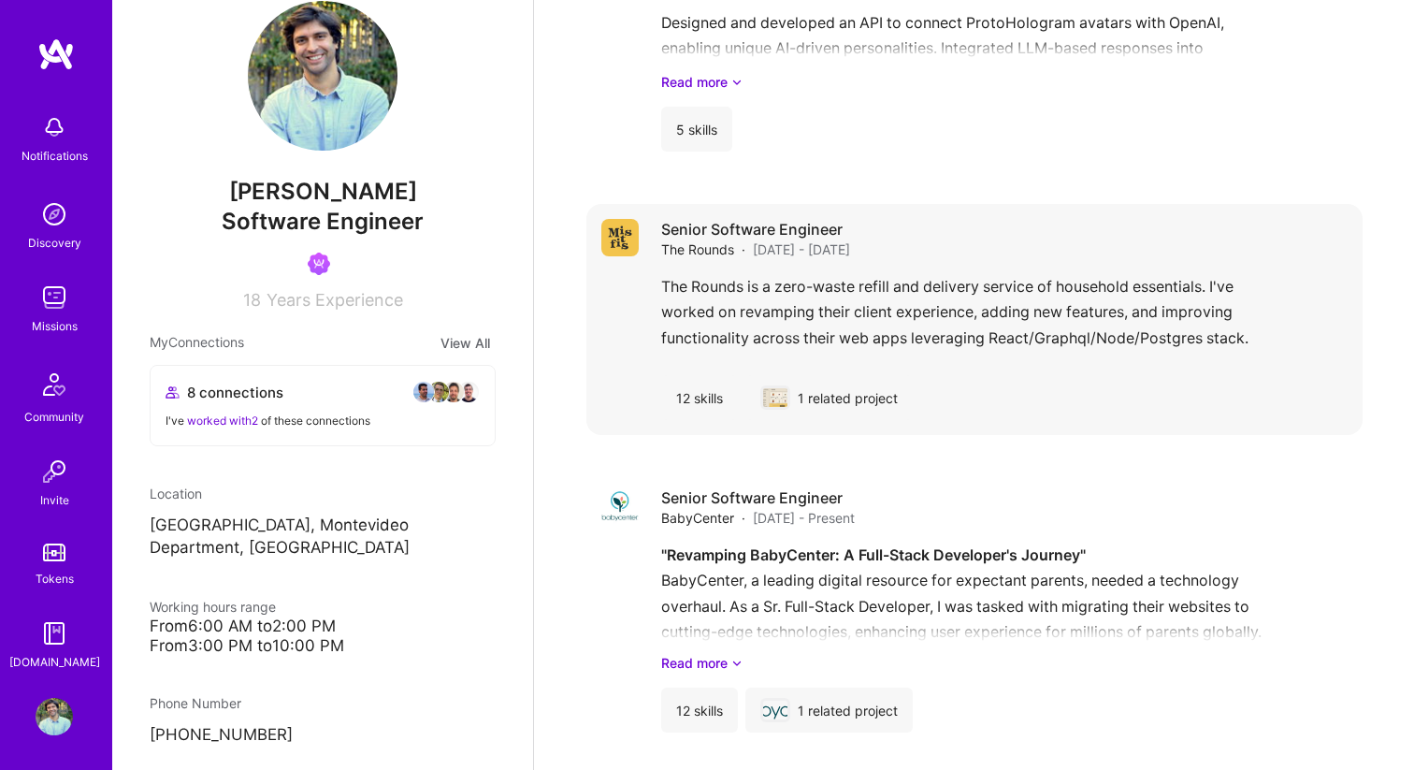
click at [623, 243] on img at bounding box center [619, 237] width 37 height 37
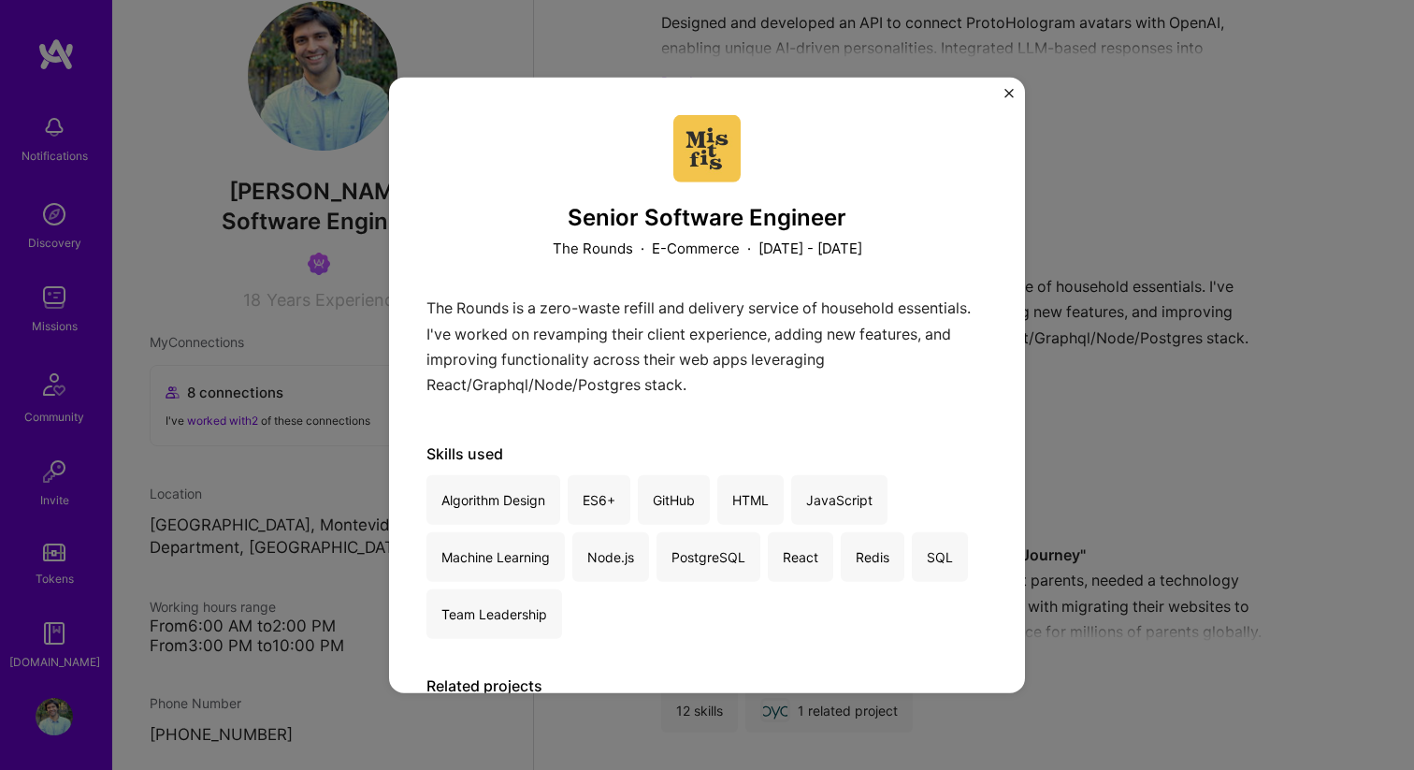
click at [716, 166] on img at bounding box center [706, 147] width 67 height 67
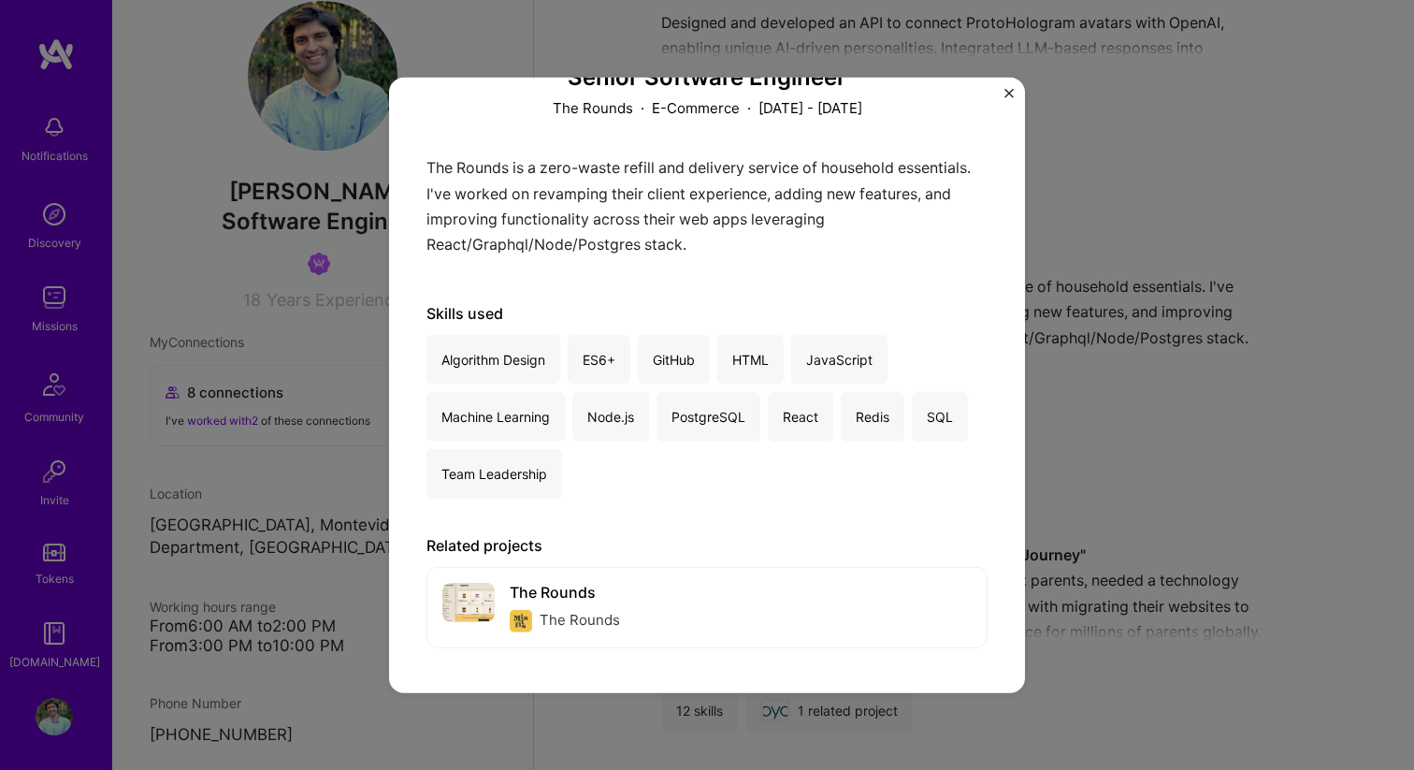
click at [999, 97] on div "Senior Software Engineer The Rounds · E-Commerce · June 2022 - March 2023 The R…" at bounding box center [707, 384] width 636 height 615
click at [1008, 94] on img "Close" at bounding box center [1008, 92] width 9 height 9
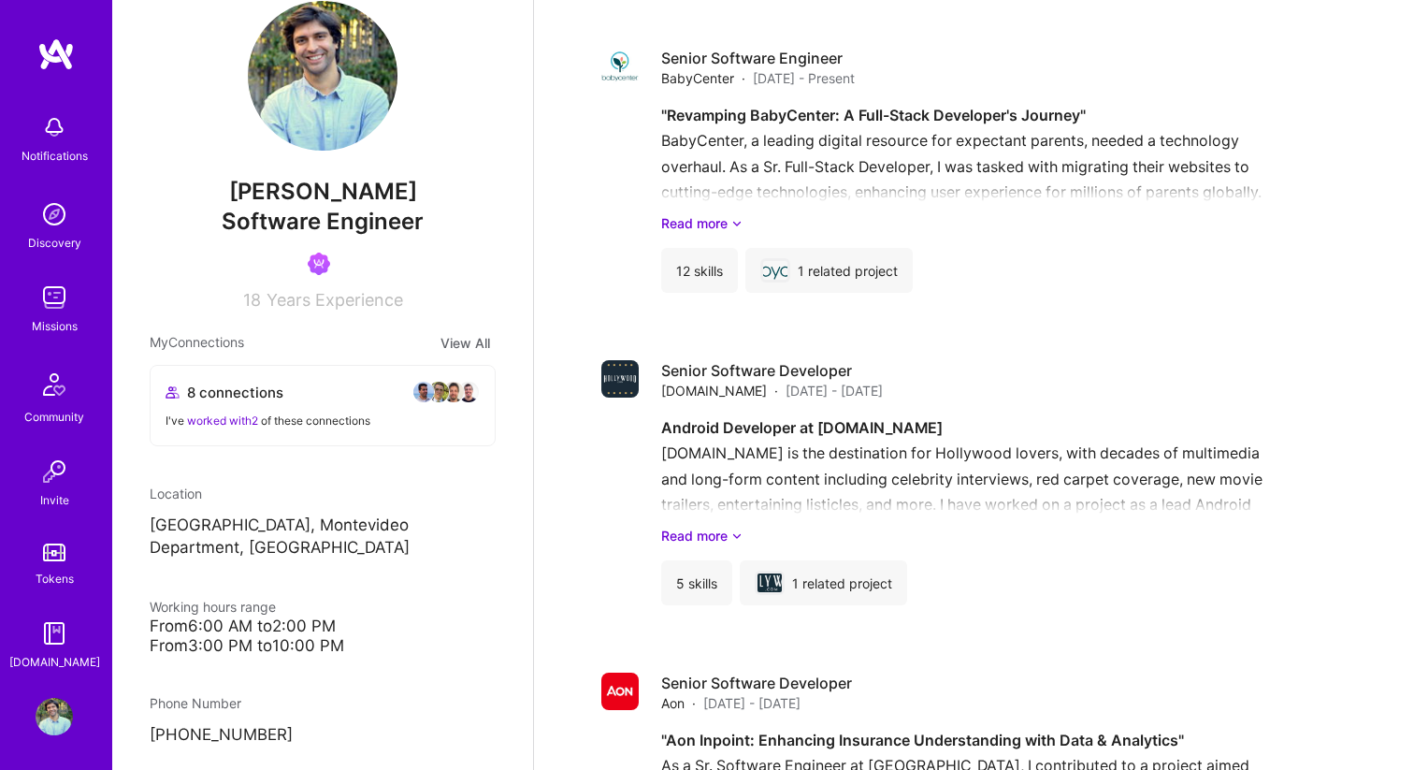
scroll to position [2744, 0]
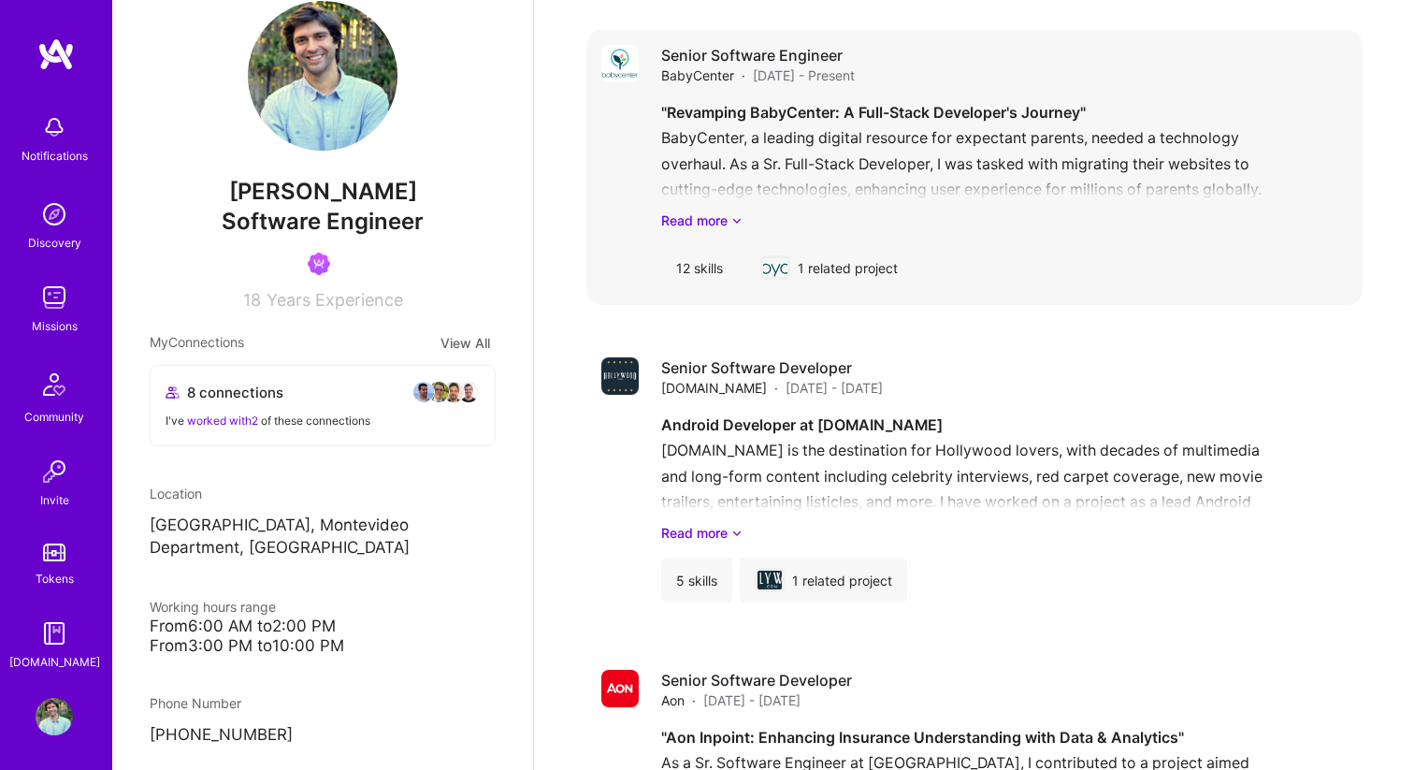
click at [842, 267] on div "1 related project" at bounding box center [828, 267] width 167 height 45
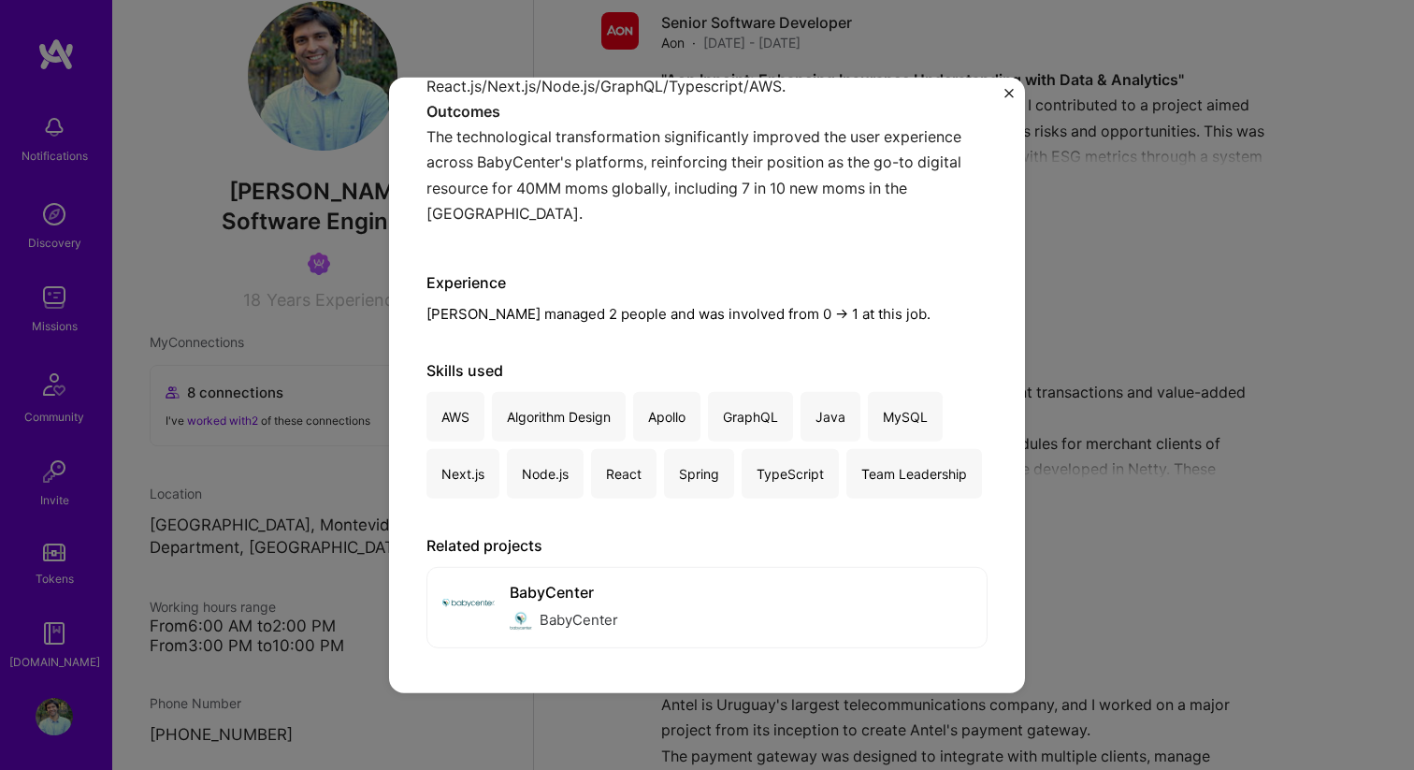
scroll to position [3421, 0]
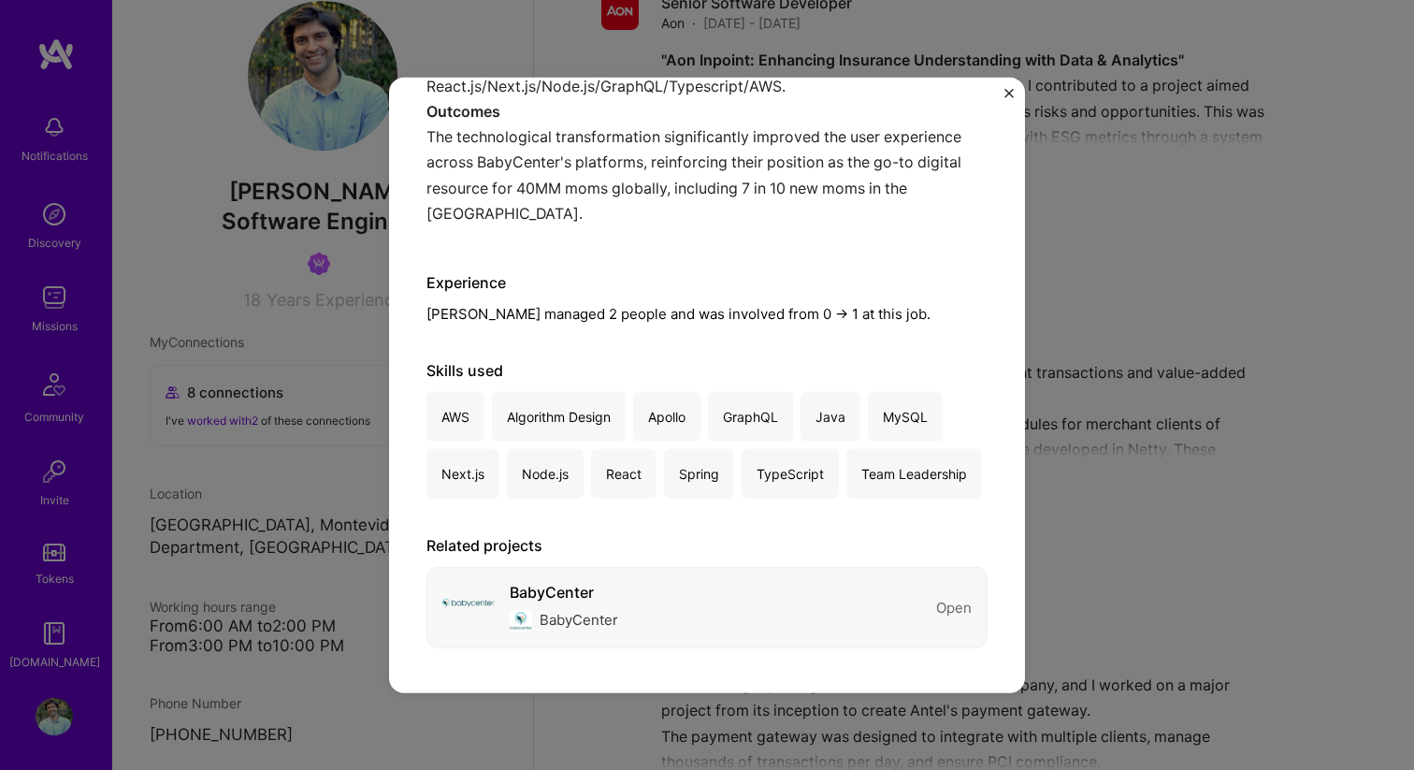
click at [587, 588] on div "BabyCenter" at bounding box center [564, 593] width 108 height 20
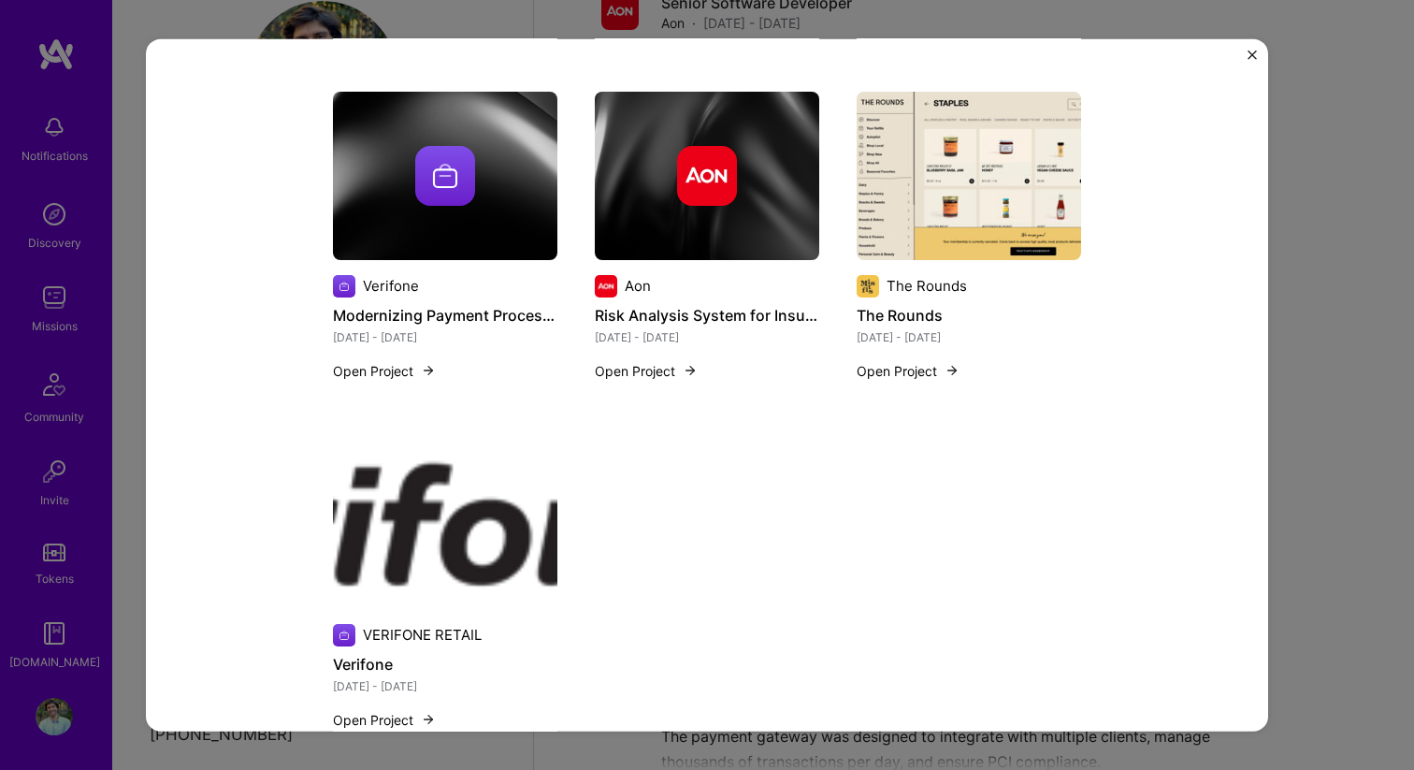
scroll to position [3088, 0]
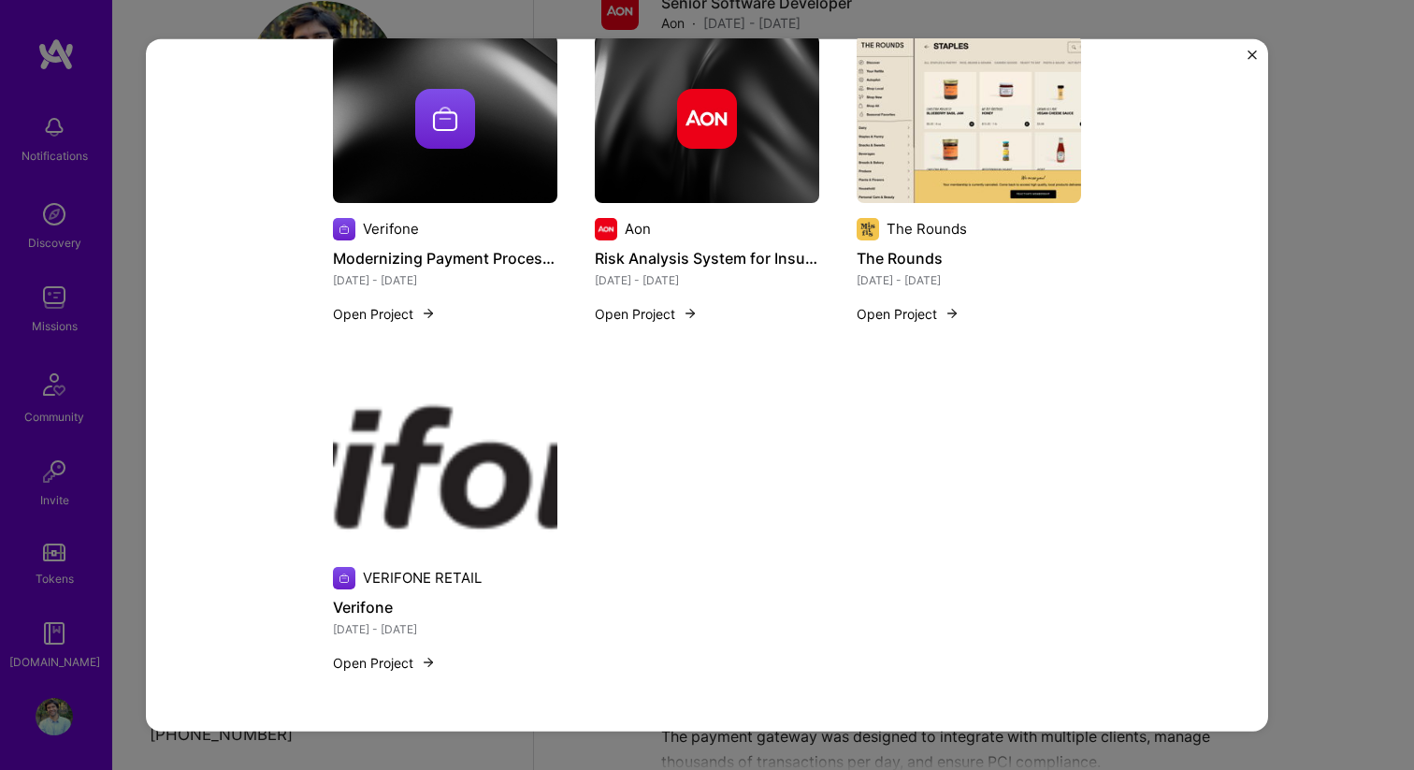
click at [1254, 56] on img "Close" at bounding box center [1251, 54] width 9 height 9
